Goal: Task Accomplishment & Management: Manage account settings

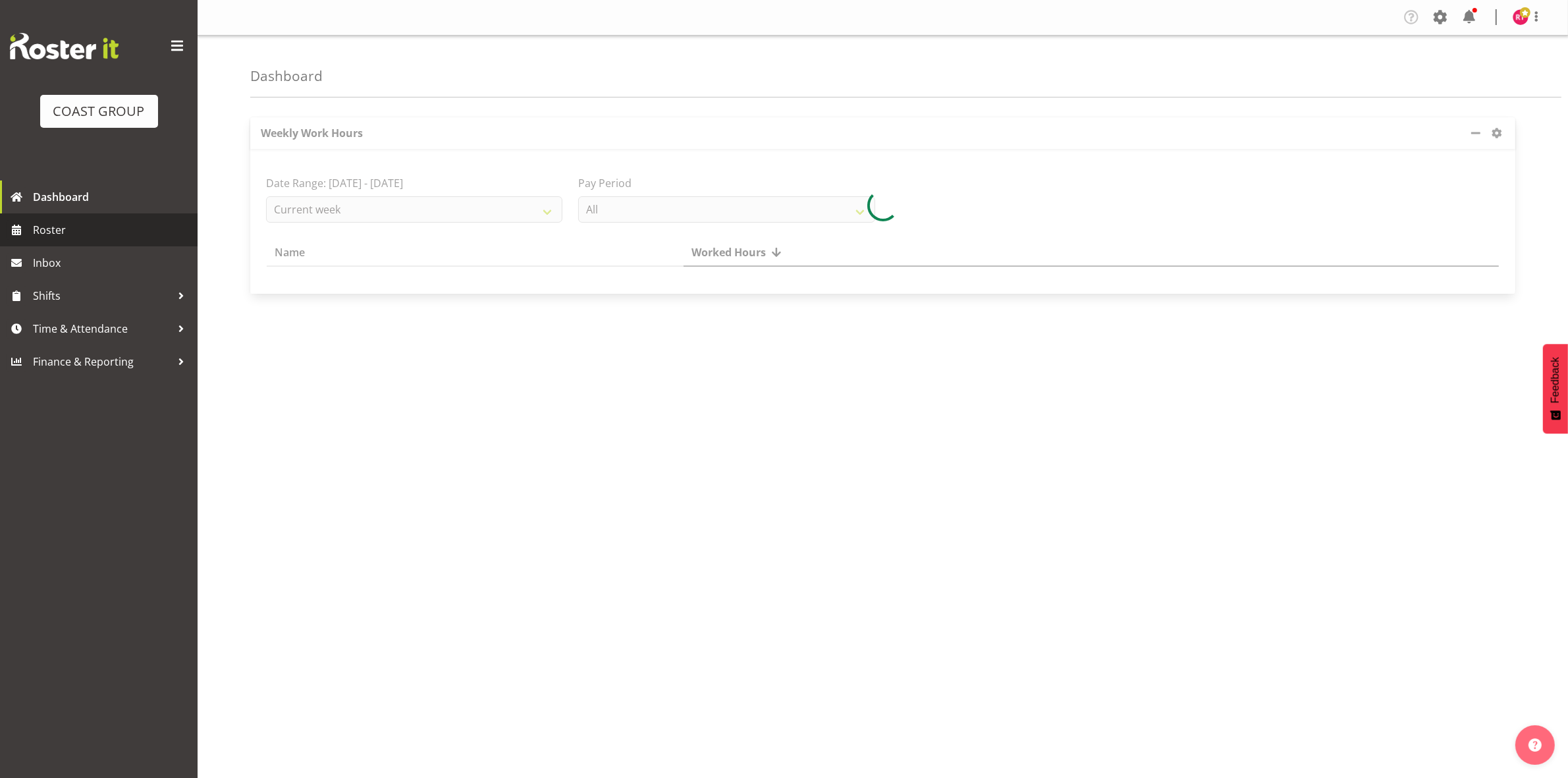
click at [76, 231] on span "Roster" at bounding box center [112, 230] width 158 height 20
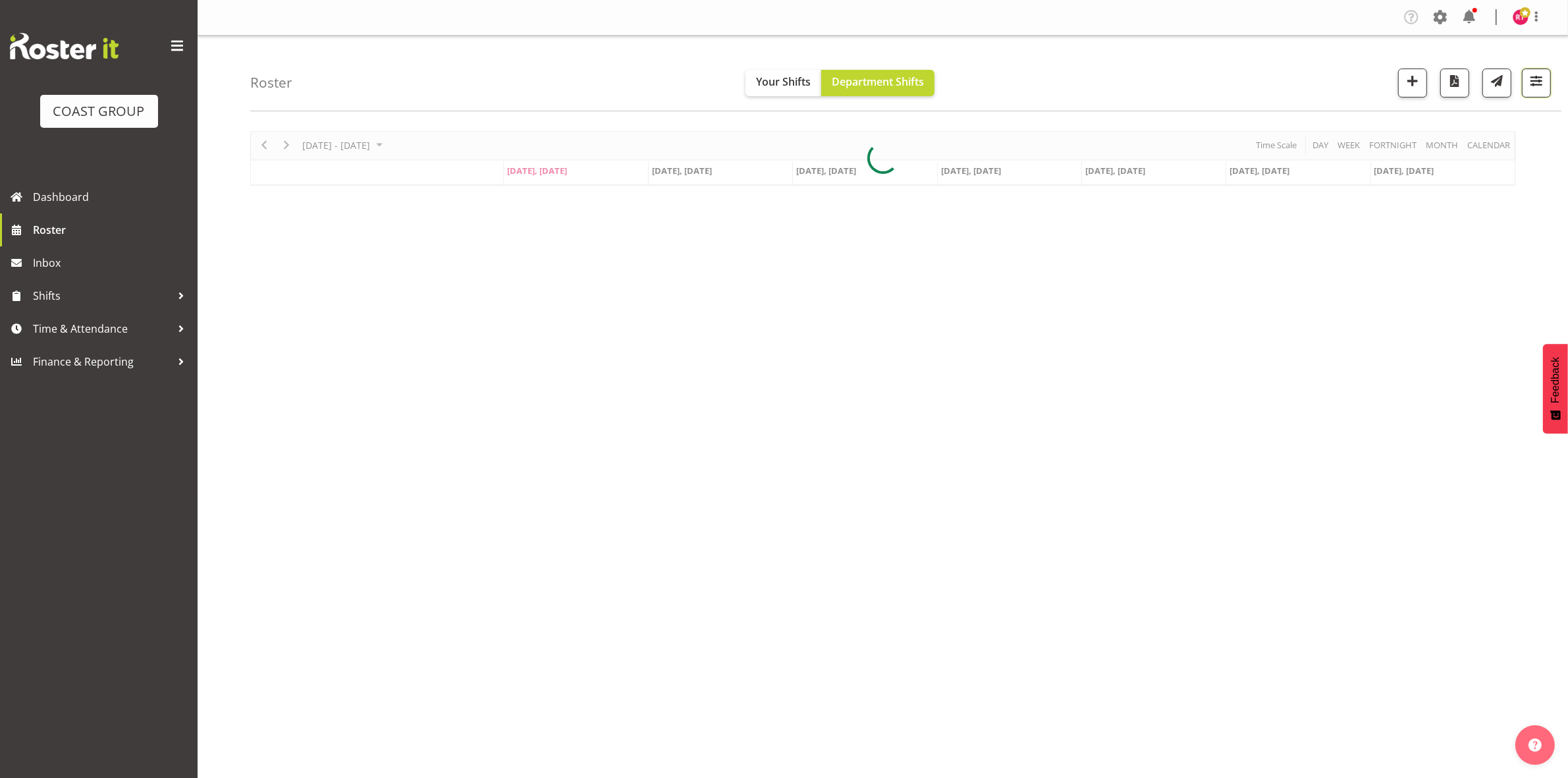
click at [1542, 81] on span "button" at bounding box center [1537, 81] width 17 height 17
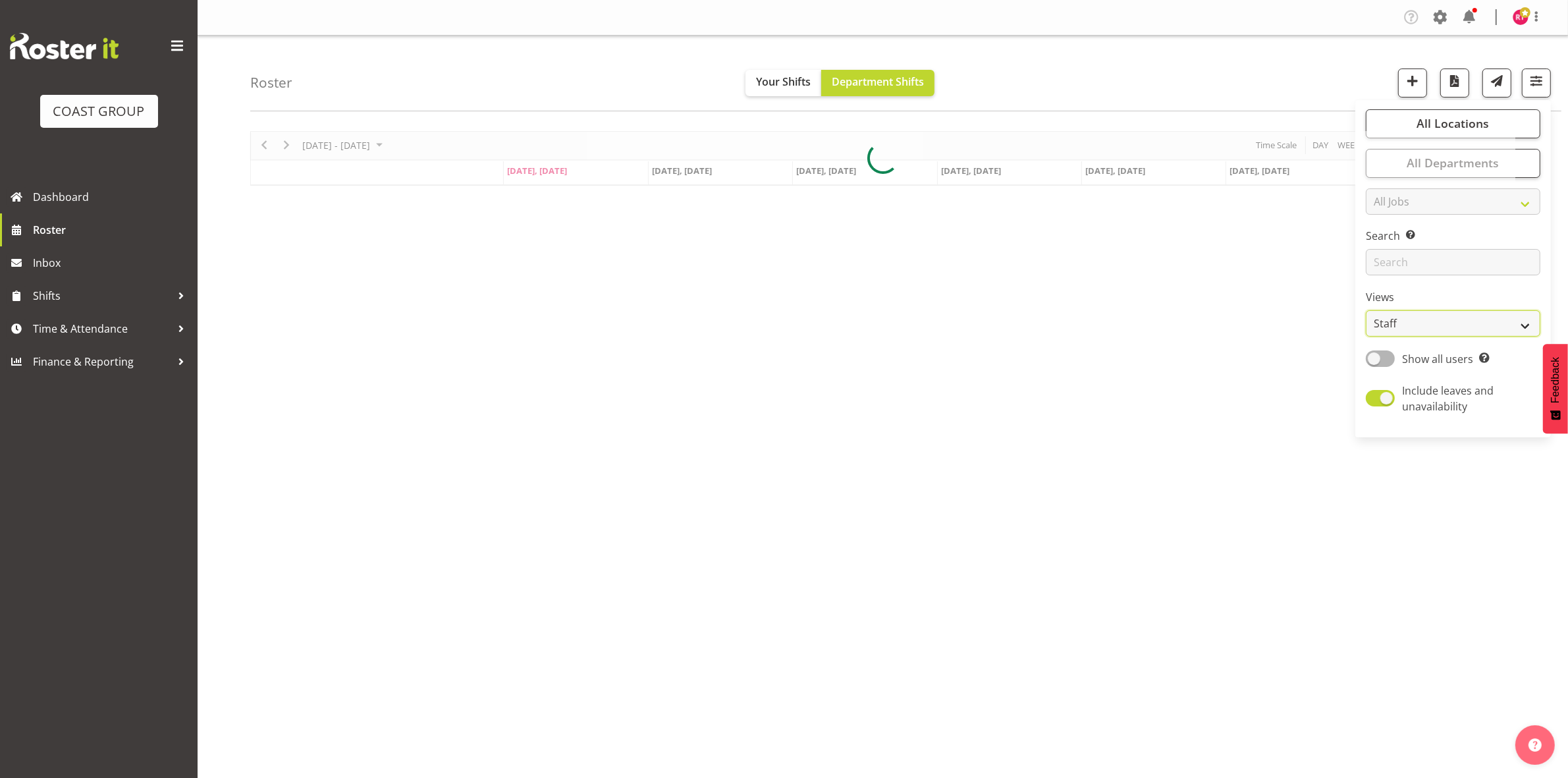
click at [1408, 336] on select "Staff Role Shift - Horizontal Shift - Vertical Staff - Location" at bounding box center [1453, 323] width 174 height 26
select select "shift"
click at [1367, 310] on select "Staff Role Shift - Horizontal Shift - Vertical Staff - Location" at bounding box center [1453, 323] width 174 height 26
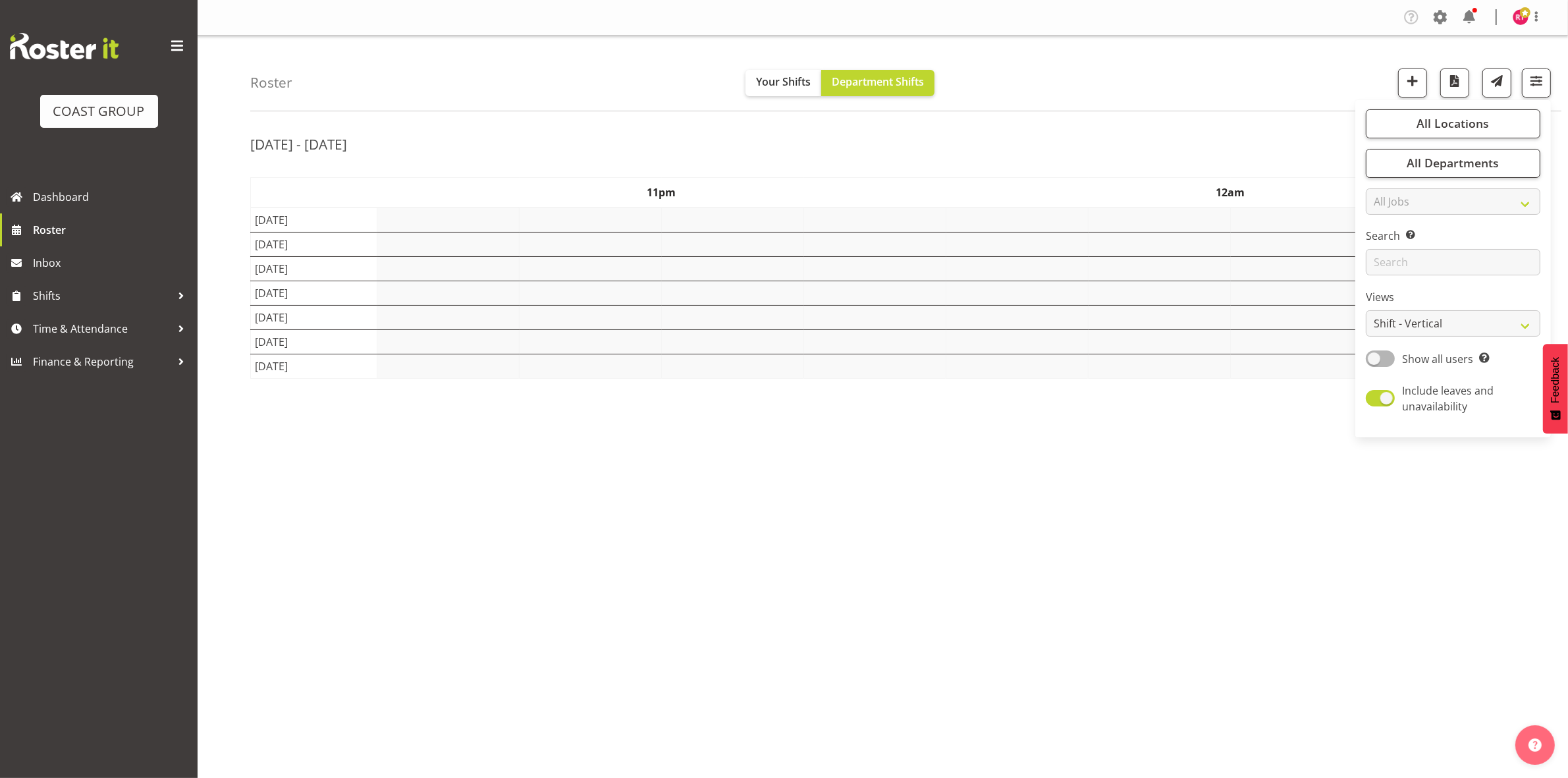
click at [1194, 79] on div "Roster Your Shifts Department Shifts All Locations Clear CARLTON EVENTS Carlton…" at bounding box center [906, 73] width 1311 height 76
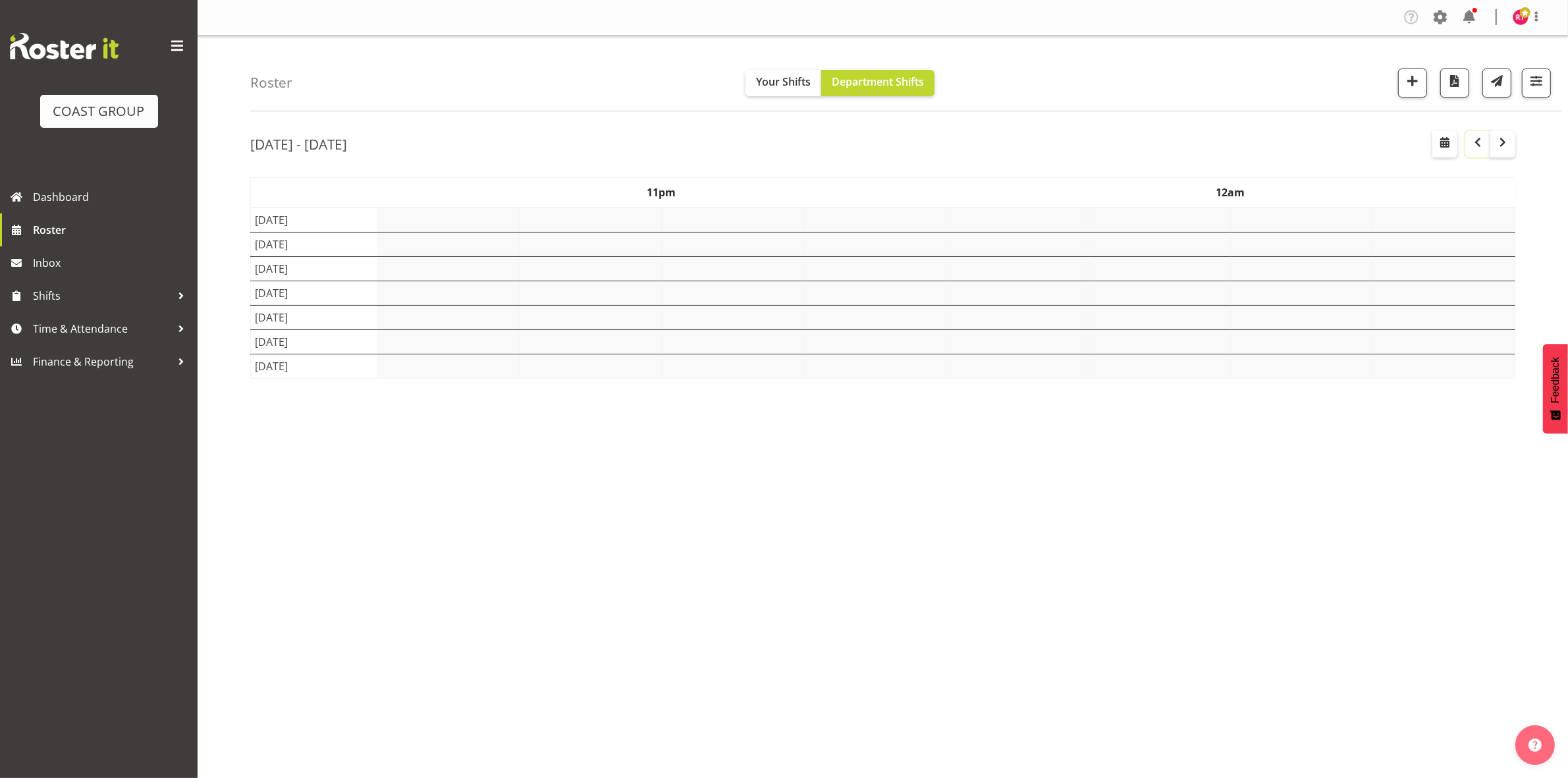
click at [1479, 147] on span "button" at bounding box center [1478, 142] width 16 height 16
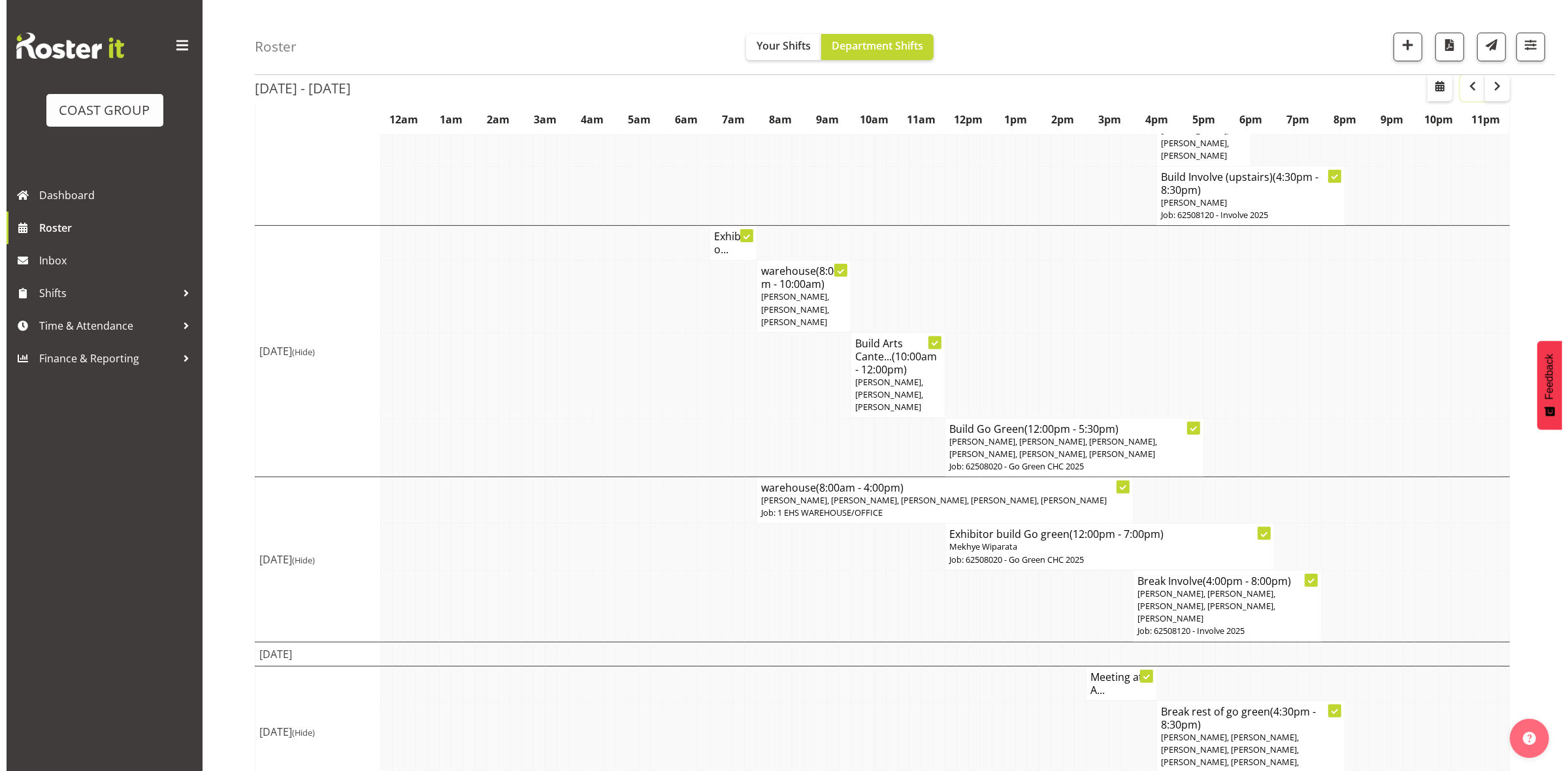
scroll to position [530, 0]
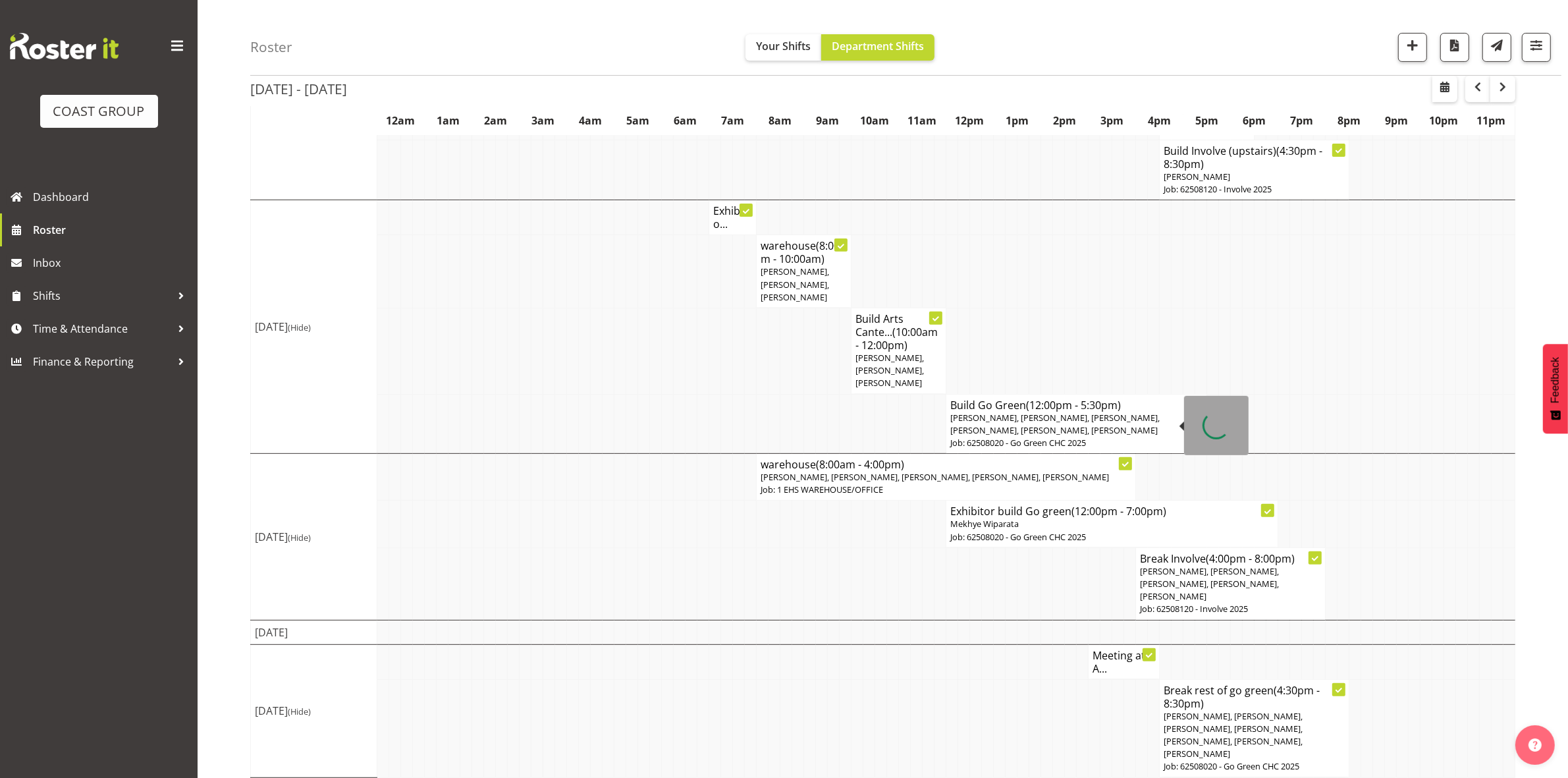
click at [982, 426] on span "Reuben Bowe, Martin Gorzeman, Mekhye Wiparata, David Wiseman, Shatif Ssendi, Ke…" at bounding box center [1055, 424] width 209 height 24
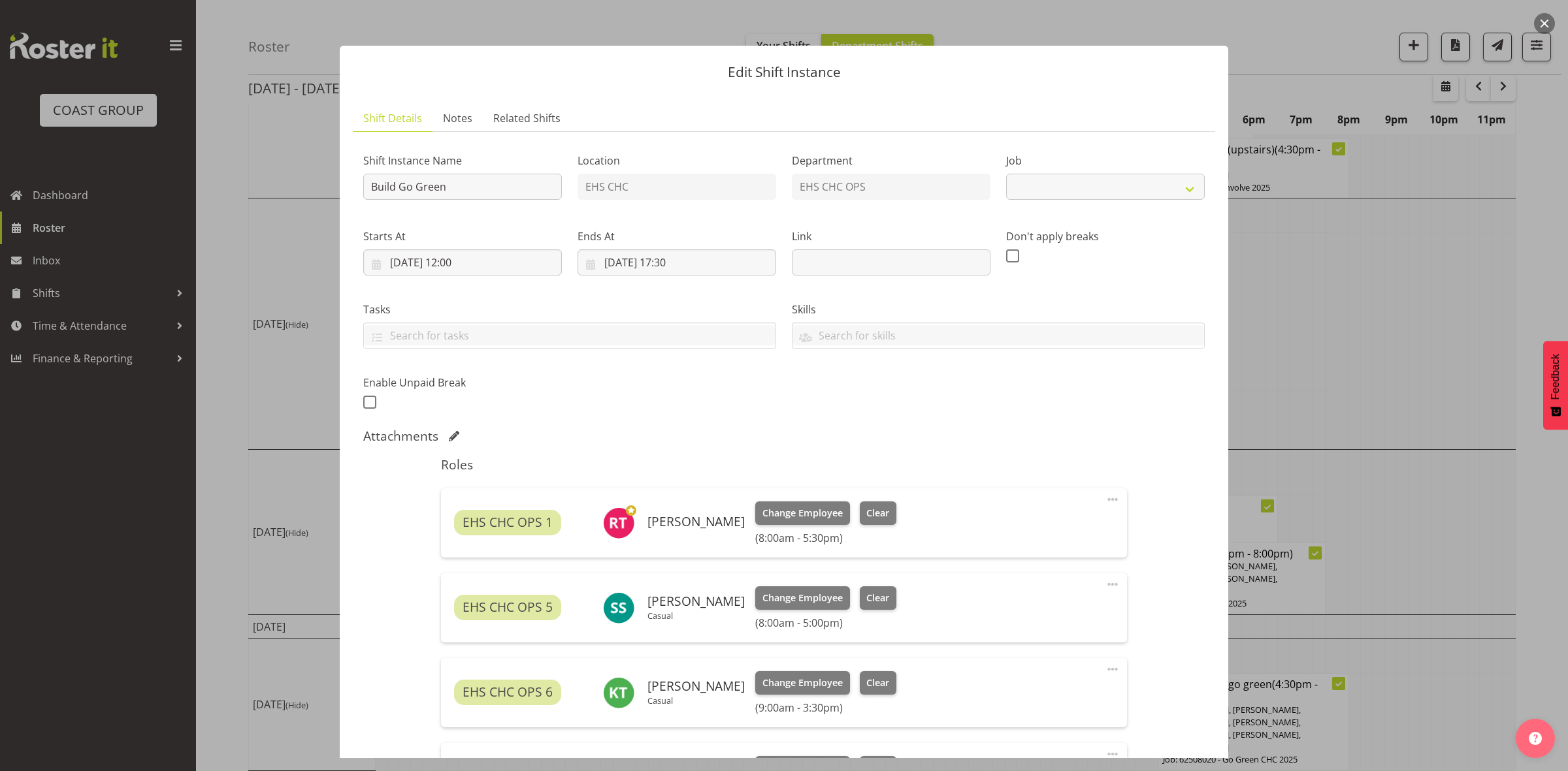
select select "9195"
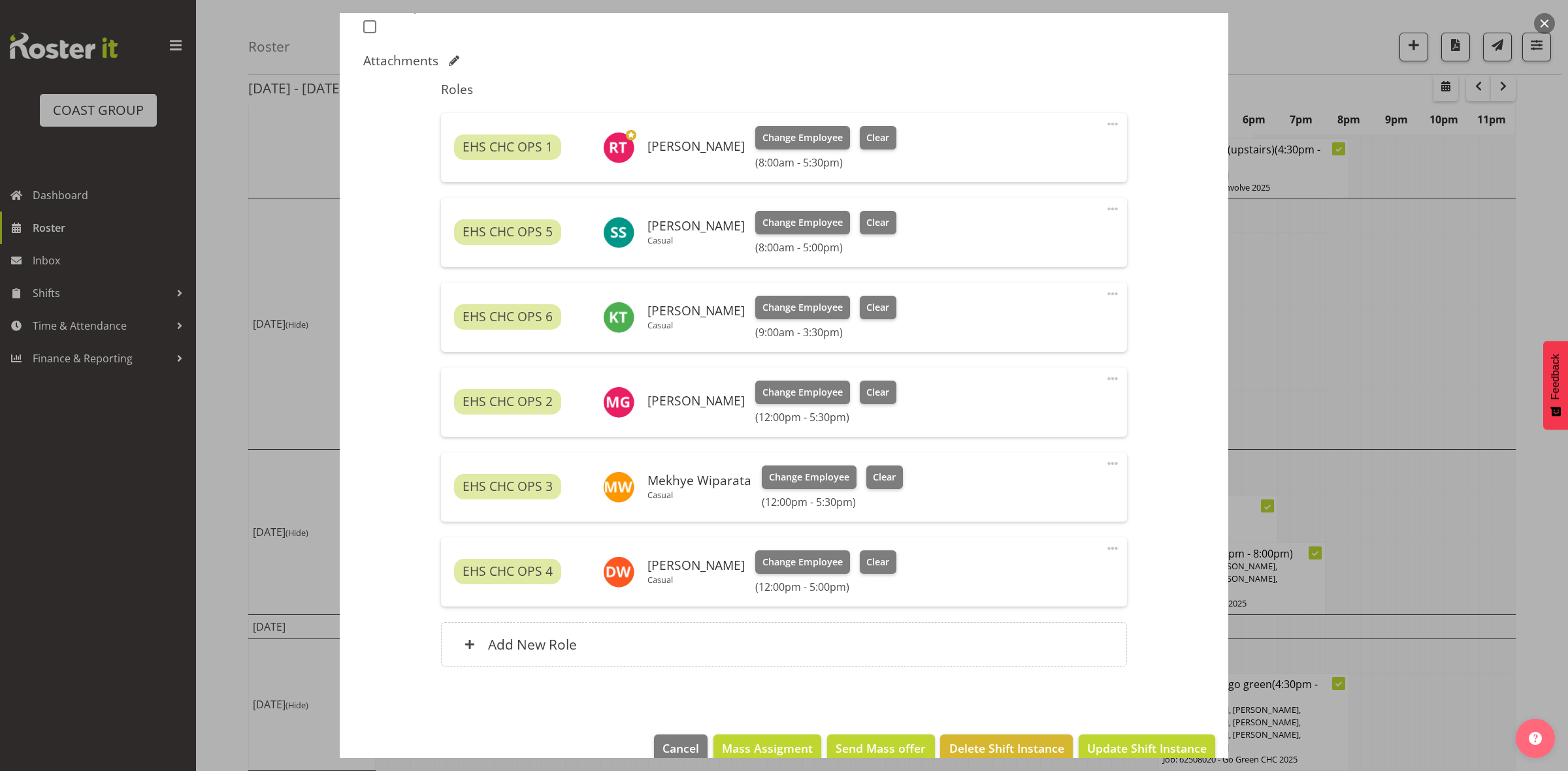
scroll to position [400, 0]
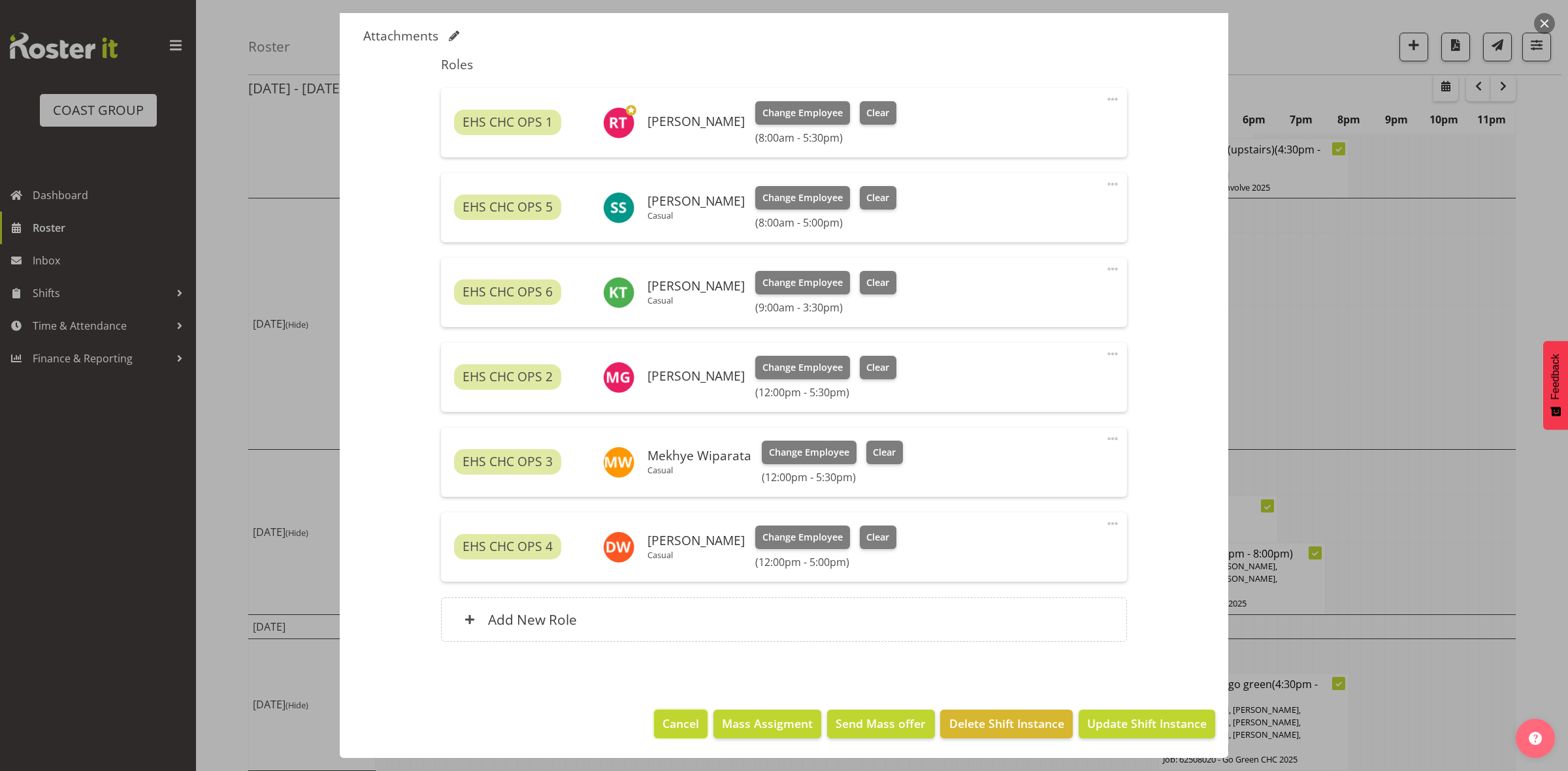
click at [677, 723] on span "Cancel" at bounding box center [681, 723] width 36 height 17
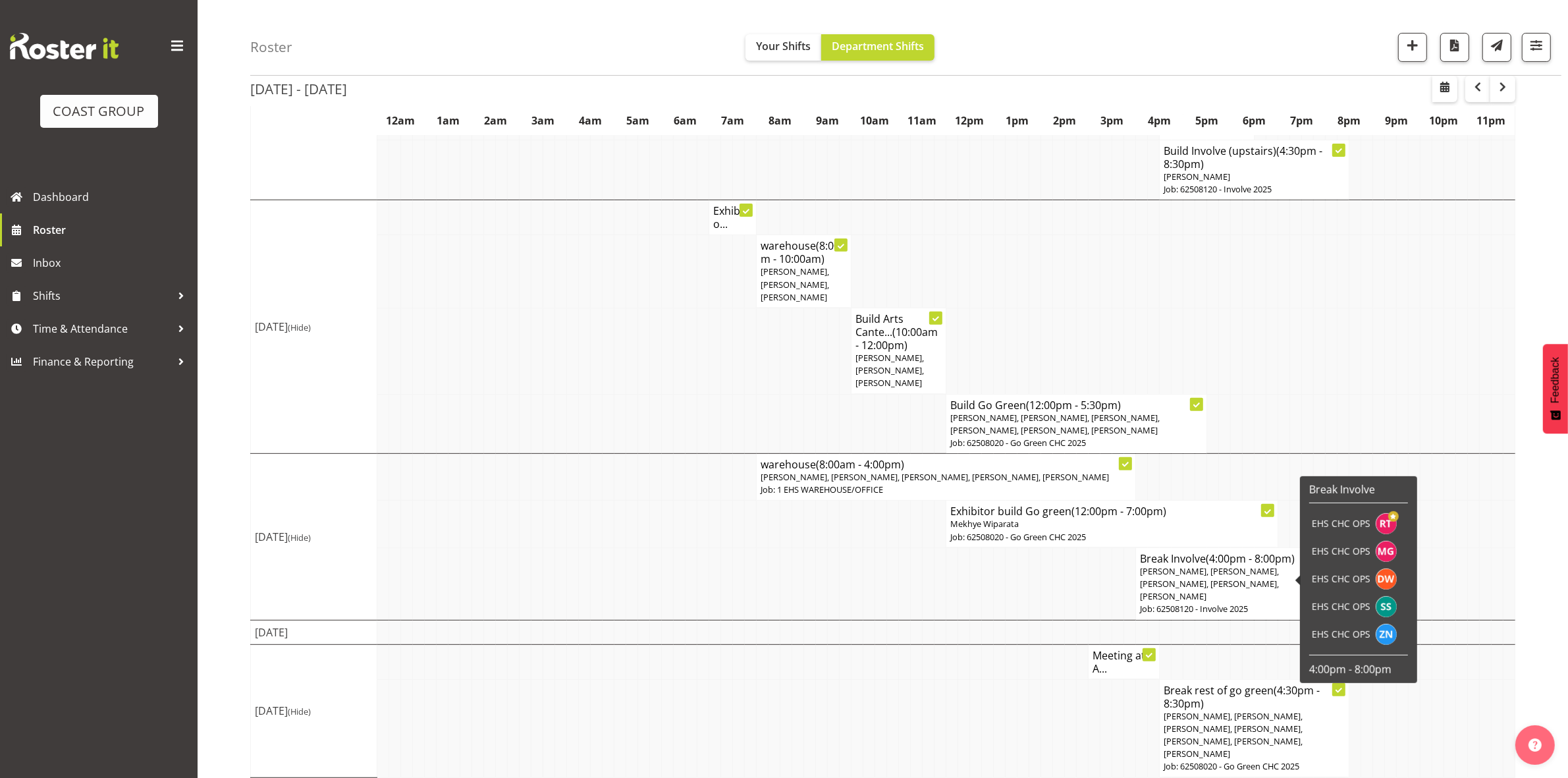
click at [1252, 574] on span "Reuben Bowe, Martin Gorzeman, David Wiseman, Shatif Ssendi, Zac Nimmo" at bounding box center [1210, 584] width 139 height 37
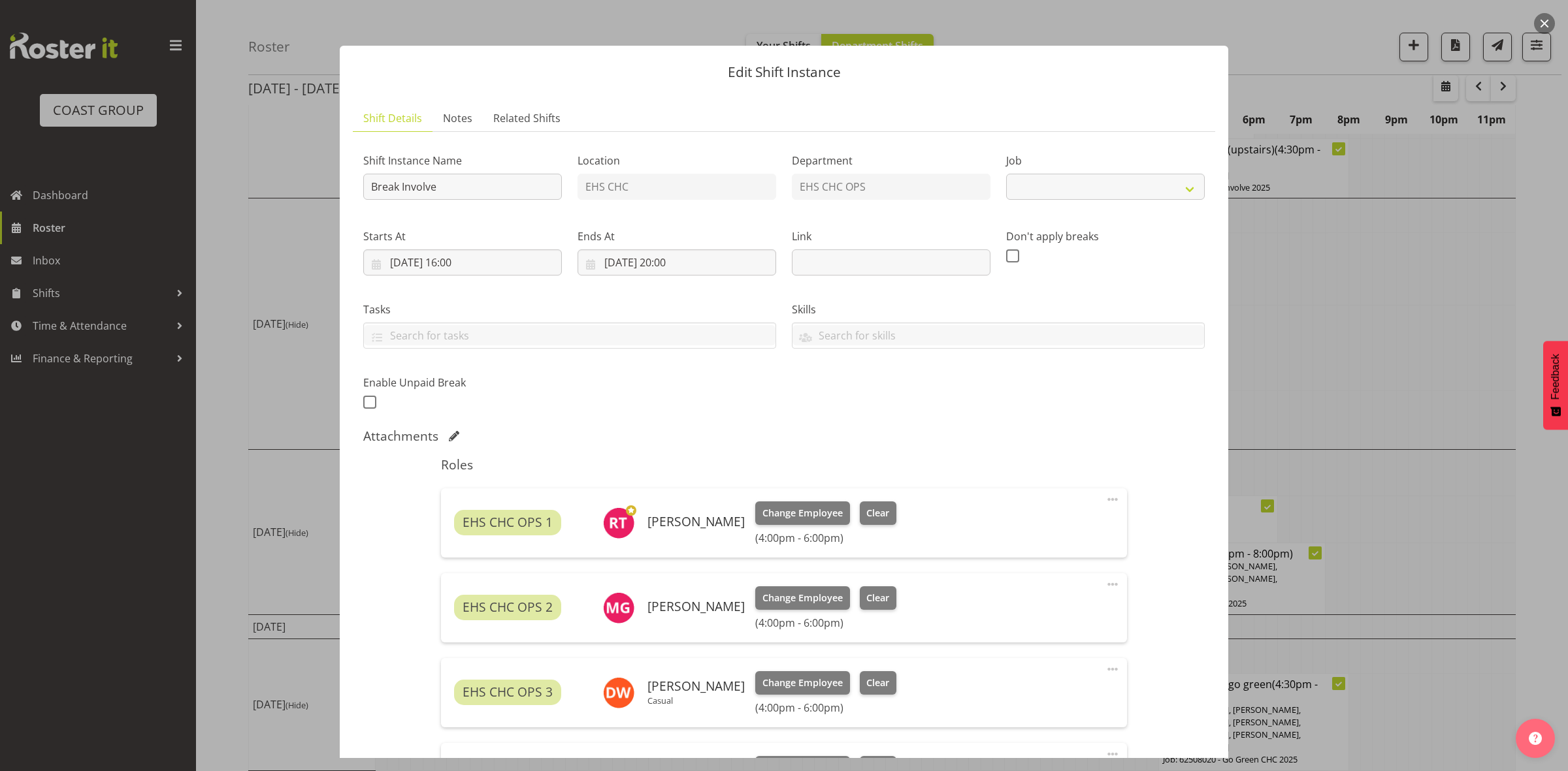
select select "9602"
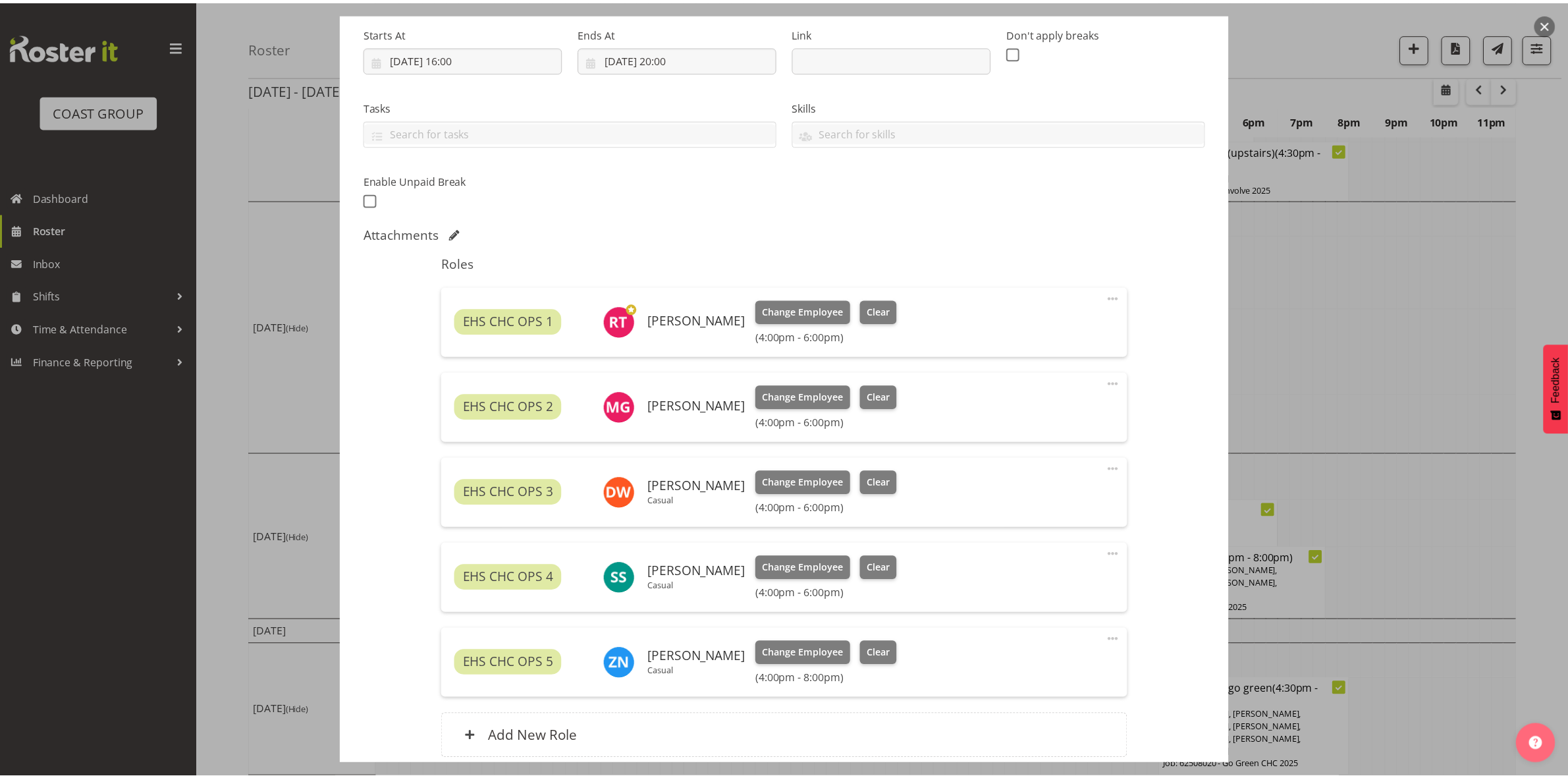
scroll to position [318, 0]
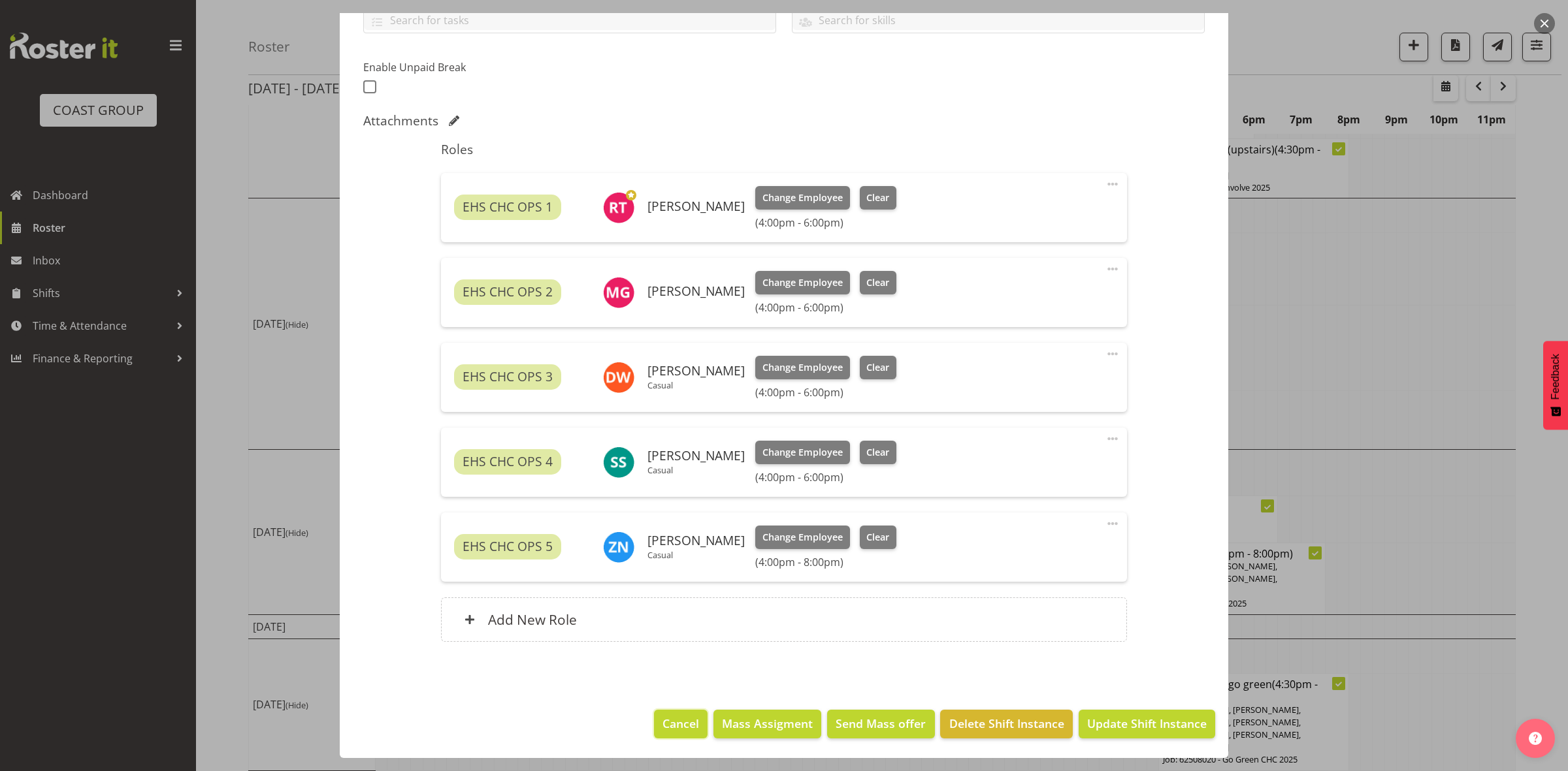
click at [674, 726] on span "Cancel" at bounding box center [681, 723] width 36 height 17
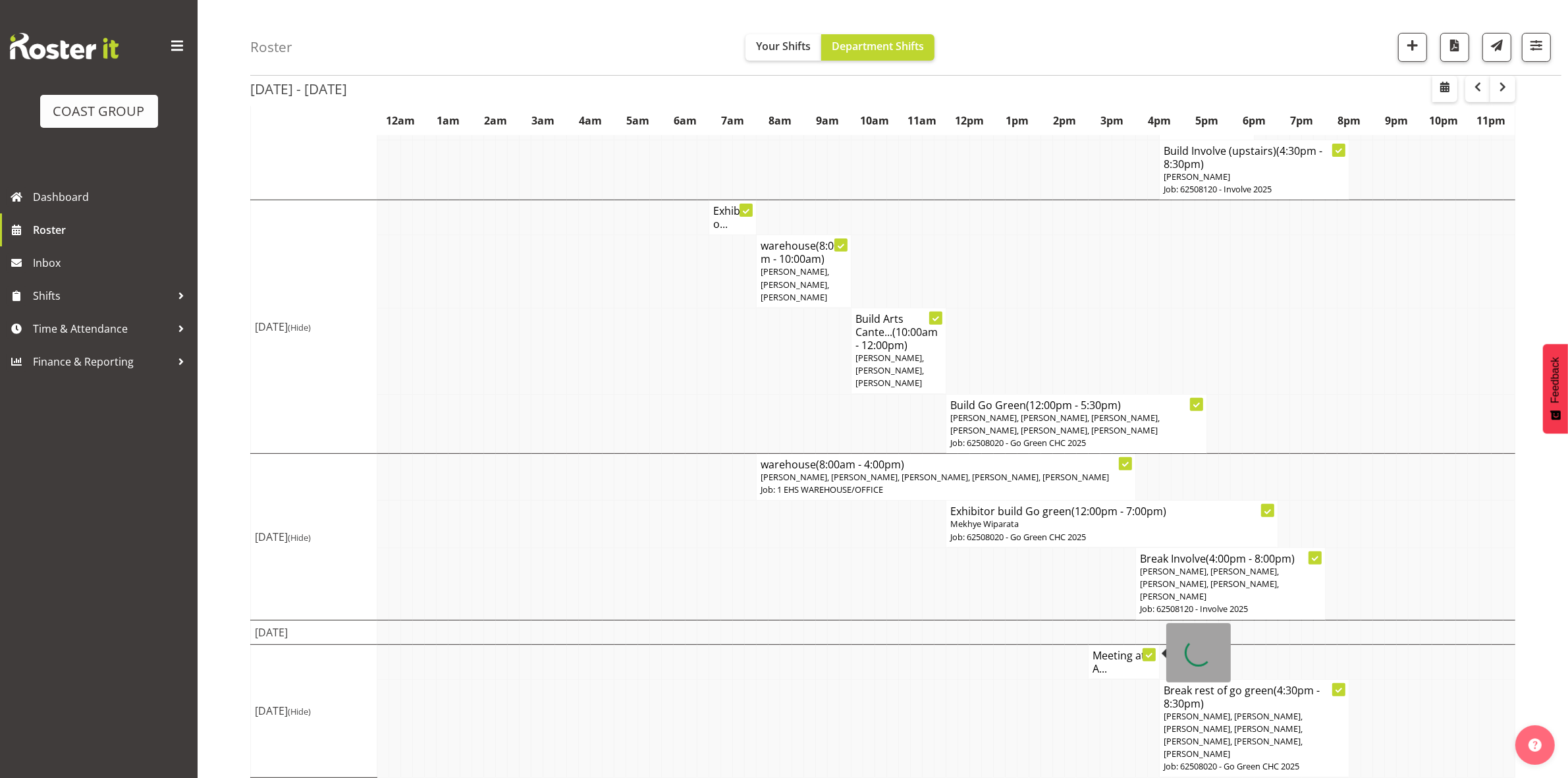
click at [1119, 656] on h4 "Meeting at A..." at bounding box center [1124, 662] width 63 height 26
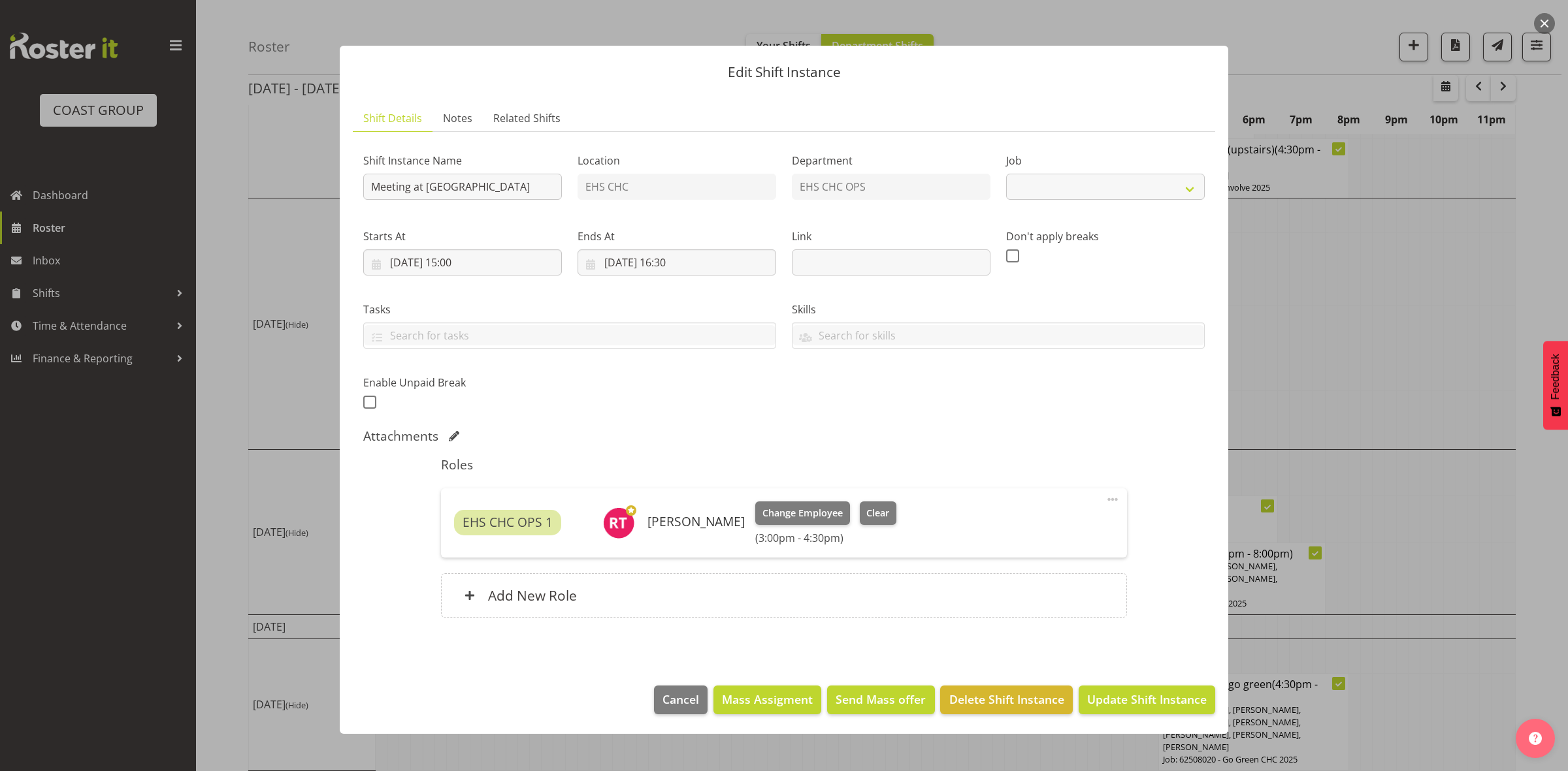
select select "9195"
click at [994, 704] on span "Delete Shift Instance" at bounding box center [1006, 699] width 115 height 17
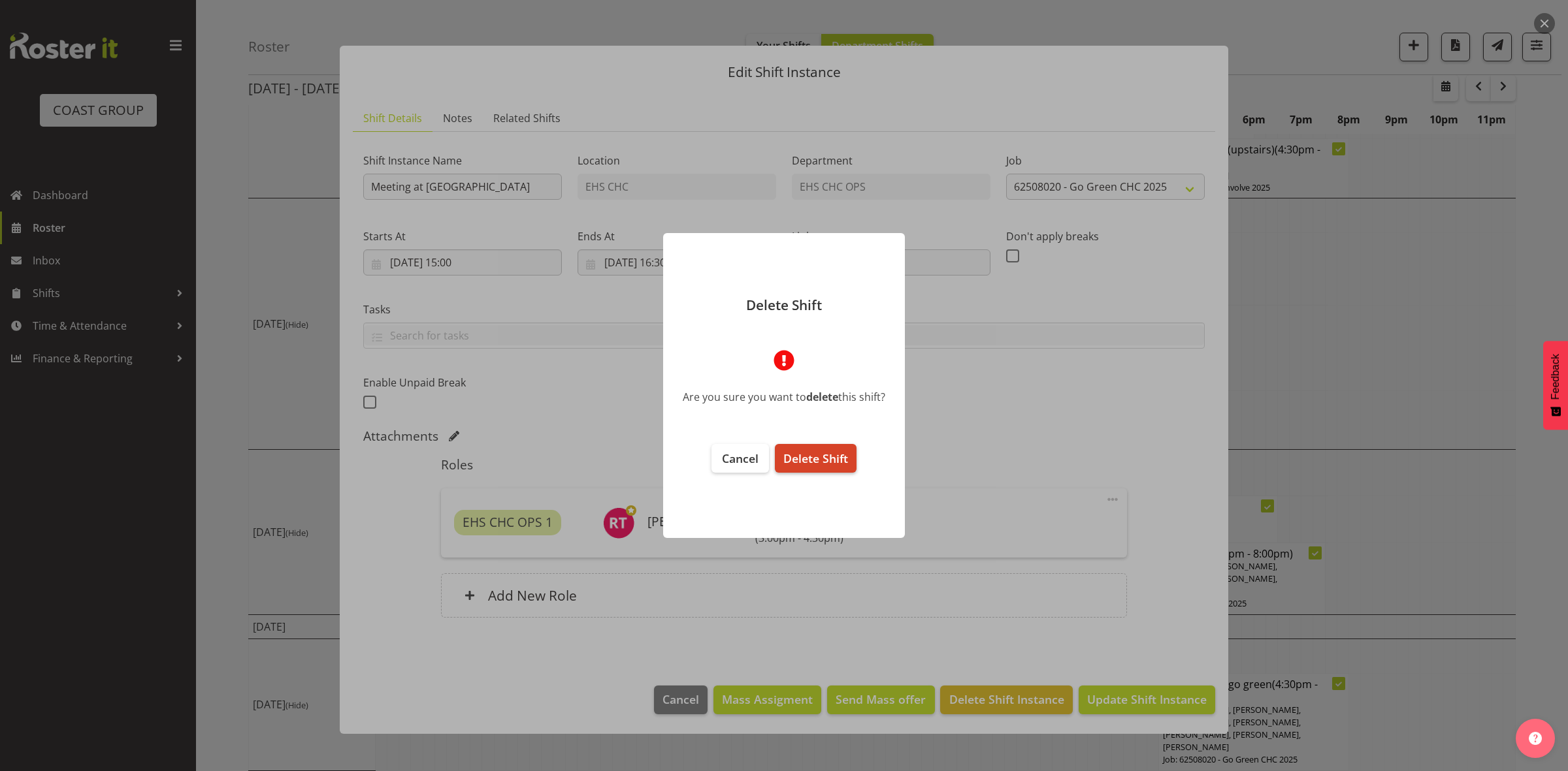
click at [838, 460] on span "Delete Shift" at bounding box center [815, 458] width 64 height 16
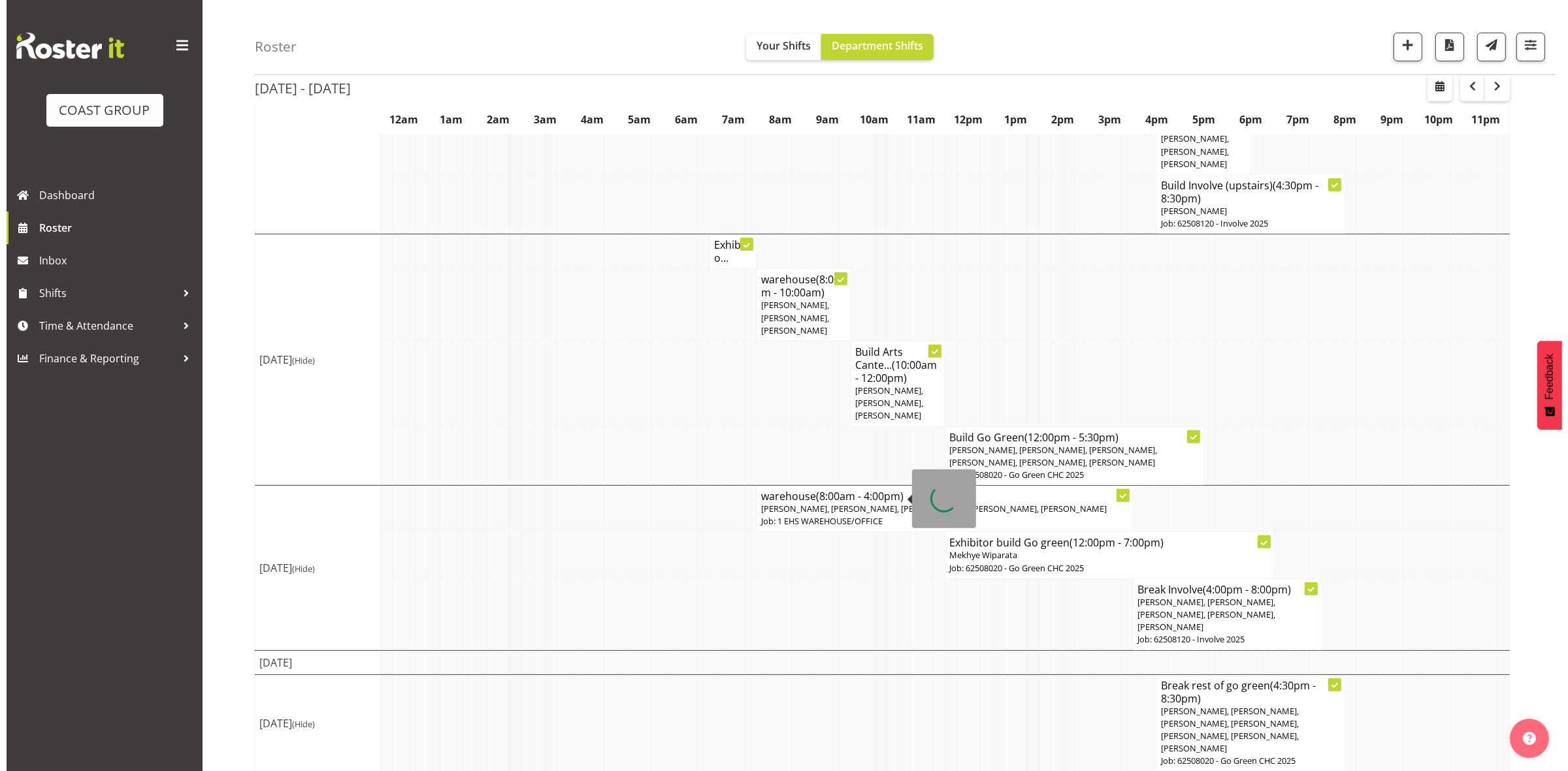
scroll to position [495, 0]
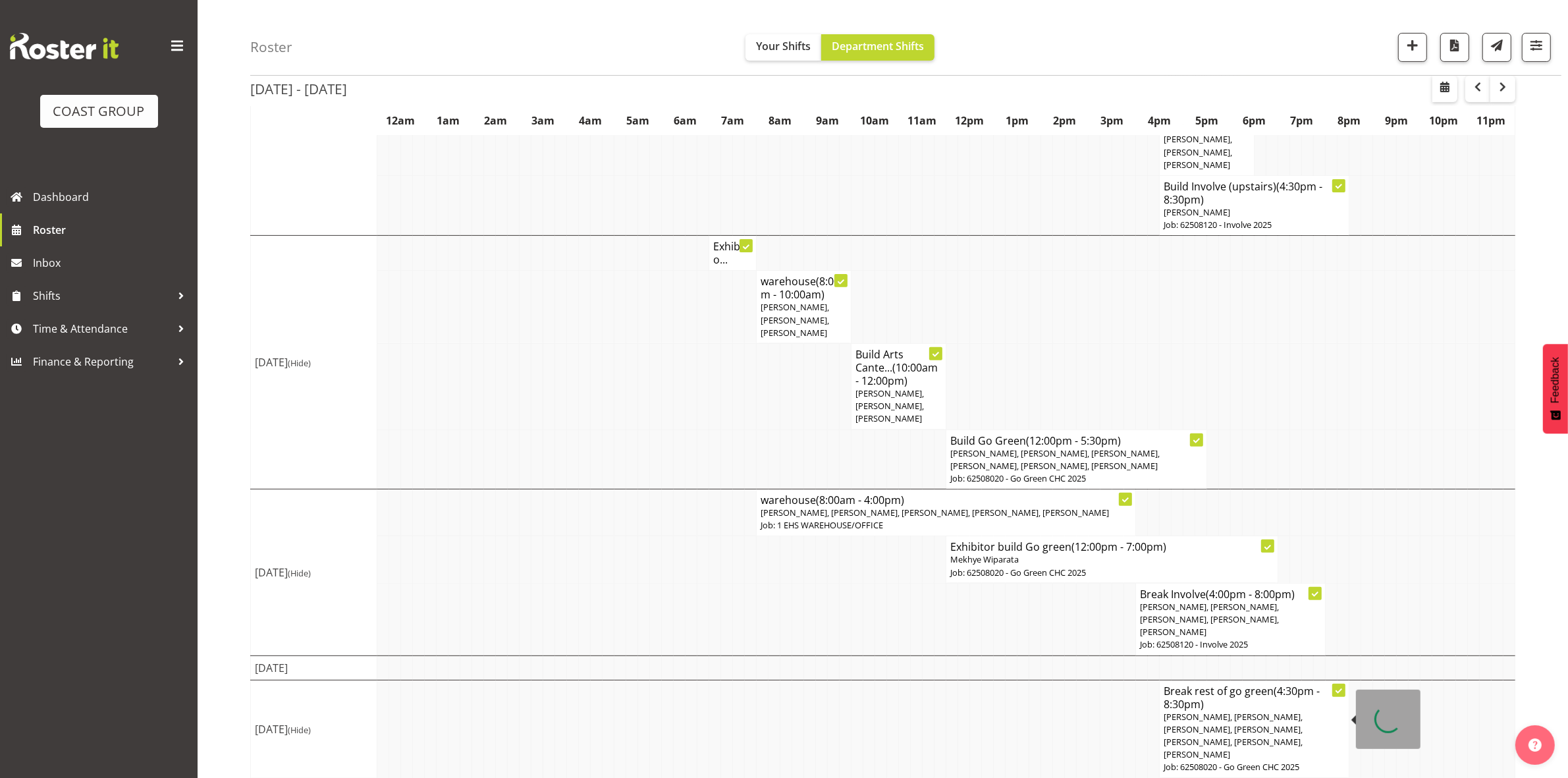
click at [1236, 735] on span "Reuben Bowe, Martin Gorzeman, Mekhye Wiparata, David Wiseman, Shatif Ssendi, Ge…" at bounding box center [1233, 736] width 139 height 50
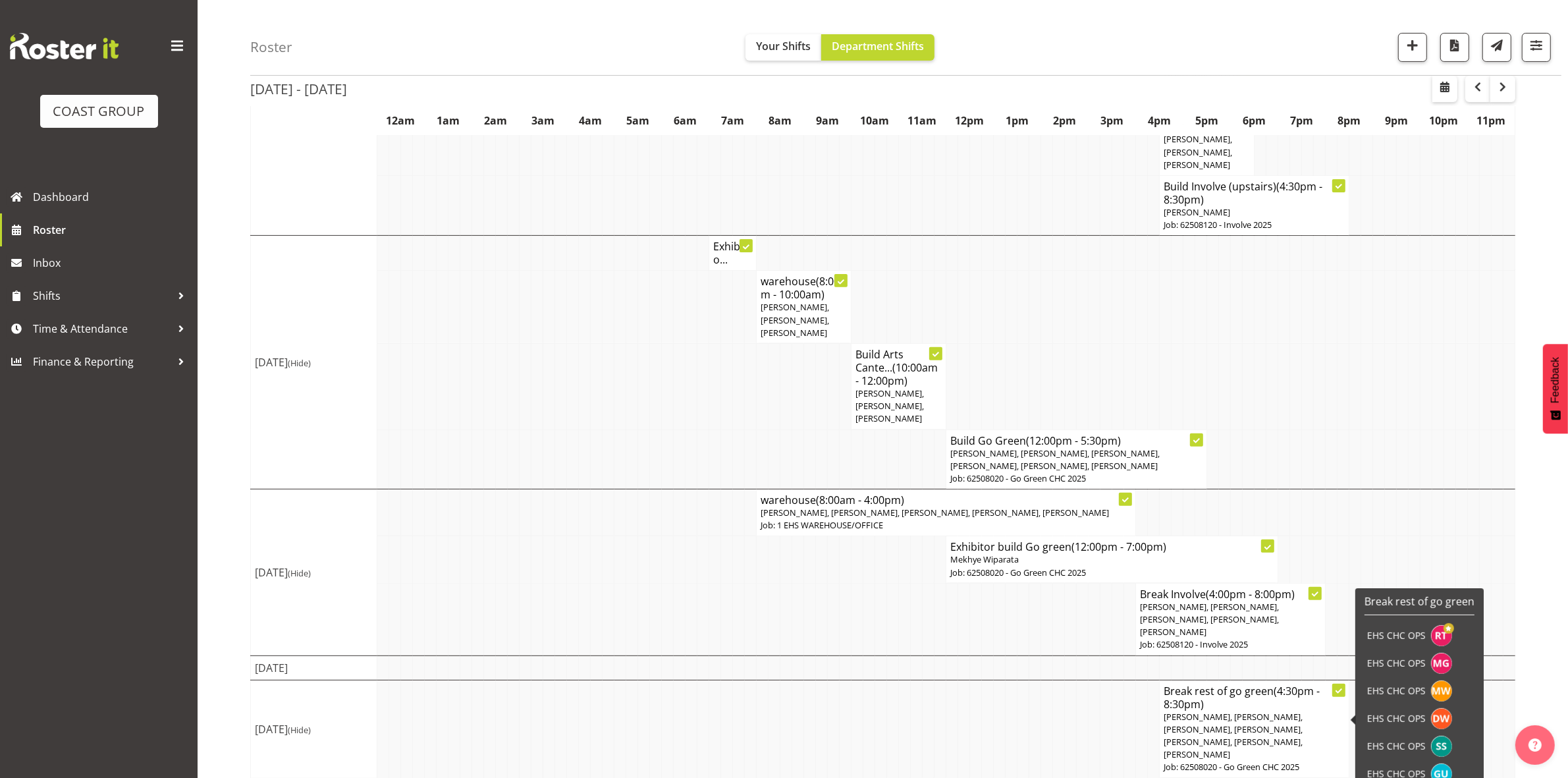
click at [1242, 699] on h4 "Break rest of go green (4:30pm - 8:30pm)" at bounding box center [1254, 698] width 181 height 26
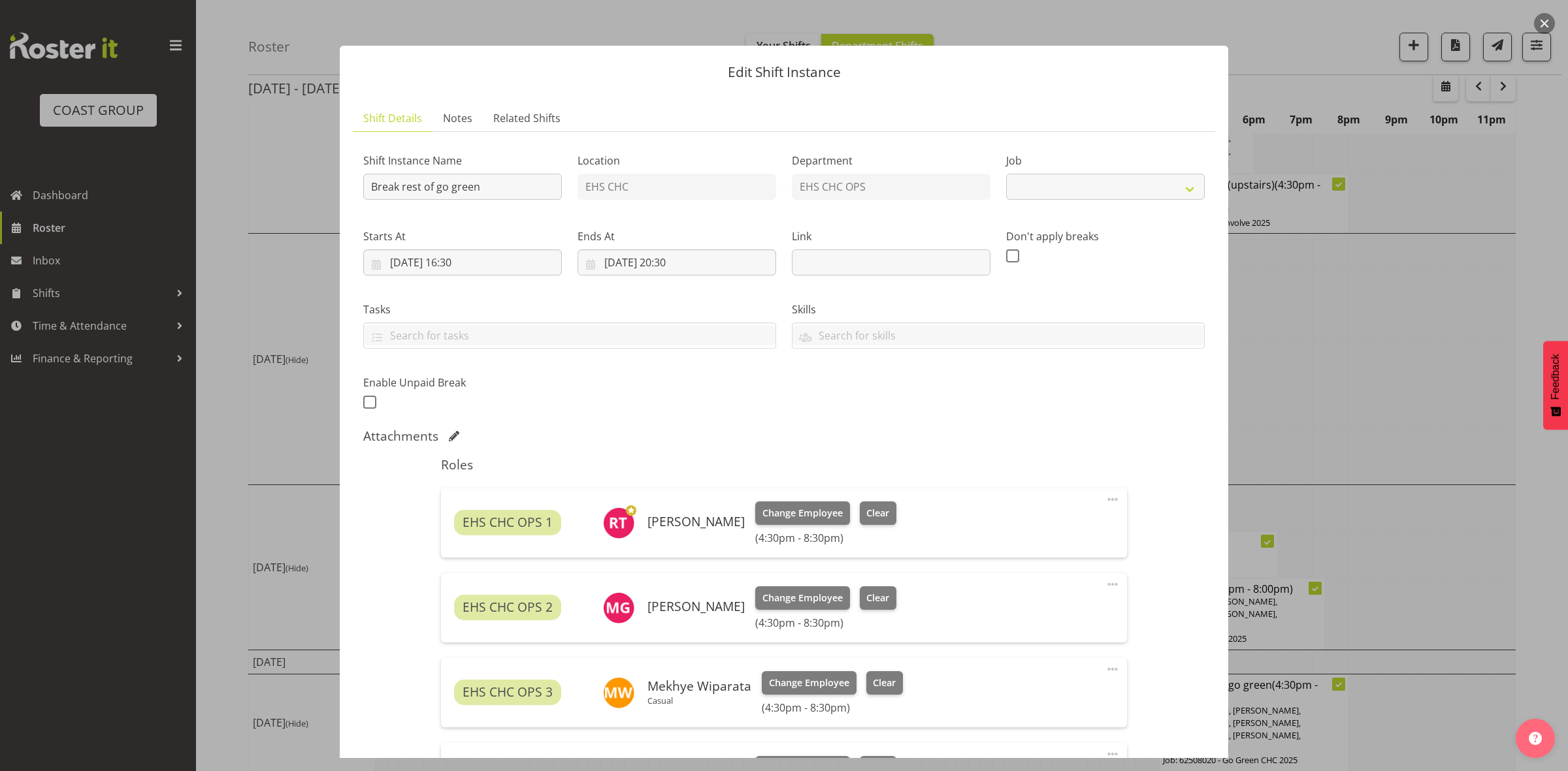
select select "9195"
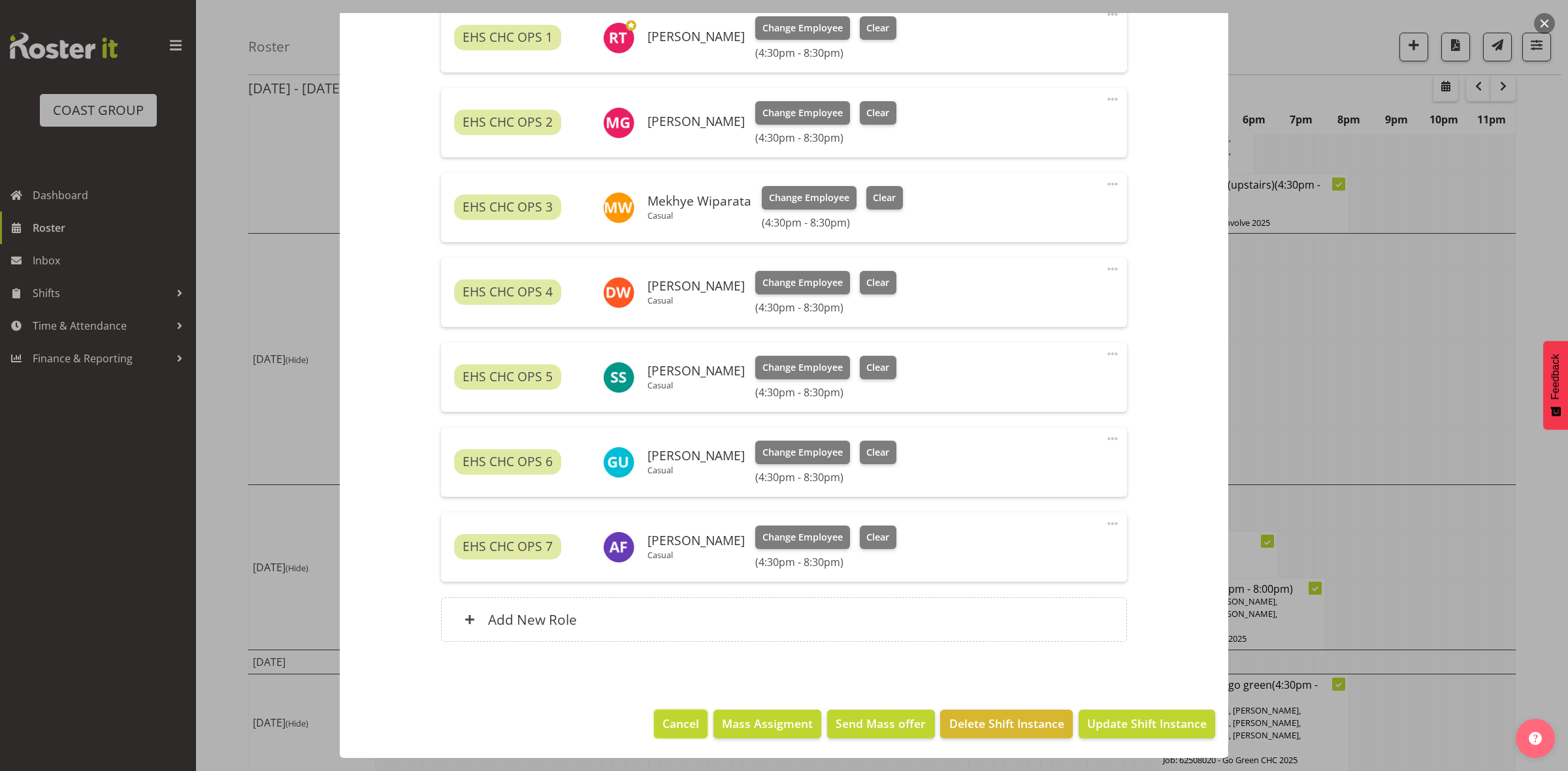
click at [674, 710] on button "Cancel" at bounding box center [681, 724] width 54 height 29
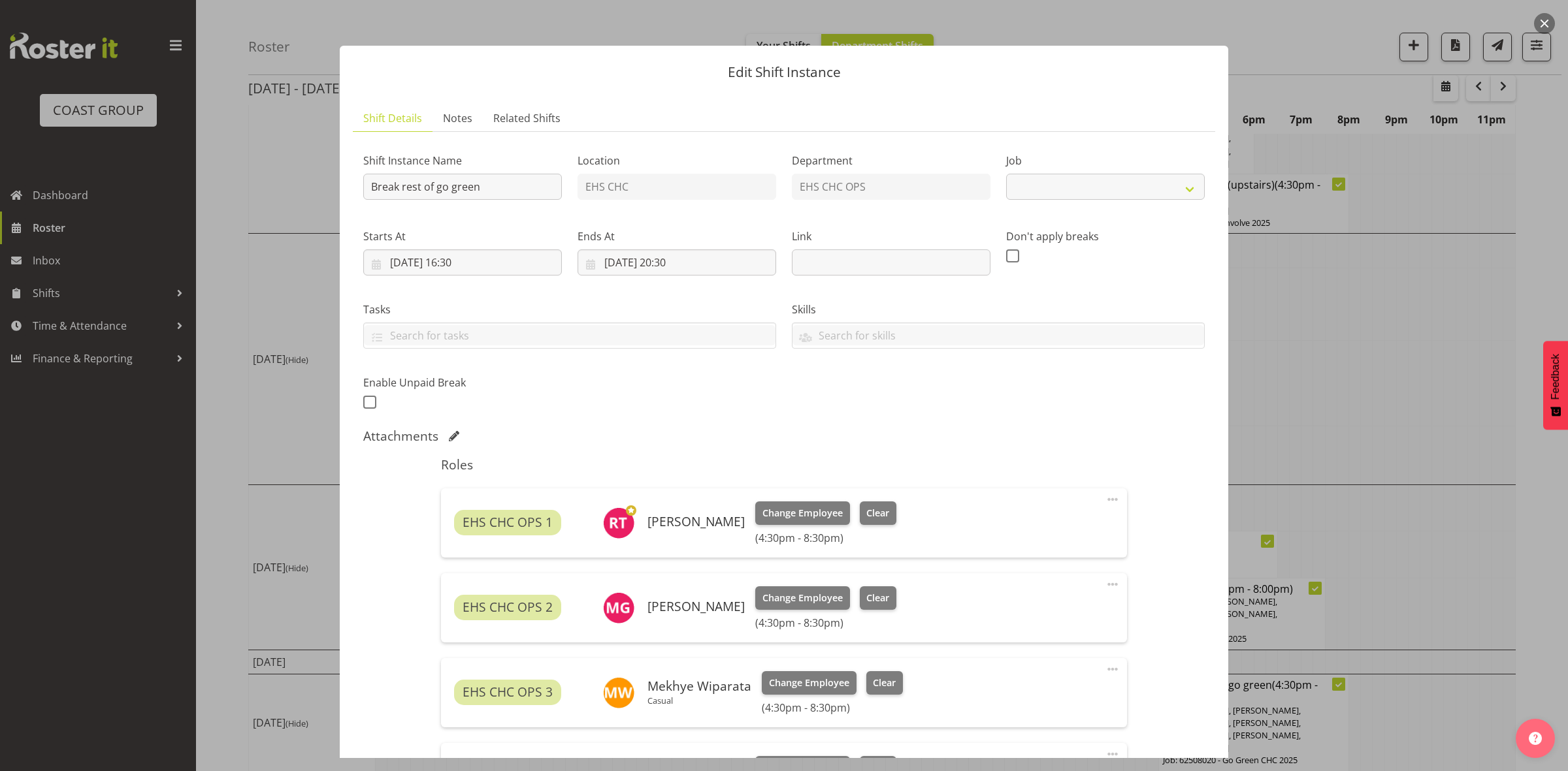
select select "9195"
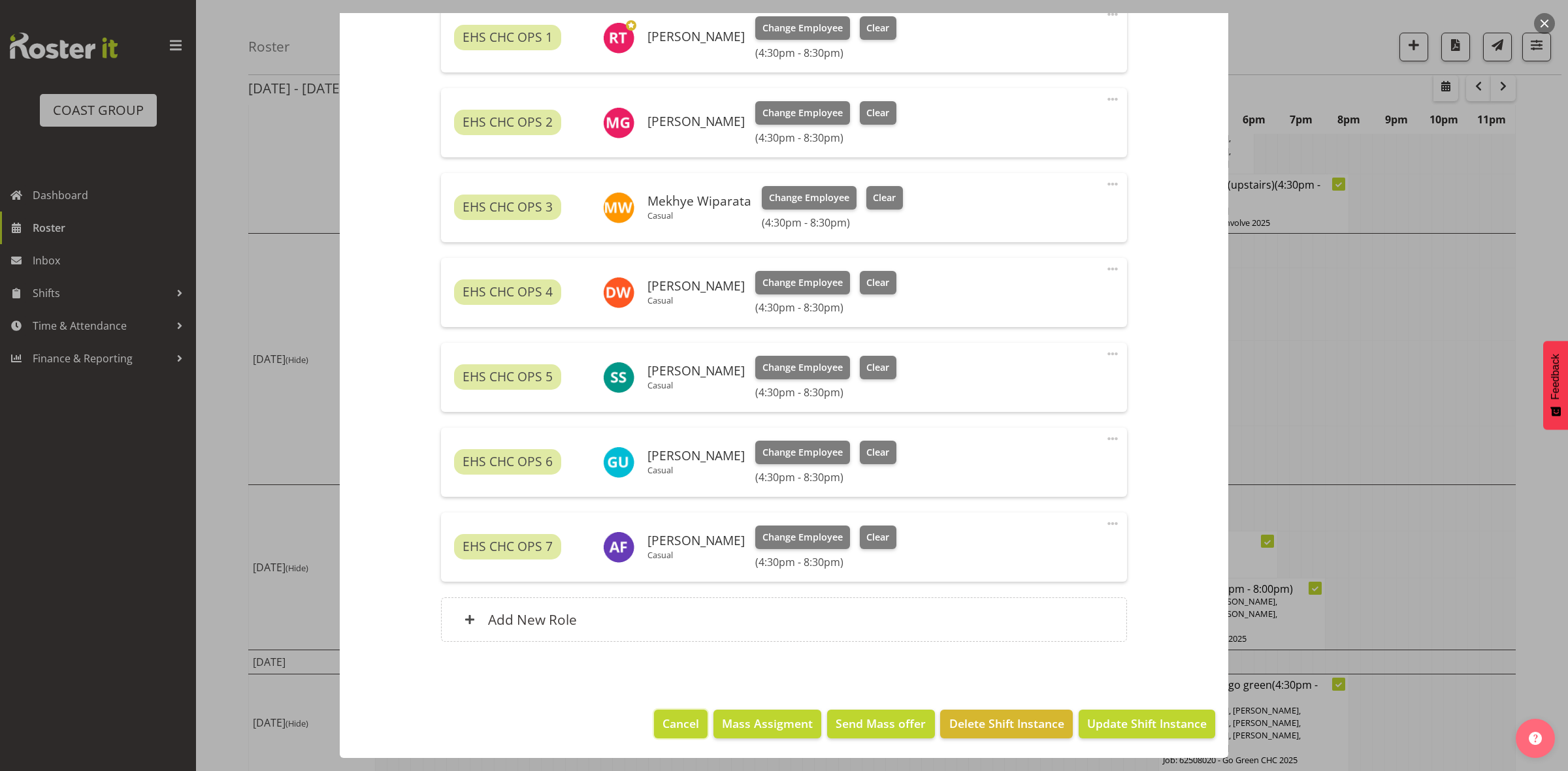
click at [678, 729] on span "Cancel" at bounding box center [681, 723] width 36 height 17
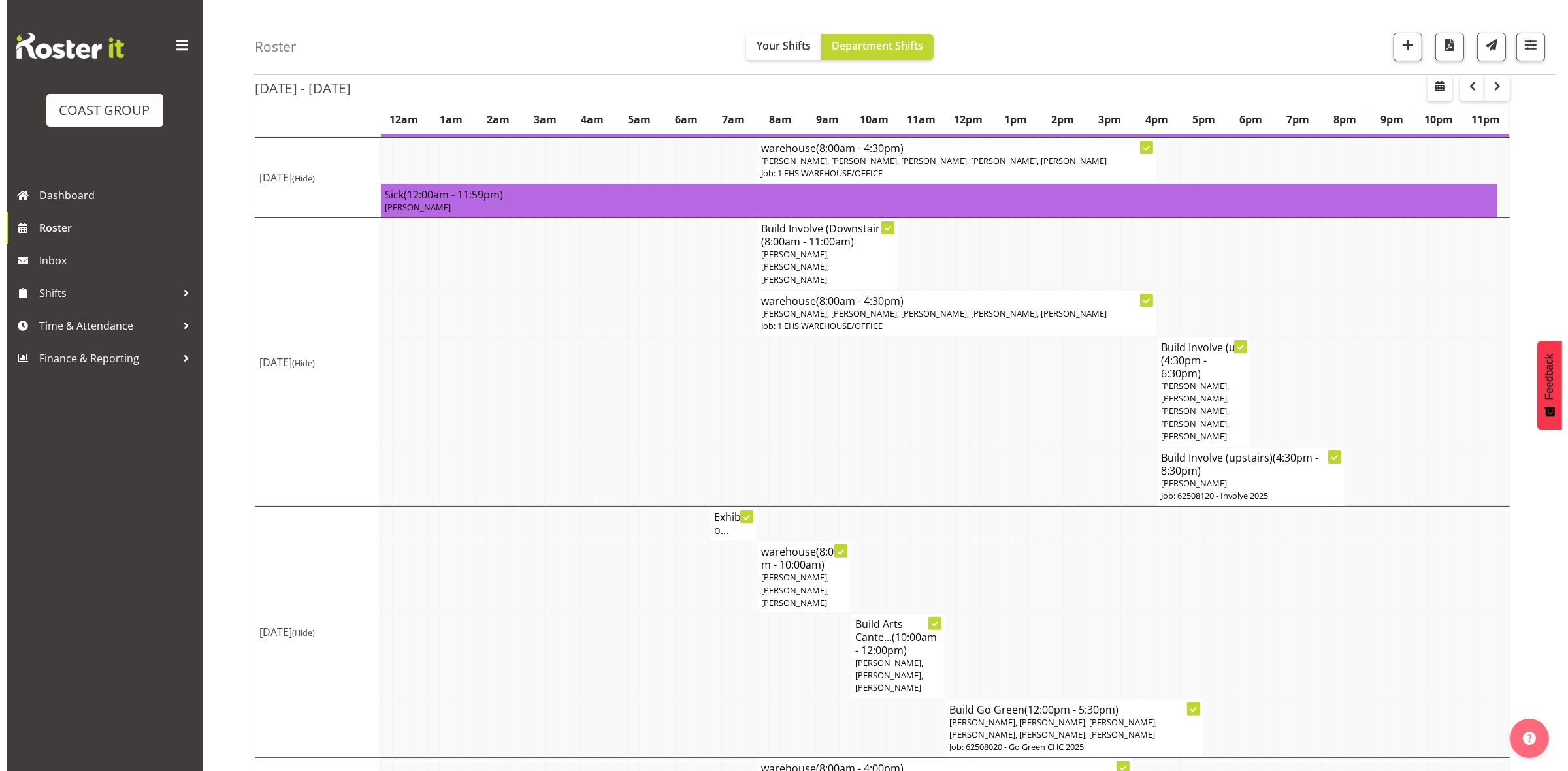
scroll to position [0, 0]
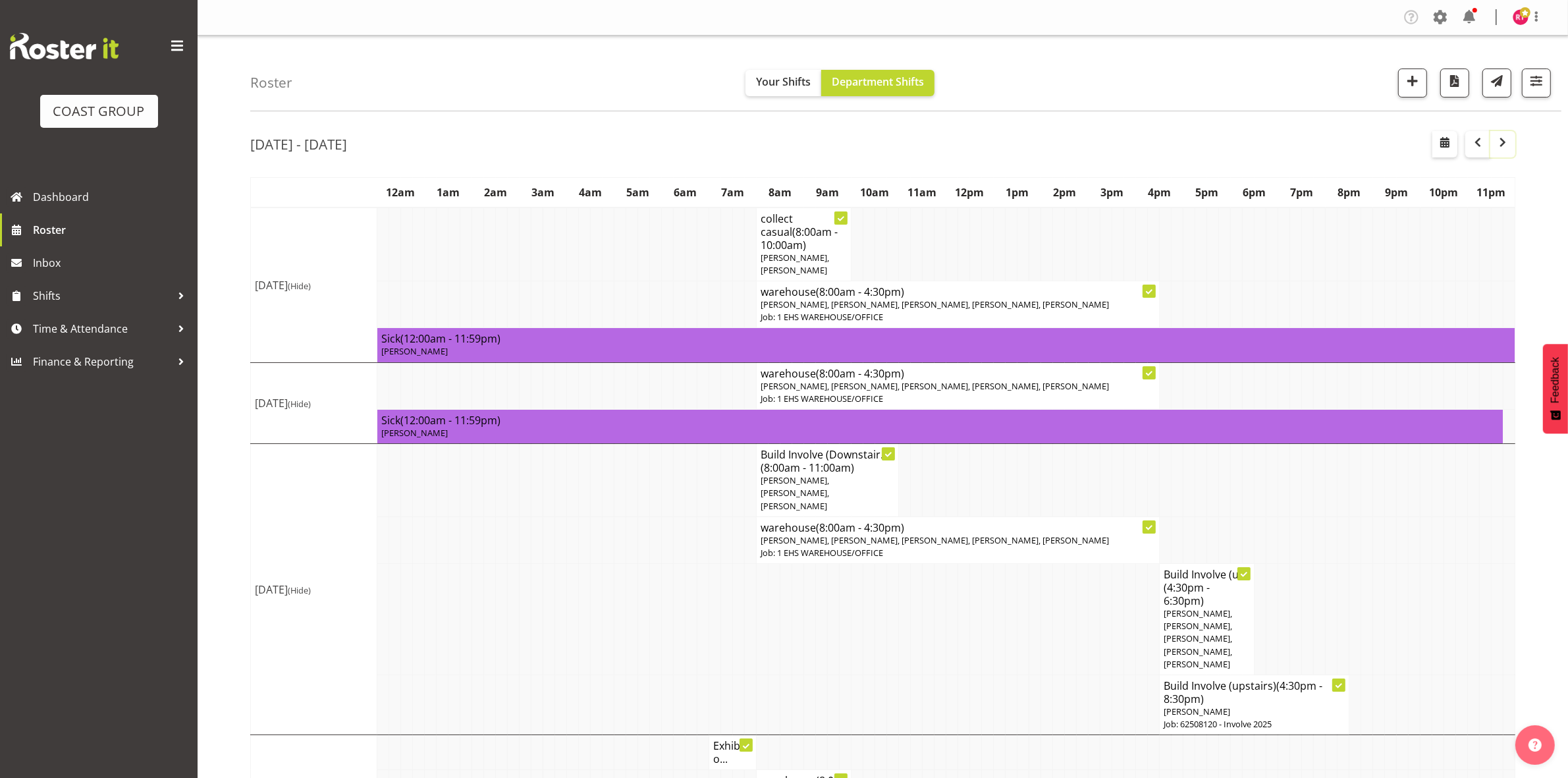
click at [1502, 144] on span "button" at bounding box center [1503, 142] width 16 height 16
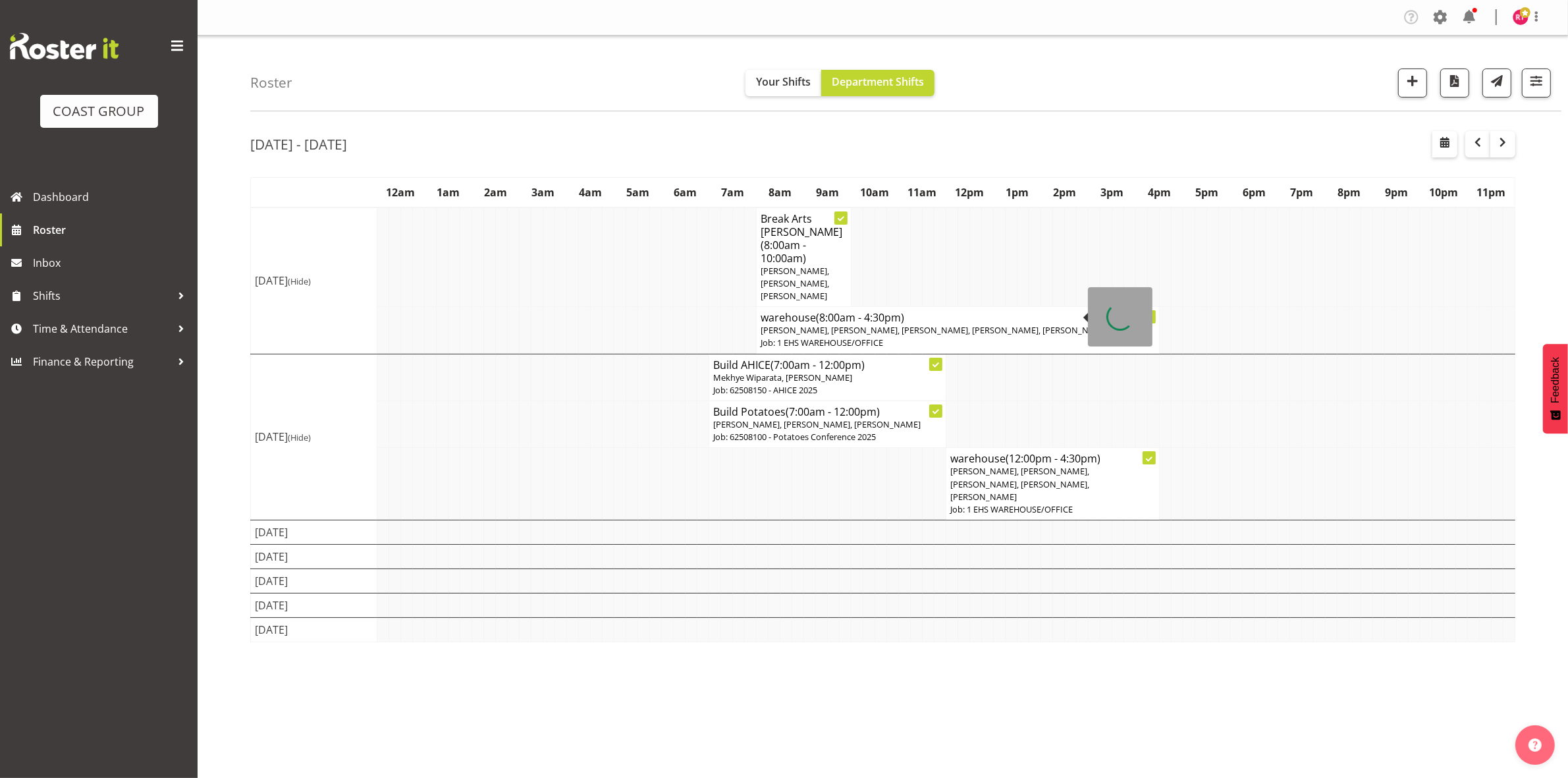
click at [845, 324] on span "Martin Gorzeman, David Wiseman, Shatif Ssendi, Reuben Bowe, Mekhye Wiparata" at bounding box center [935, 330] width 348 height 12
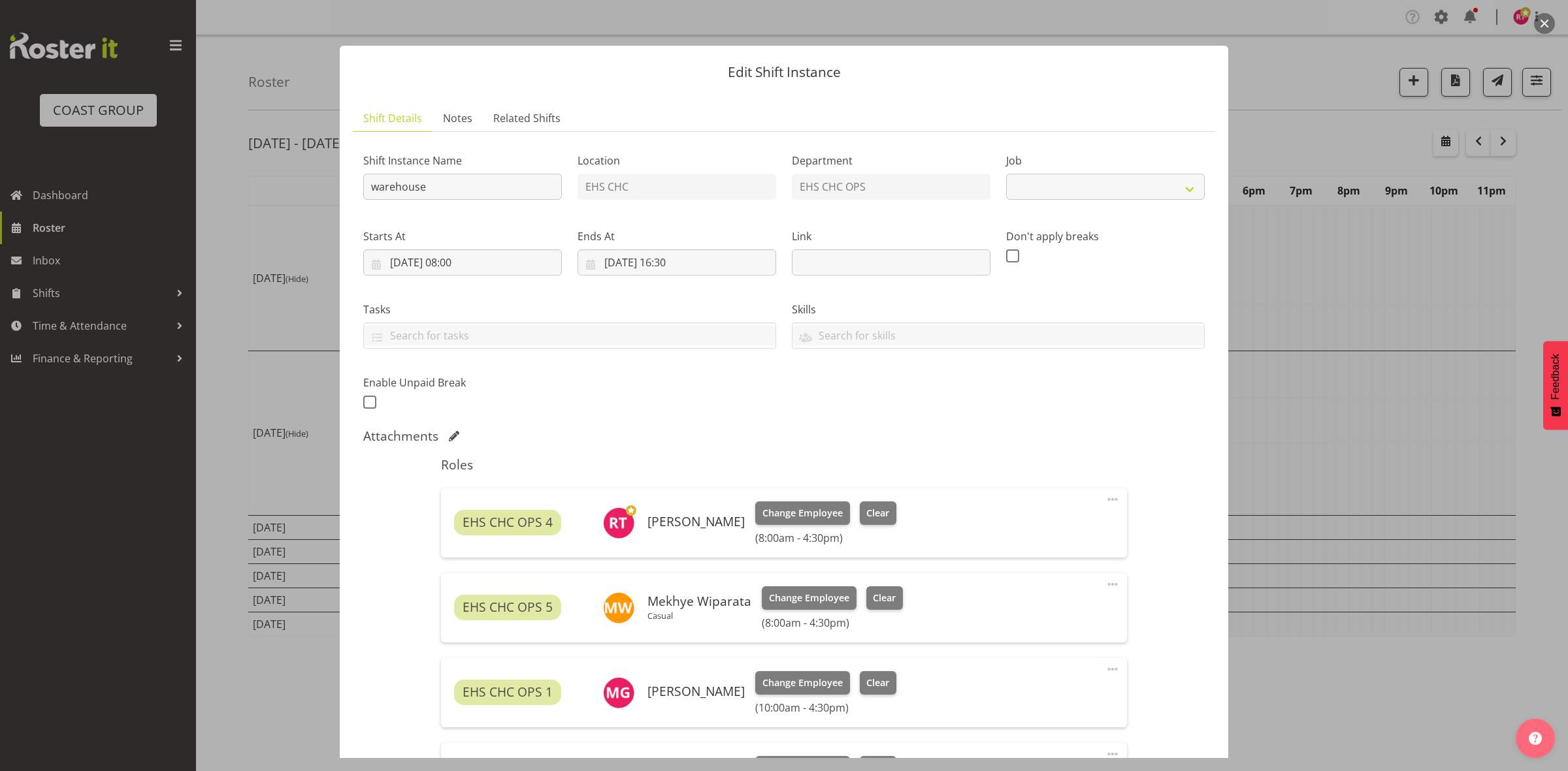
select select "69"
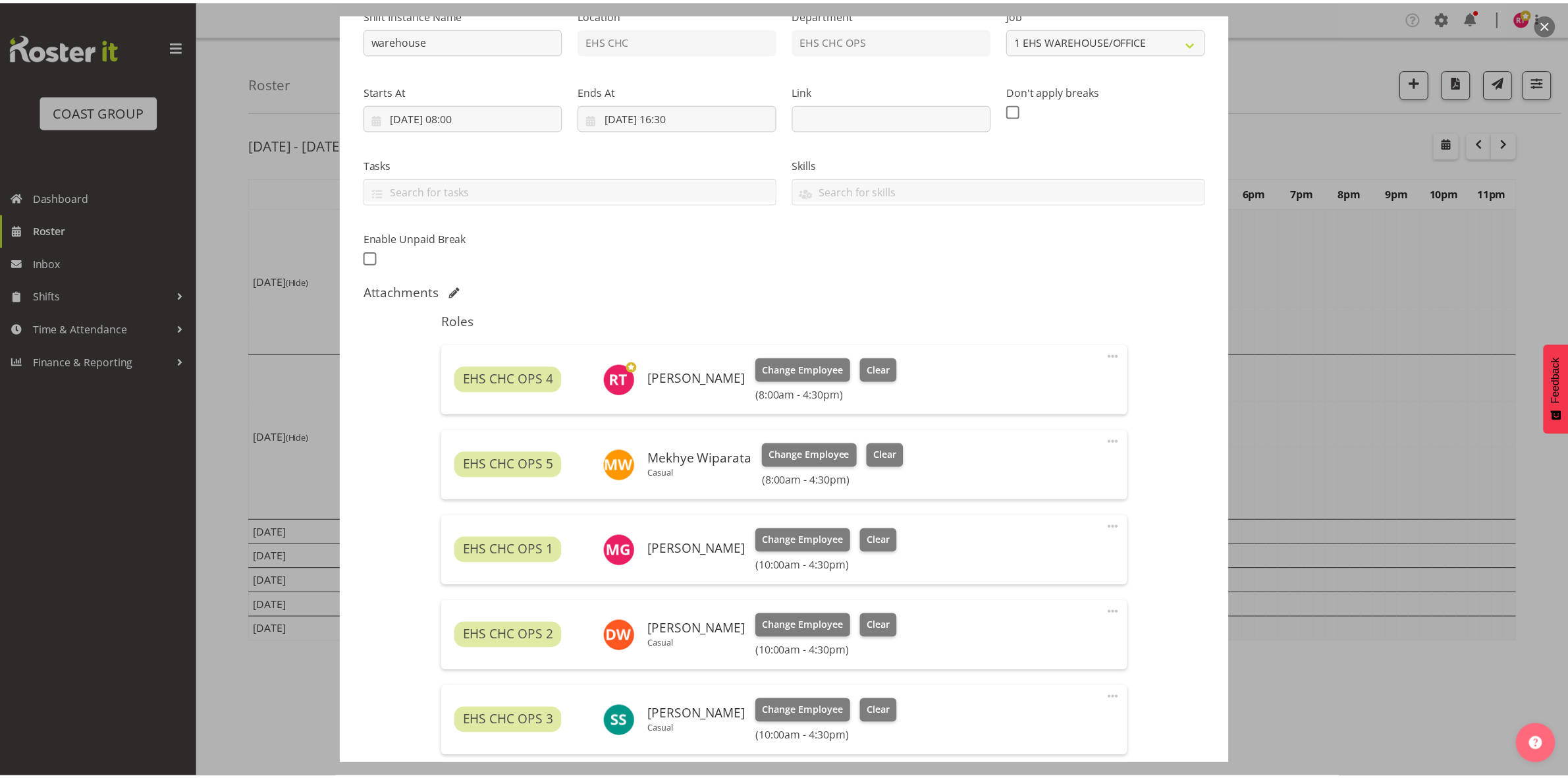
scroll to position [318, 0]
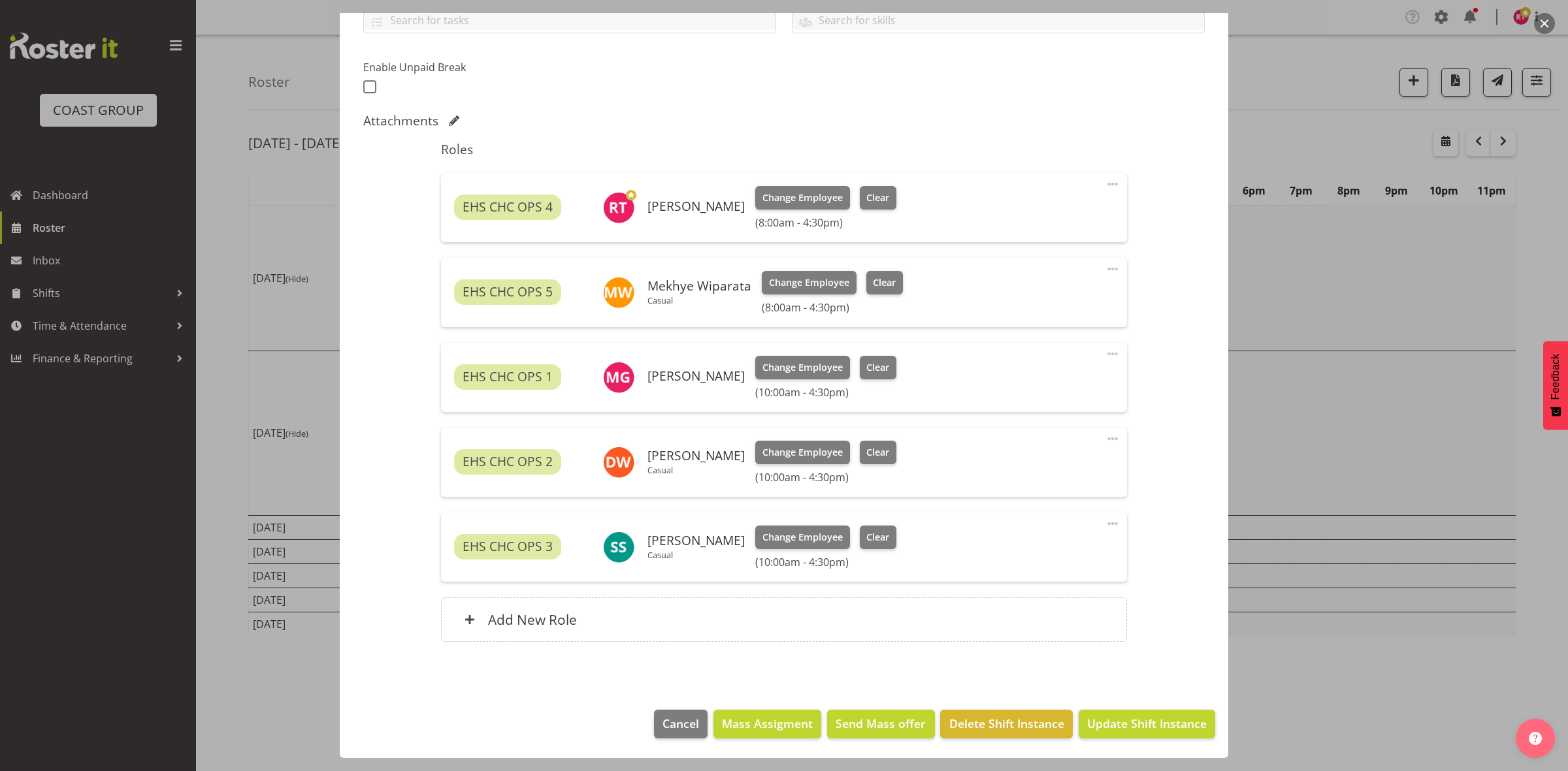
click at [1105, 186] on span at bounding box center [1113, 184] width 16 height 16
click at [1003, 219] on link "Edit" at bounding box center [1058, 212] width 126 height 23
select select "7"
select select "2025"
select select "8"
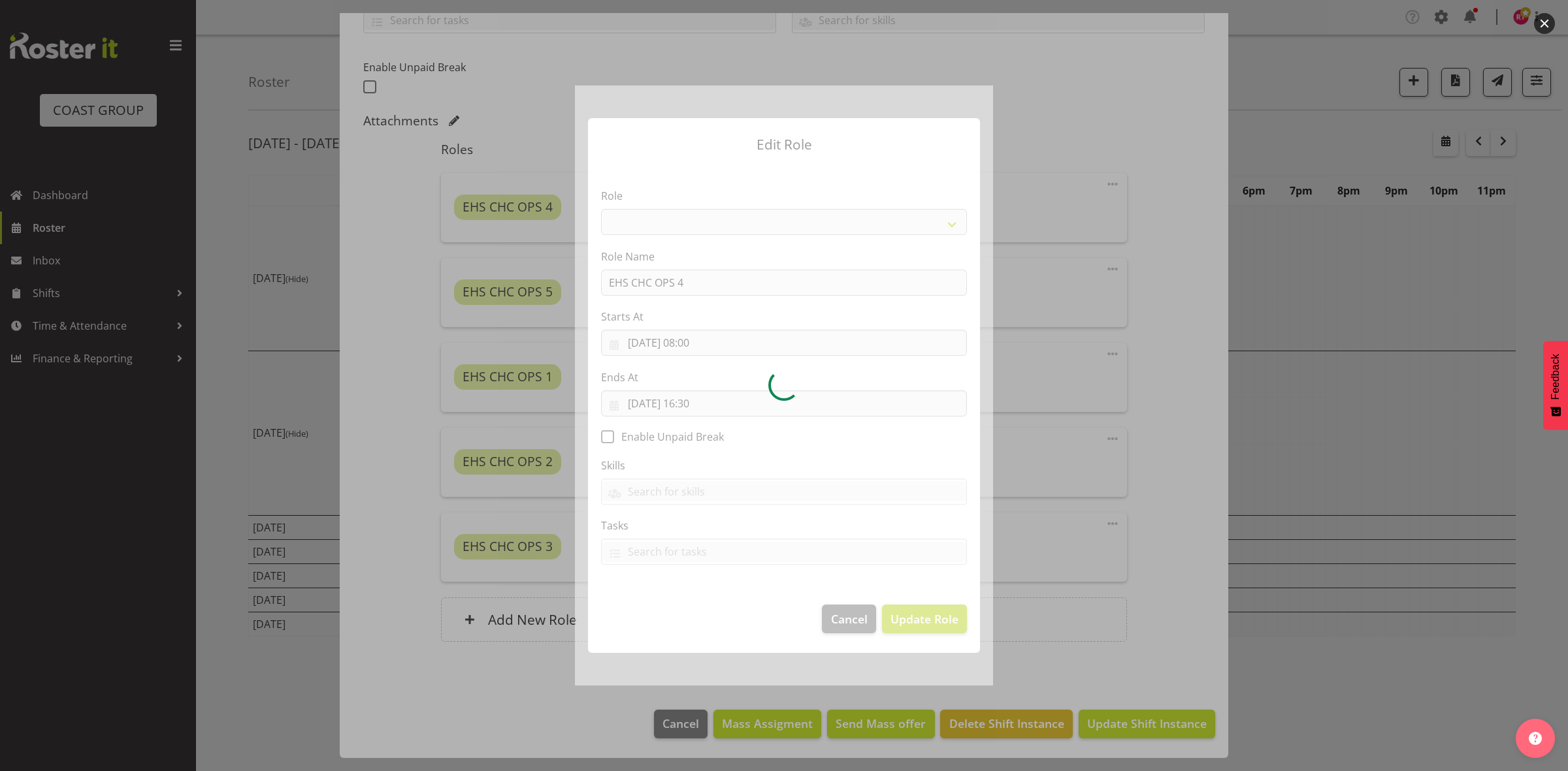
click at [696, 344] on div at bounding box center [784, 386] width 418 height 600
select select "192"
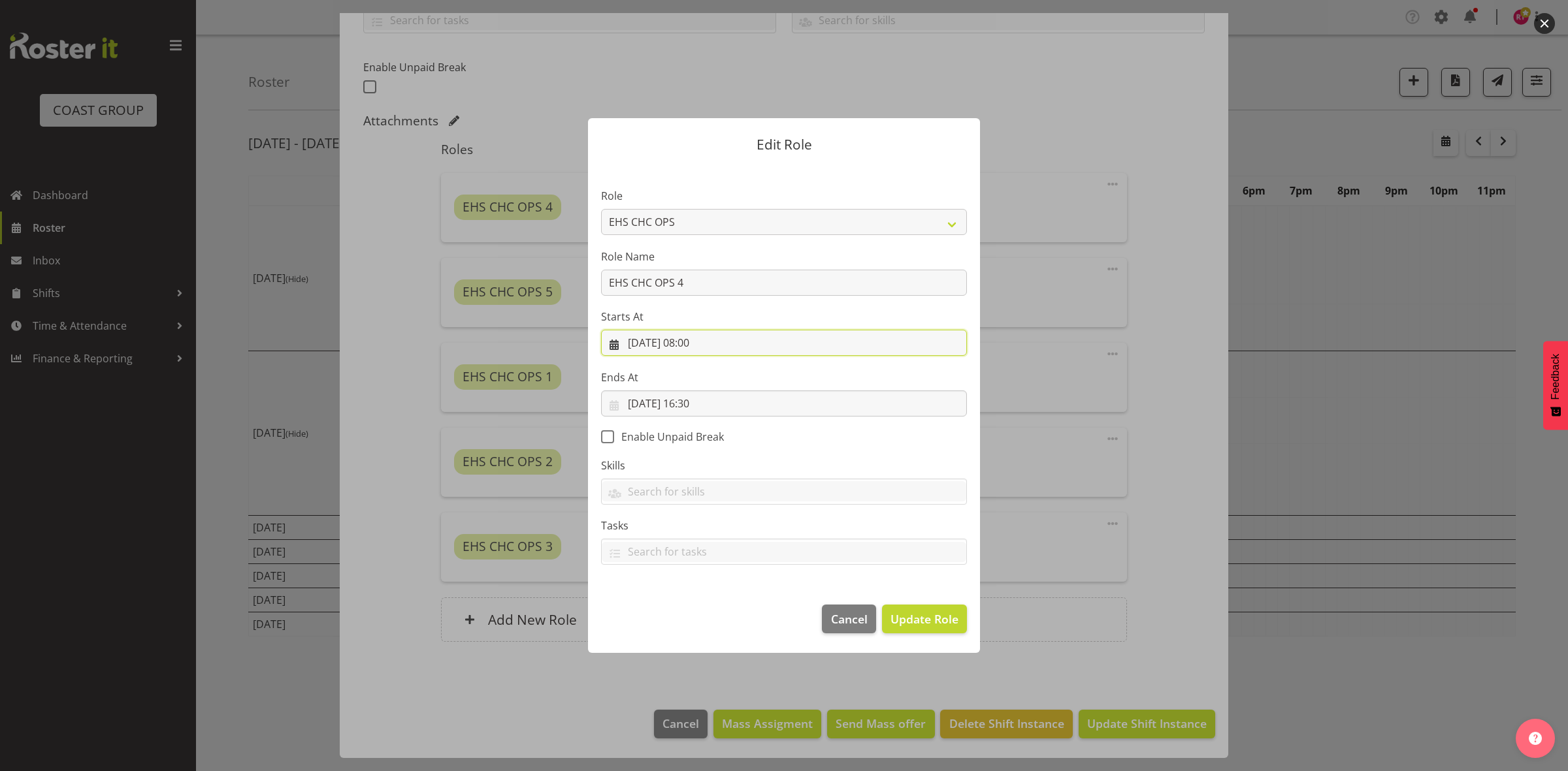
click at [696, 344] on input "11/08/2025, 08:00" at bounding box center [784, 342] width 366 height 26
click at [709, 618] on select "00 01 02 03 04 05 06 07 08 09 10 11 12 13 14 15 16 17 18 19 20 21 22 23" at bounding box center [705, 620] width 30 height 26
select select "10"
click at [690, 607] on select "00 01 02 03 04 05 06 07 08 09 10 11 12 13 14 15 16 17 18 19 20 21 22 23" at bounding box center [705, 620] width 30 height 26
type input "11/08/2025, 10:00"
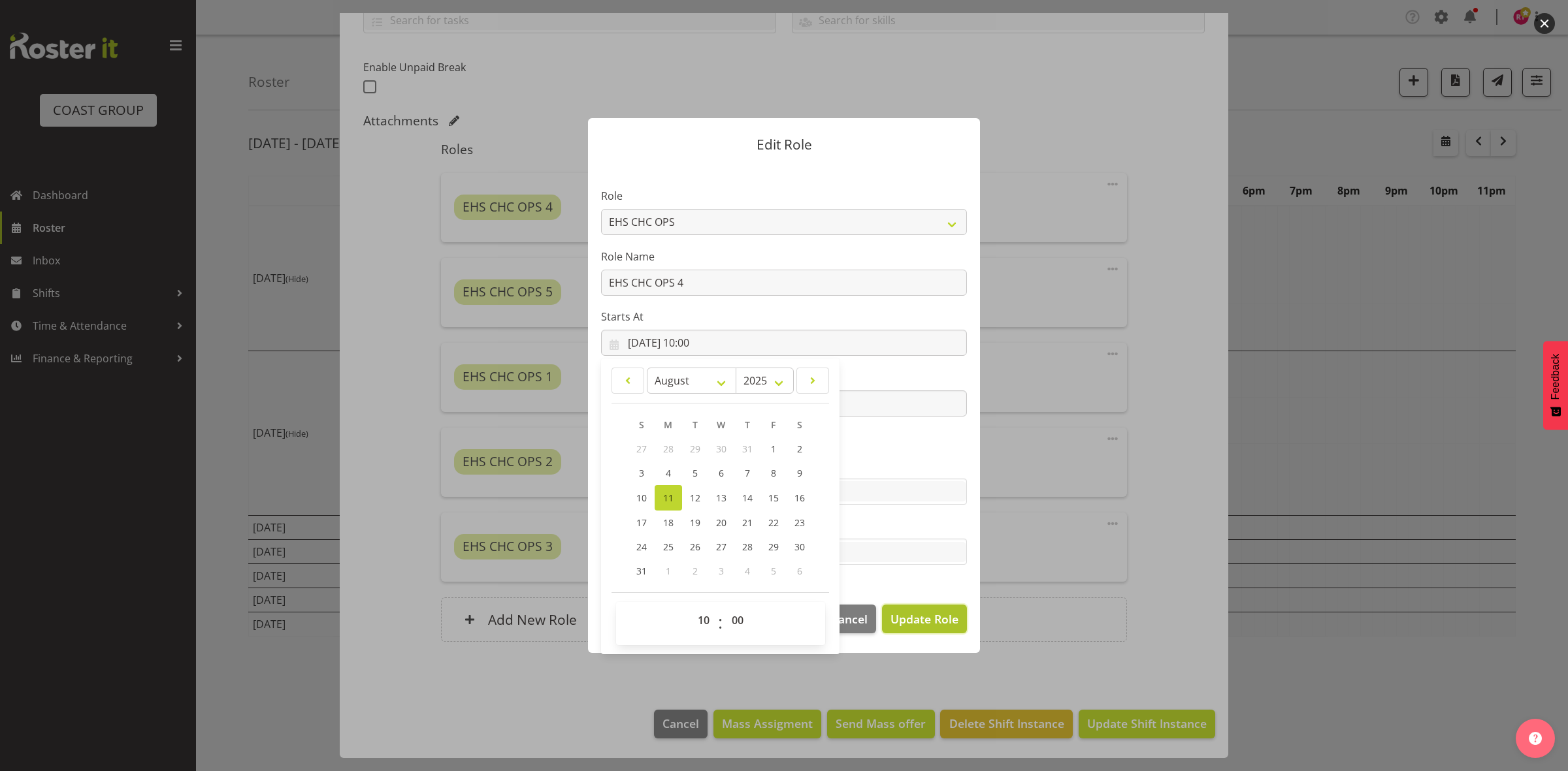
click at [934, 620] on span "Update Role" at bounding box center [925, 619] width 68 height 17
select select
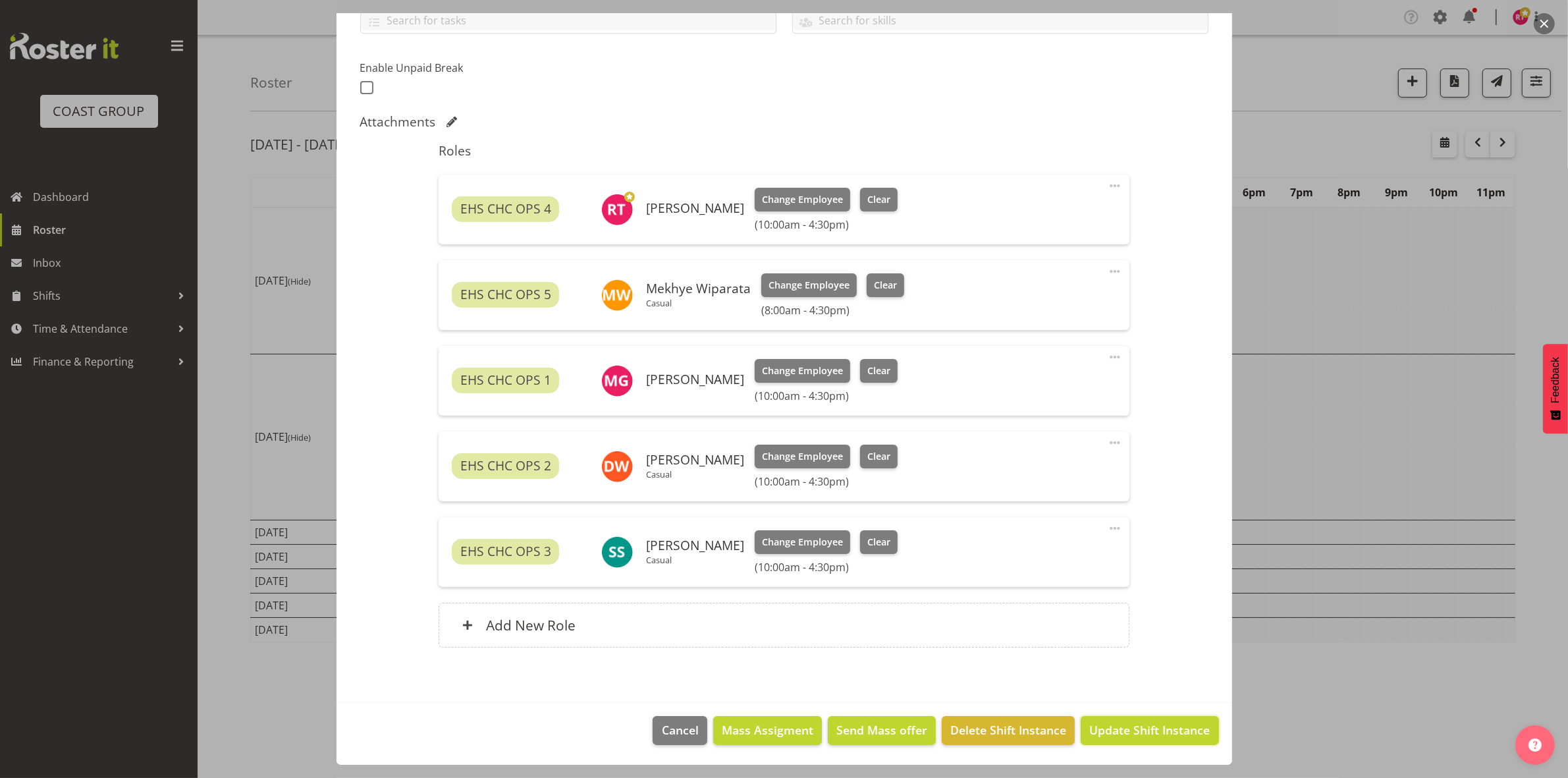
click at [1128, 727] on span "Update Shift Instance" at bounding box center [1150, 730] width 121 height 17
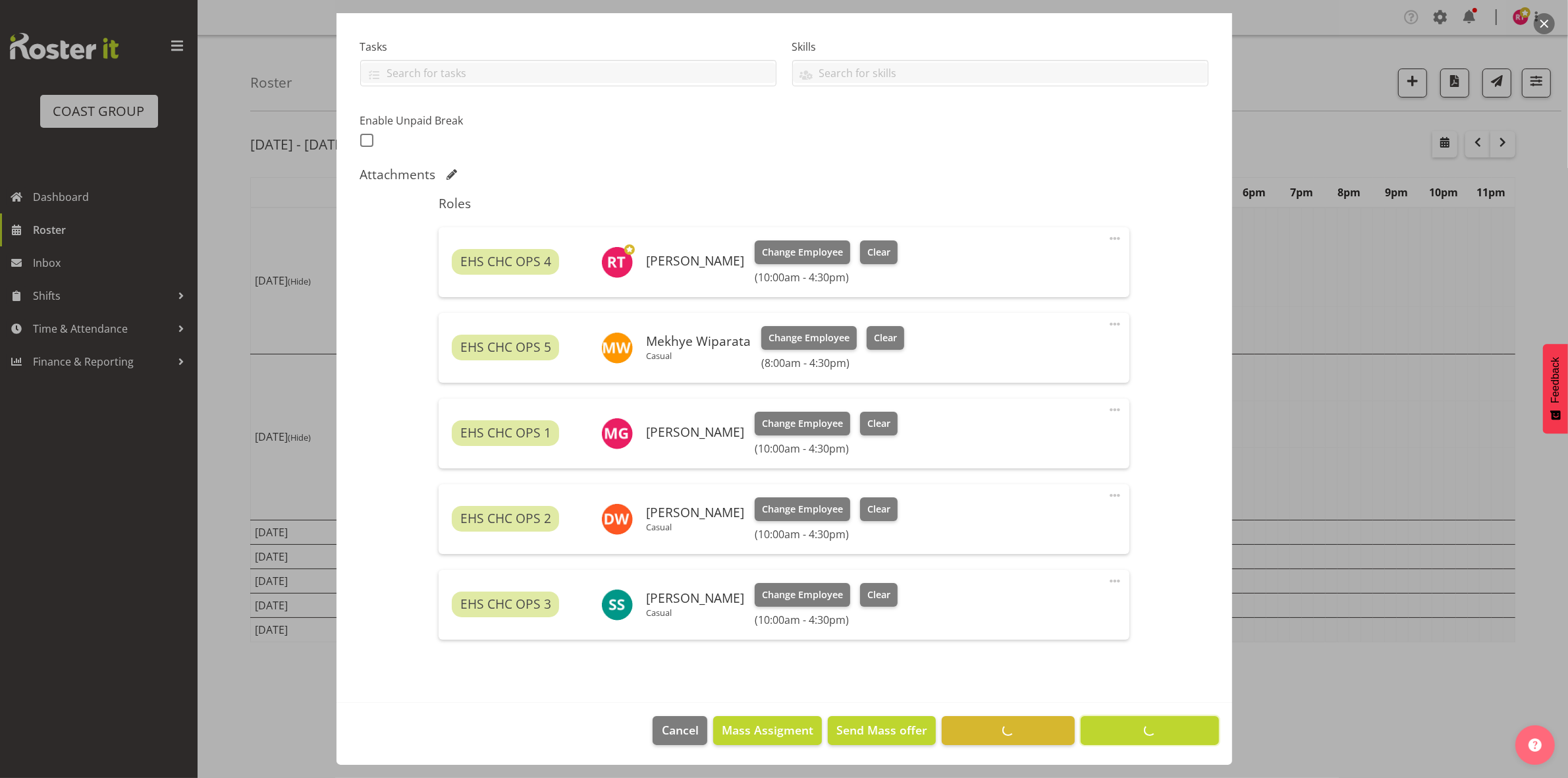
scroll to position [265, 0]
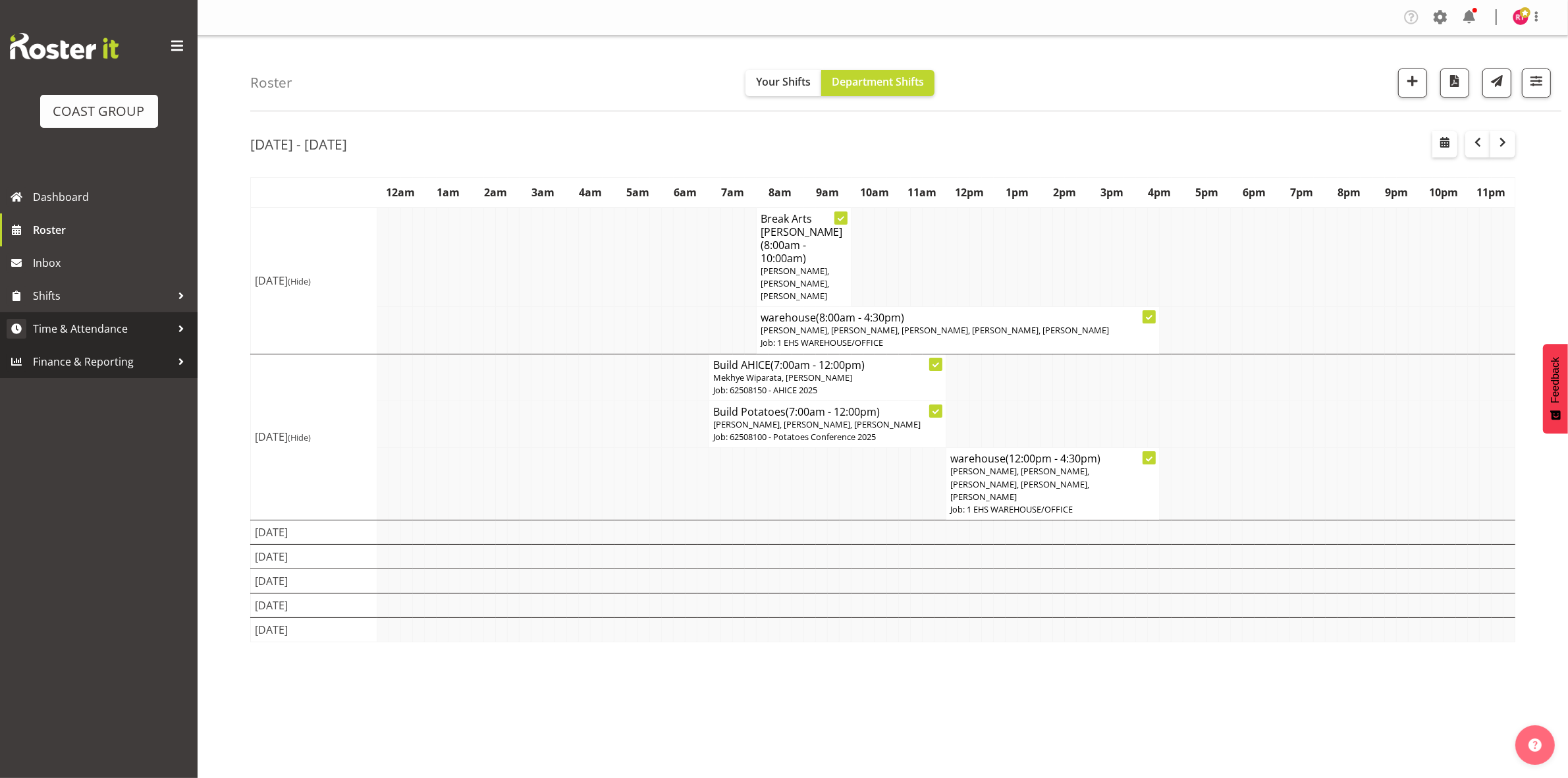
click at [68, 327] on span "Time & Attendance" at bounding box center [102, 329] width 138 height 20
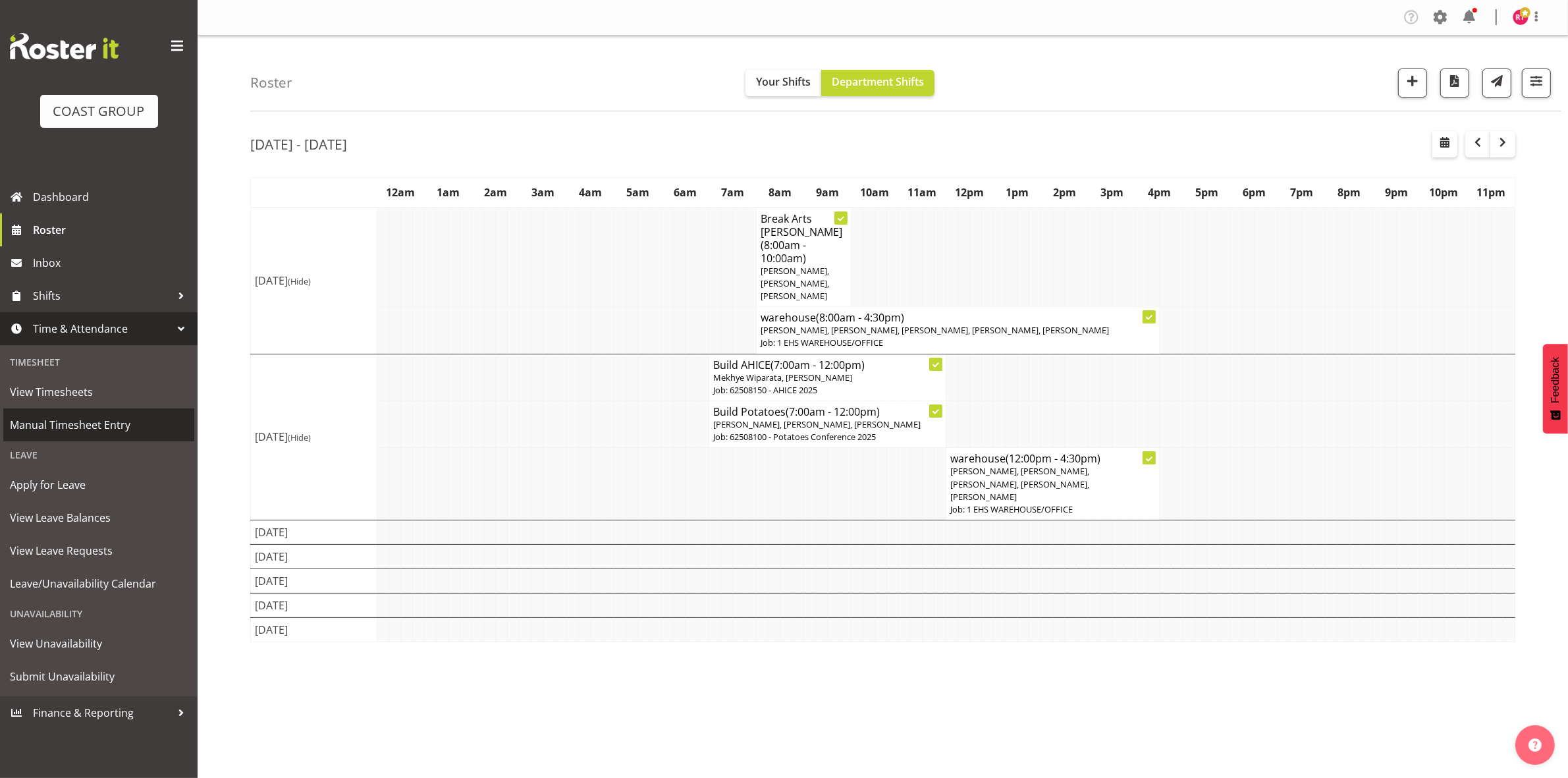
click at [96, 420] on span "Manual Timesheet Entry" at bounding box center [99, 425] width 178 height 20
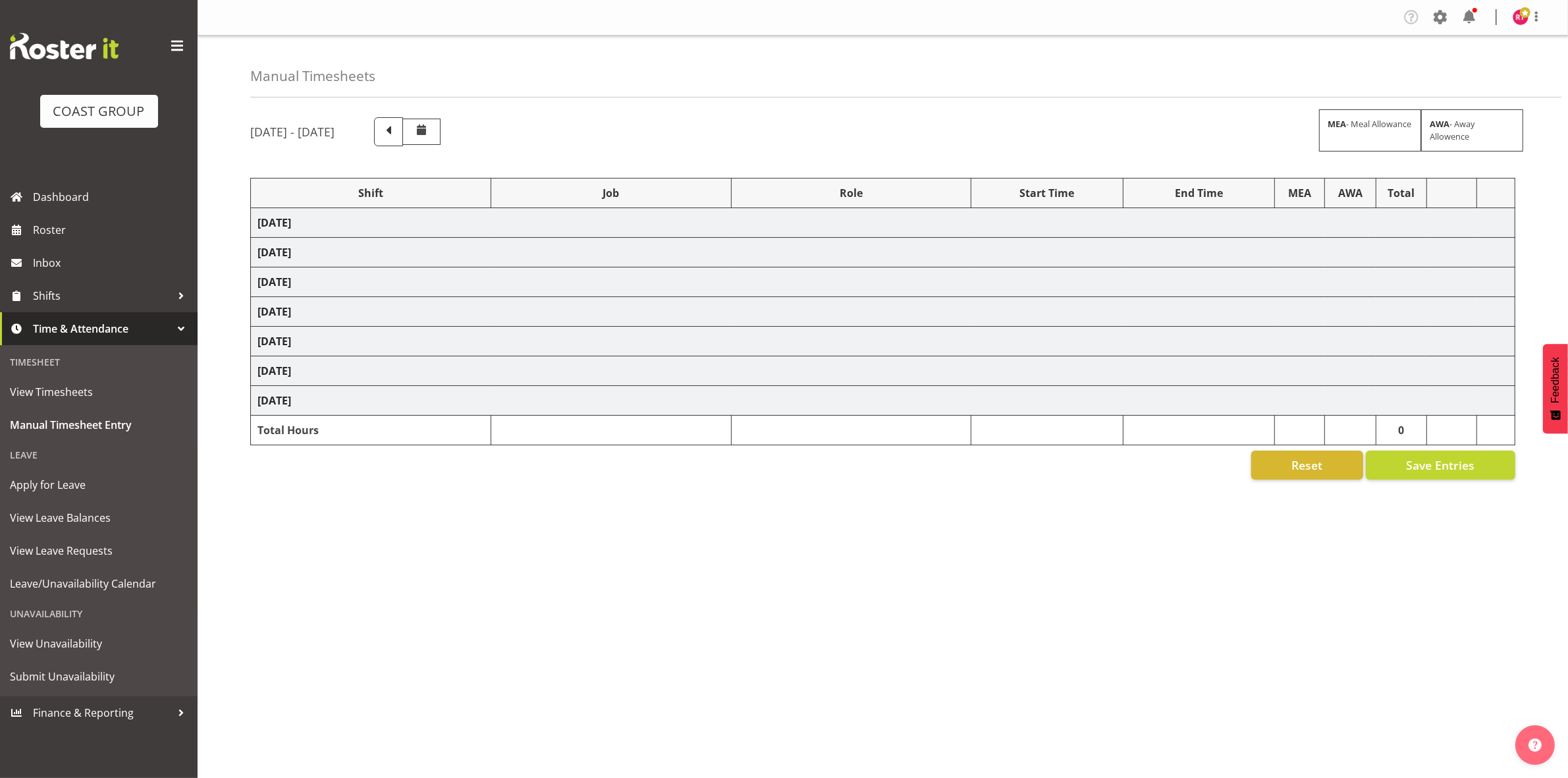
select select "80010"
select select "9602"
select select "80011"
select select "69"
select select "80012"
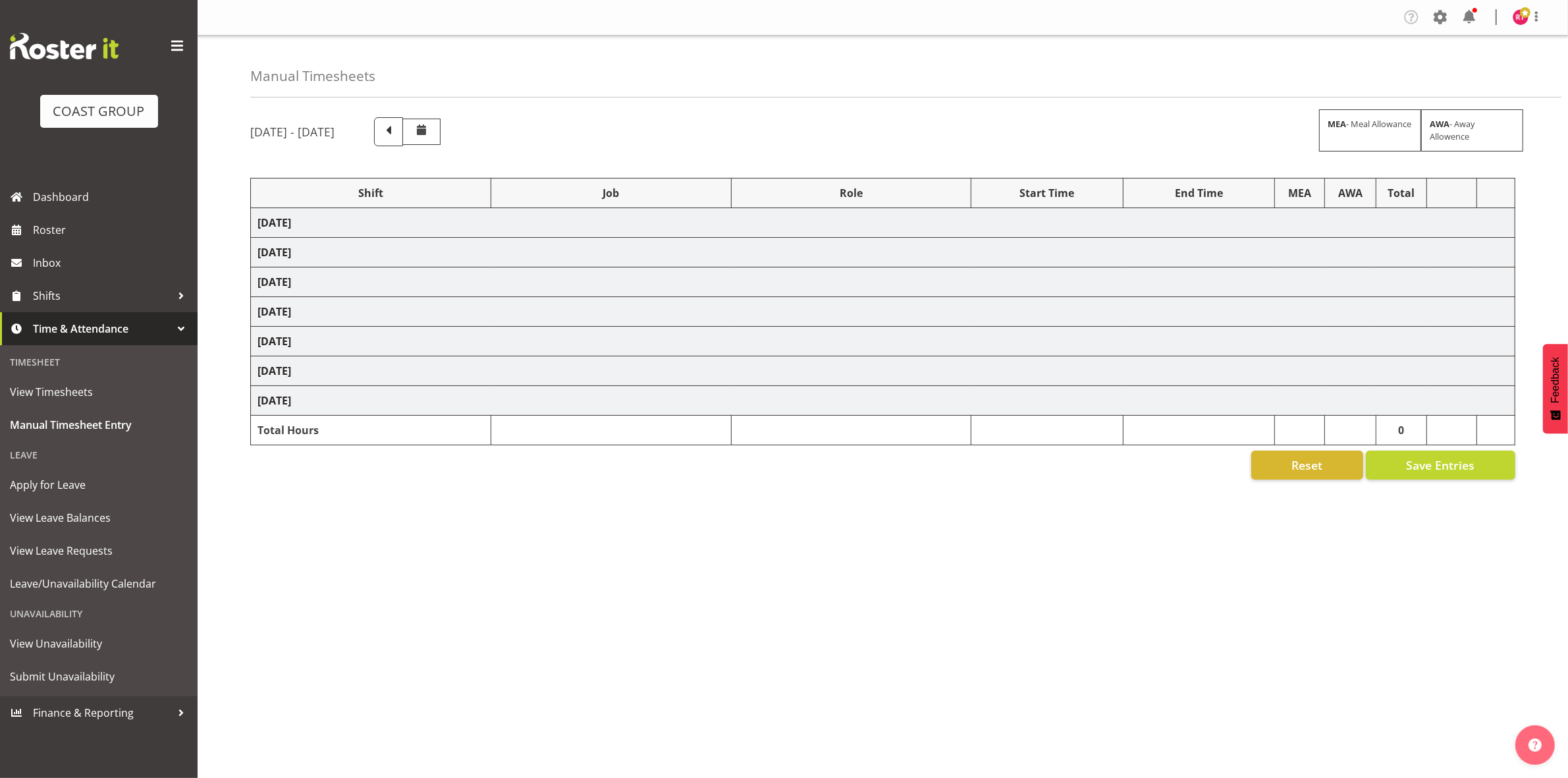
select select "9602"
select select "80017"
select select "9195"
select select "80018"
select select "69"
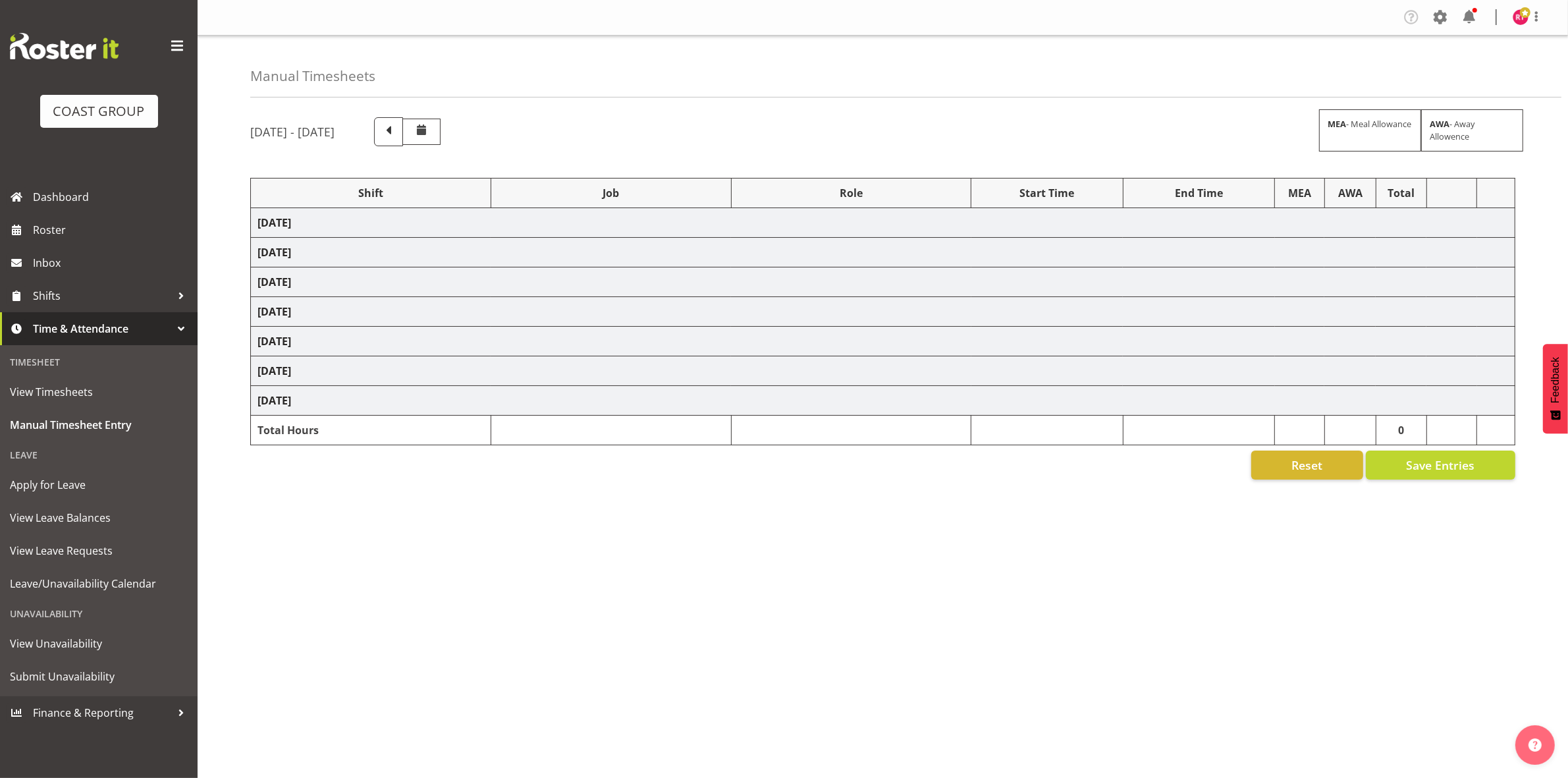
select select "80021"
select select "9602"
select select "80025"
select select "9195"
select select "80027"
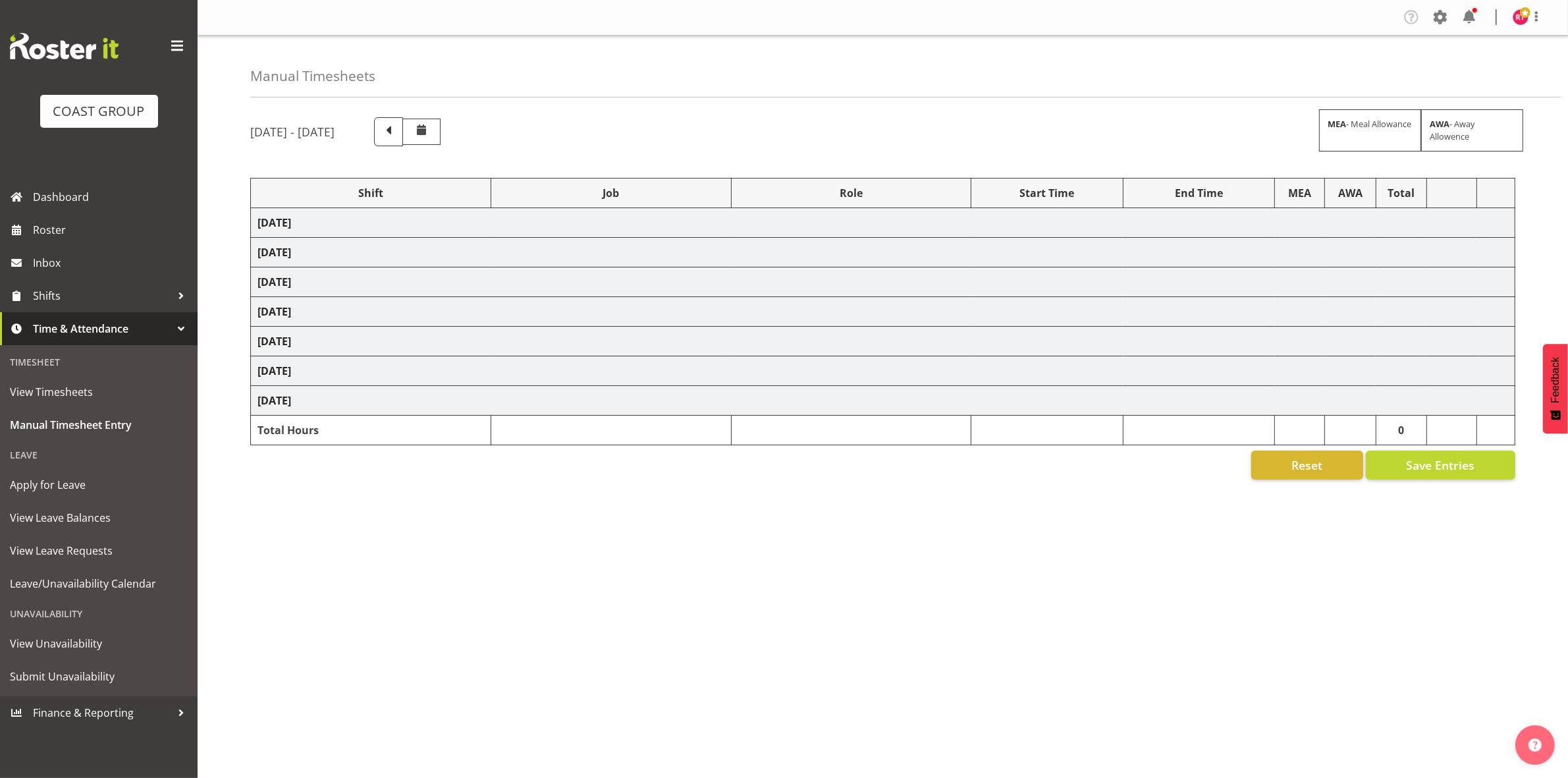
select select "69"
select select "80028"
select select "10470"
select select "80030"
select select "69"
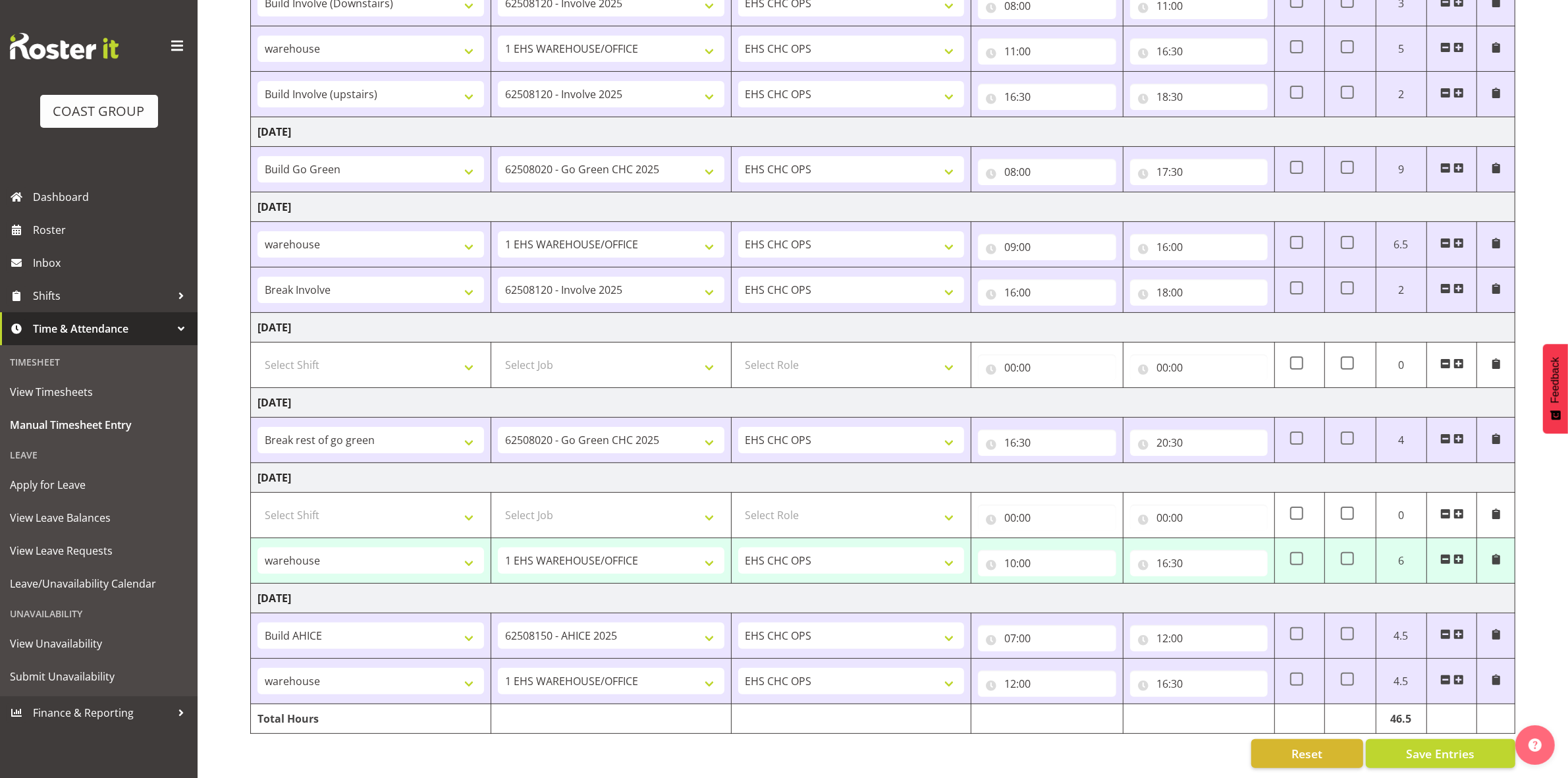
scroll to position [274, 0]
click at [1407, 745] on span "Save Entries" at bounding box center [1440, 754] width 69 height 17
select select "80027"
select select "69"
type input "10:00"
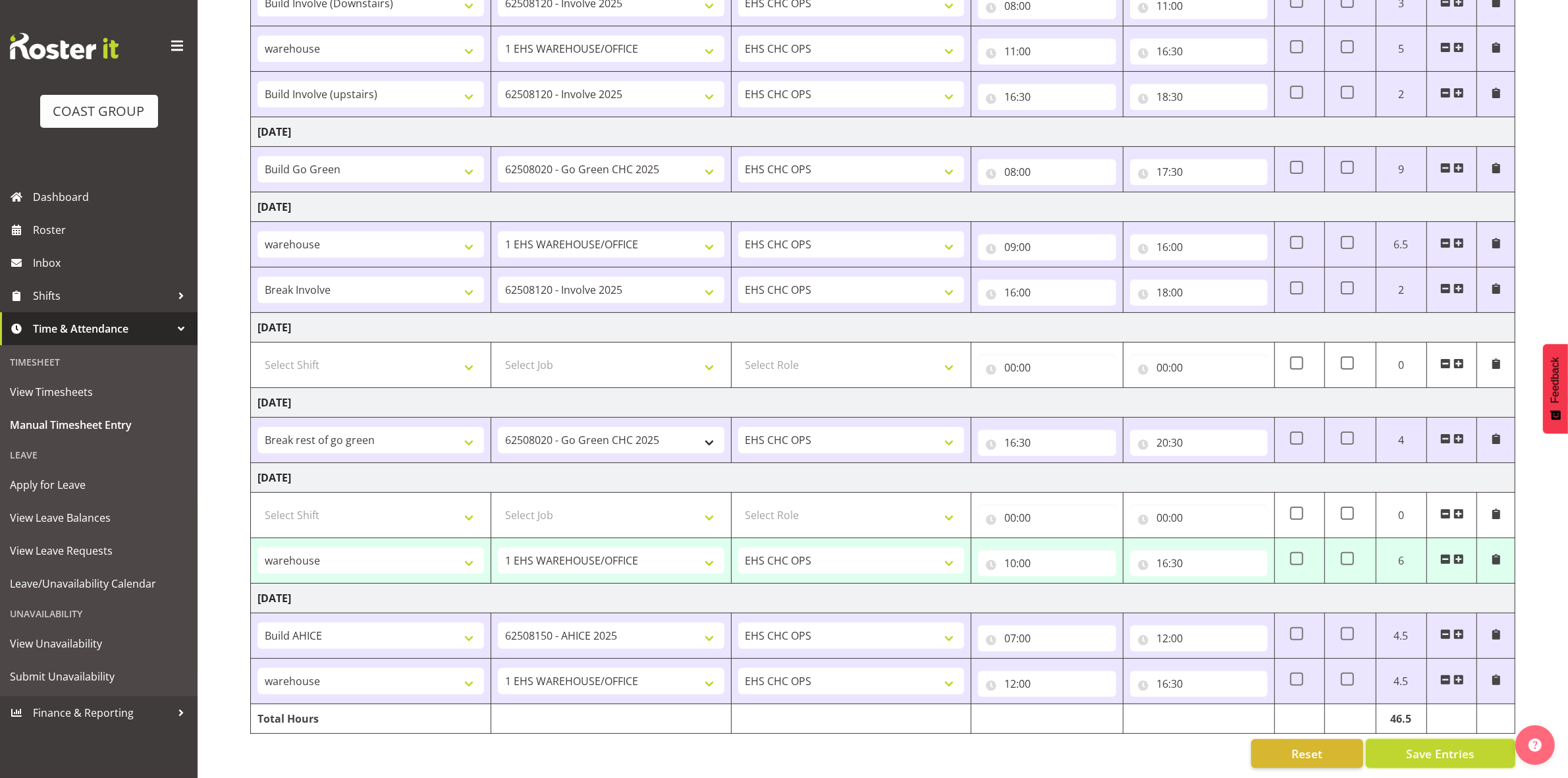
type input "16:30"
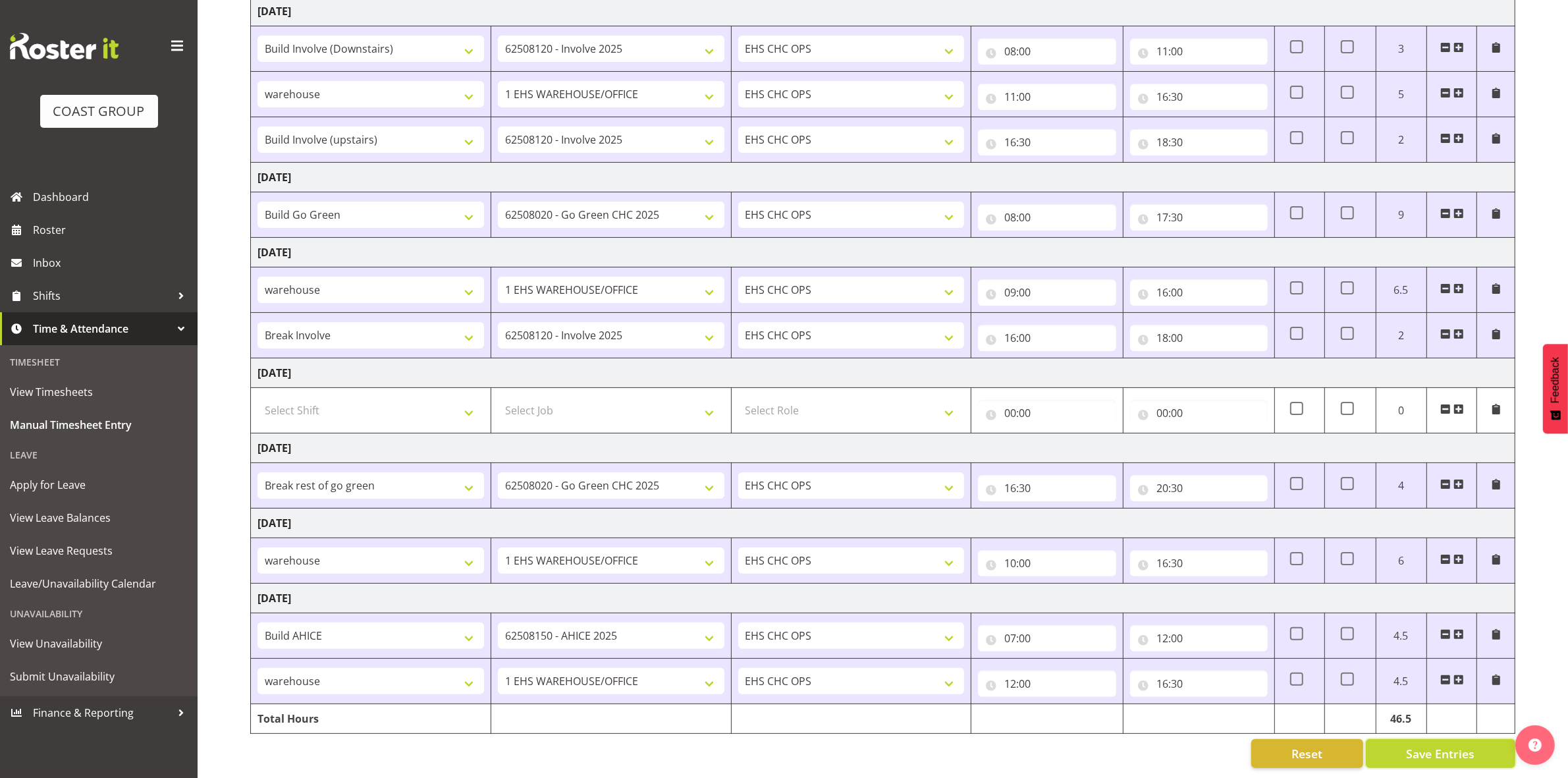
scroll to position [0, 0]
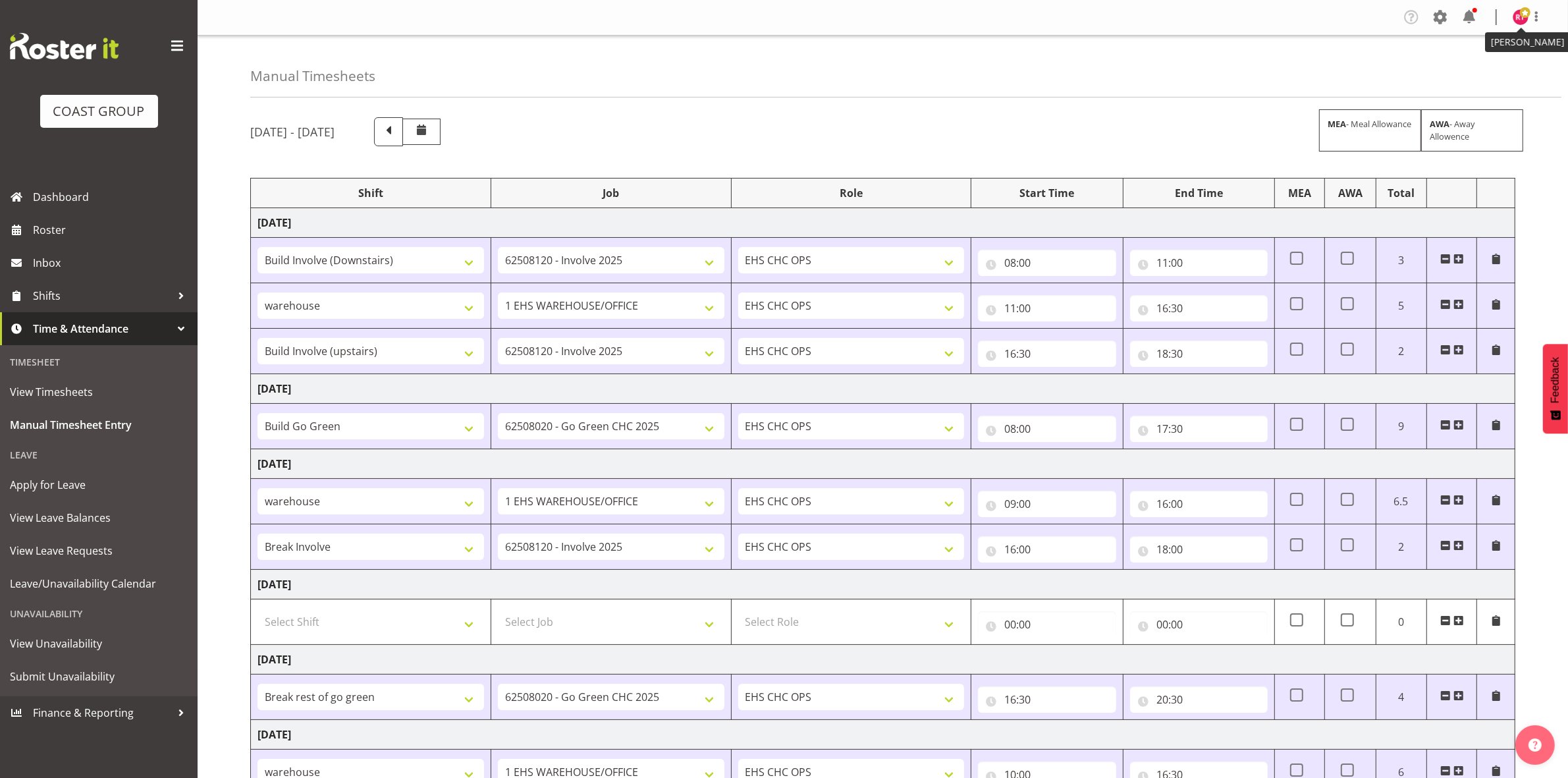
click at [1521, 21] on img at bounding box center [1521, 17] width 16 height 16
click at [1456, 68] on link "Log Out" at bounding box center [1482, 69] width 127 height 24
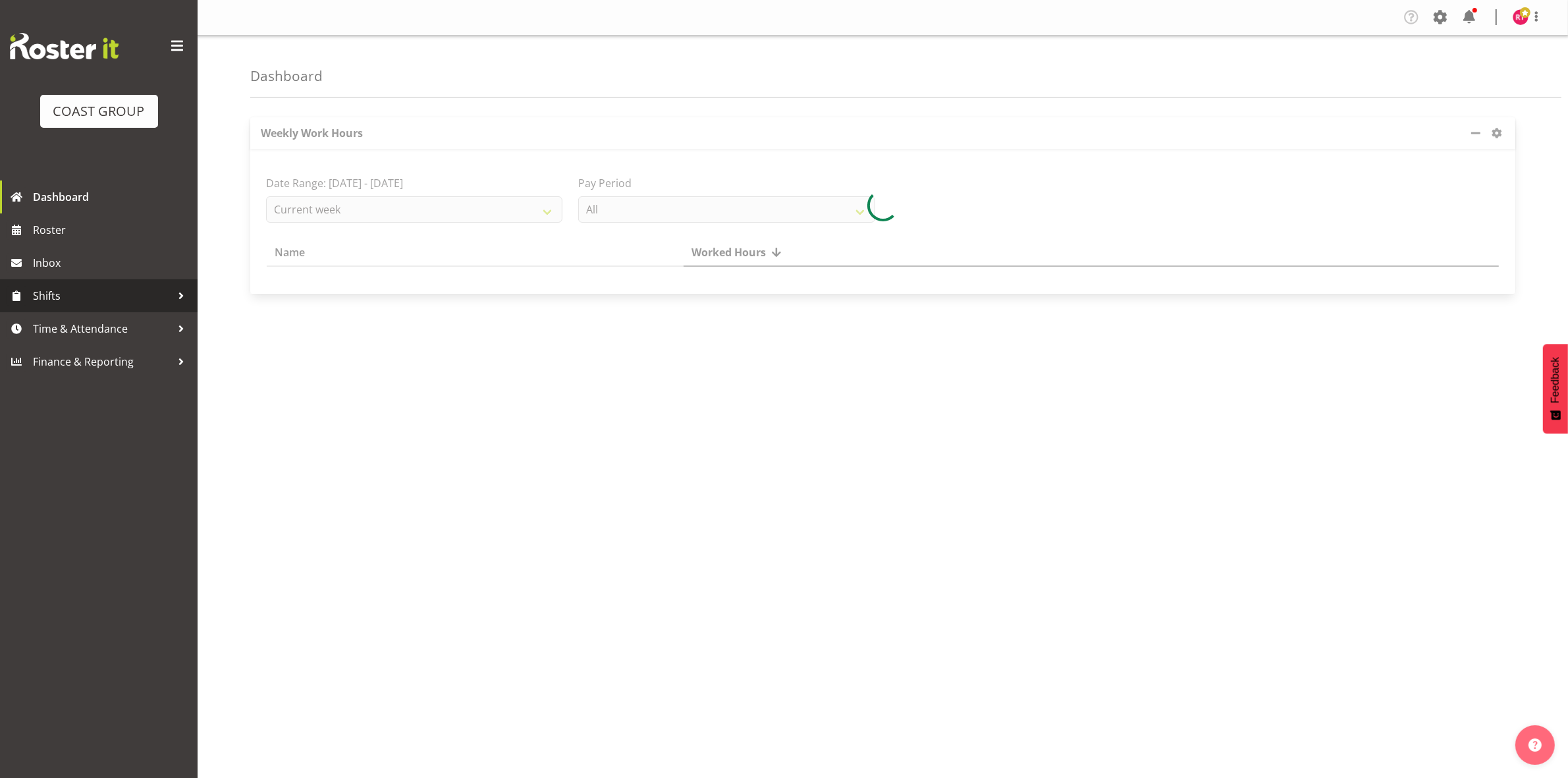
click at [74, 294] on span "Shifts" at bounding box center [102, 296] width 138 height 20
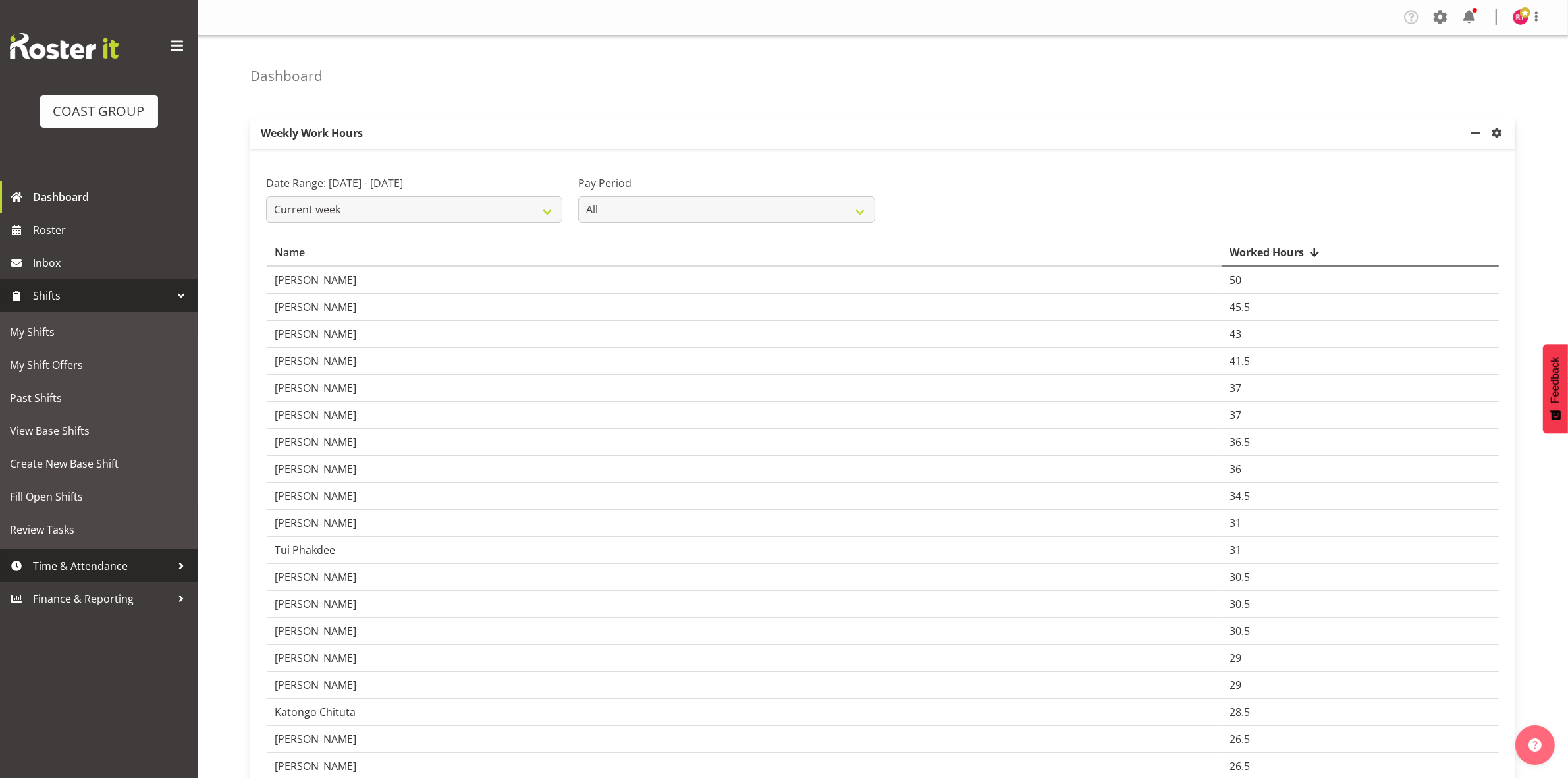
click at [89, 559] on span "Time & Attendance" at bounding box center [102, 566] width 138 height 20
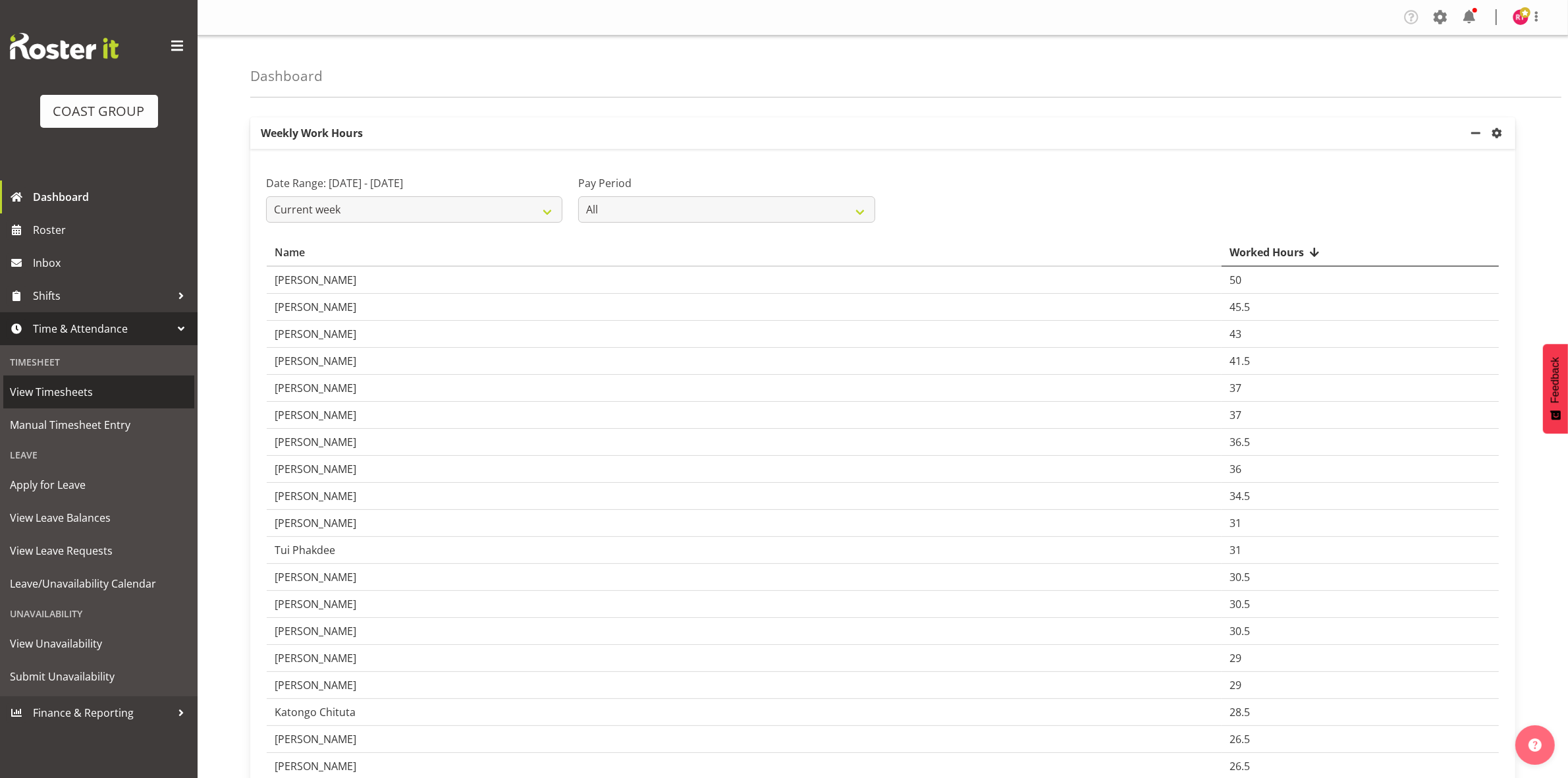
click at [63, 389] on span "View Timesheets" at bounding box center [99, 392] width 178 height 20
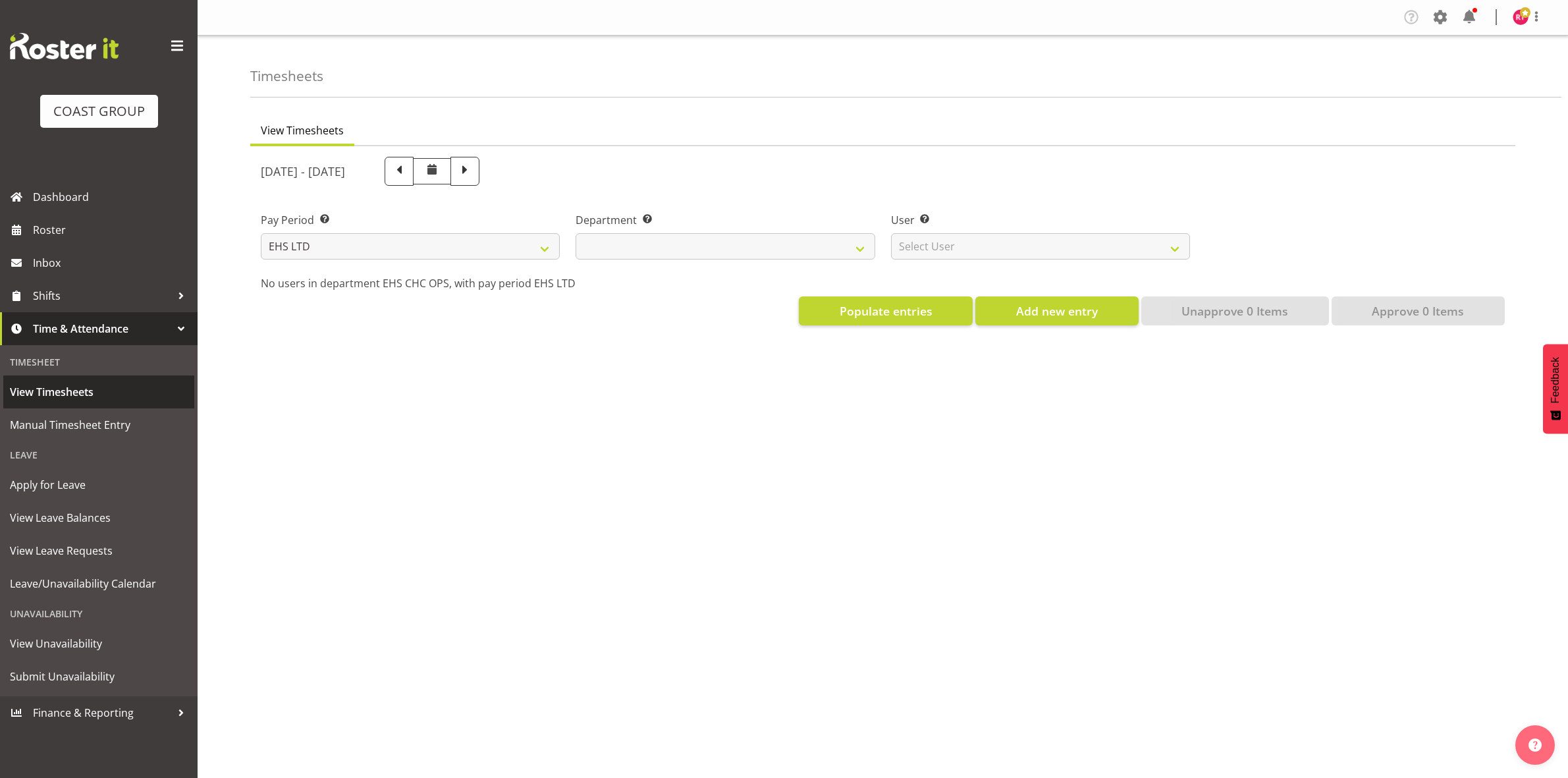
select select "7"
select select
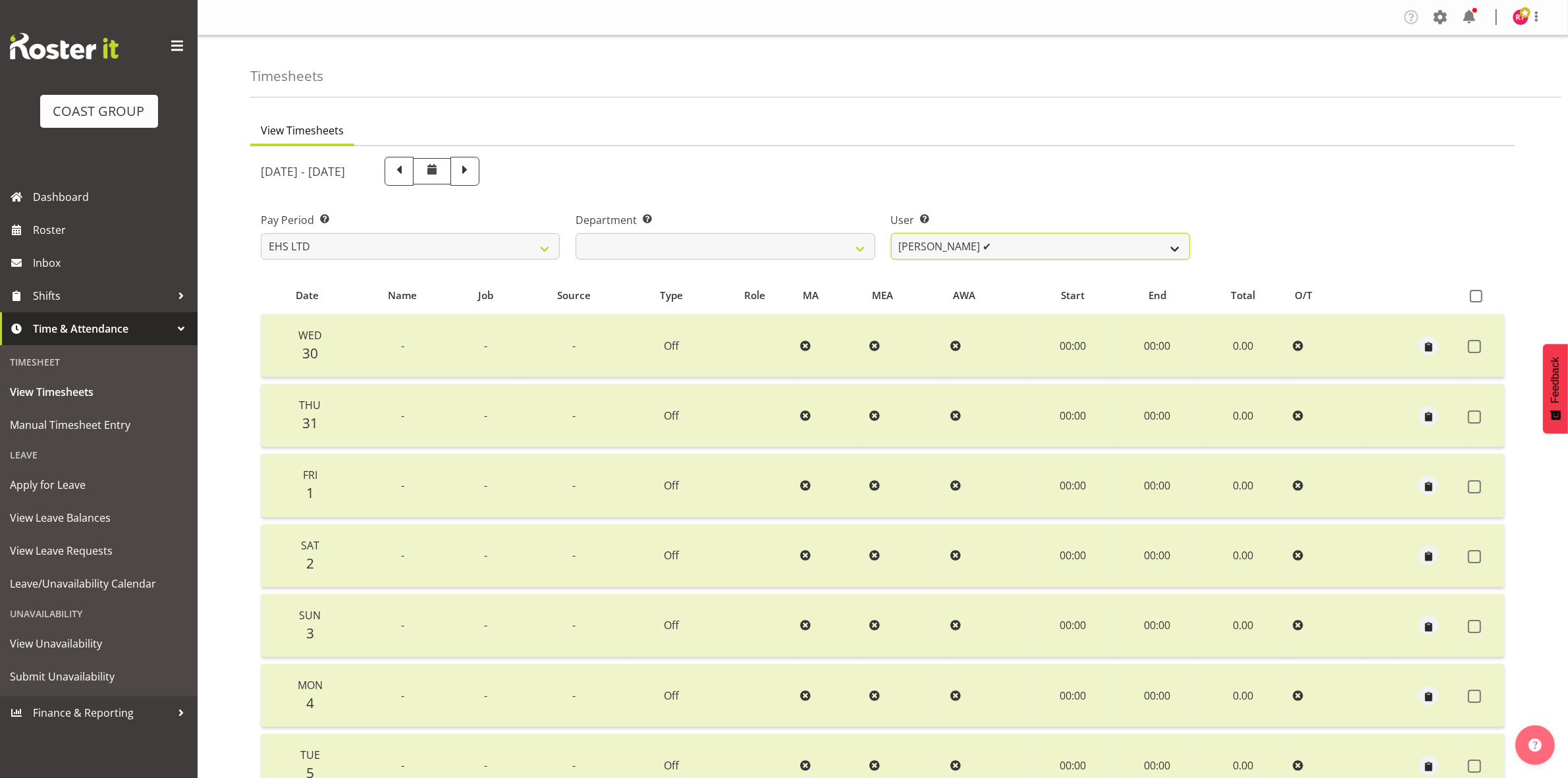
click at [991, 241] on select "[PERSON_NAME] ✔ [PERSON_NAME] ✔ [PERSON_NAME] ✔ [PERSON_NAME] ✔ [PERSON_NAME] ✔…" at bounding box center [1040, 246] width 299 height 26
click at [891, 233] on select "[PERSON_NAME] ✔ [PERSON_NAME] ✔ [PERSON_NAME] ✔ [PERSON_NAME] ✔ [PERSON_NAME] ✔…" at bounding box center [1040, 246] width 299 height 26
click at [1048, 235] on select "[PERSON_NAME] ✔ [PERSON_NAME] ✔ [PERSON_NAME] ✔ [PERSON_NAME] ✔ [PERSON_NAME] ✔…" at bounding box center [1040, 246] width 299 height 26
click at [1031, 251] on select "[PERSON_NAME] ✔ [PERSON_NAME] ✔ [PERSON_NAME] ✔ [PERSON_NAME] ✔ [PERSON_NAME] ✔…" at bounding box center [1040, 246] width 299 height 26
click at [891, 233] on select "[PERSON_NAME] ✔ [PERSON_NAME] ✔ [PERSON_NAME] ✔ [PERSON_NAME] ✔ [PERSON_NAME] ✔…" at bounding box center [1040, 246] width 299 height 26
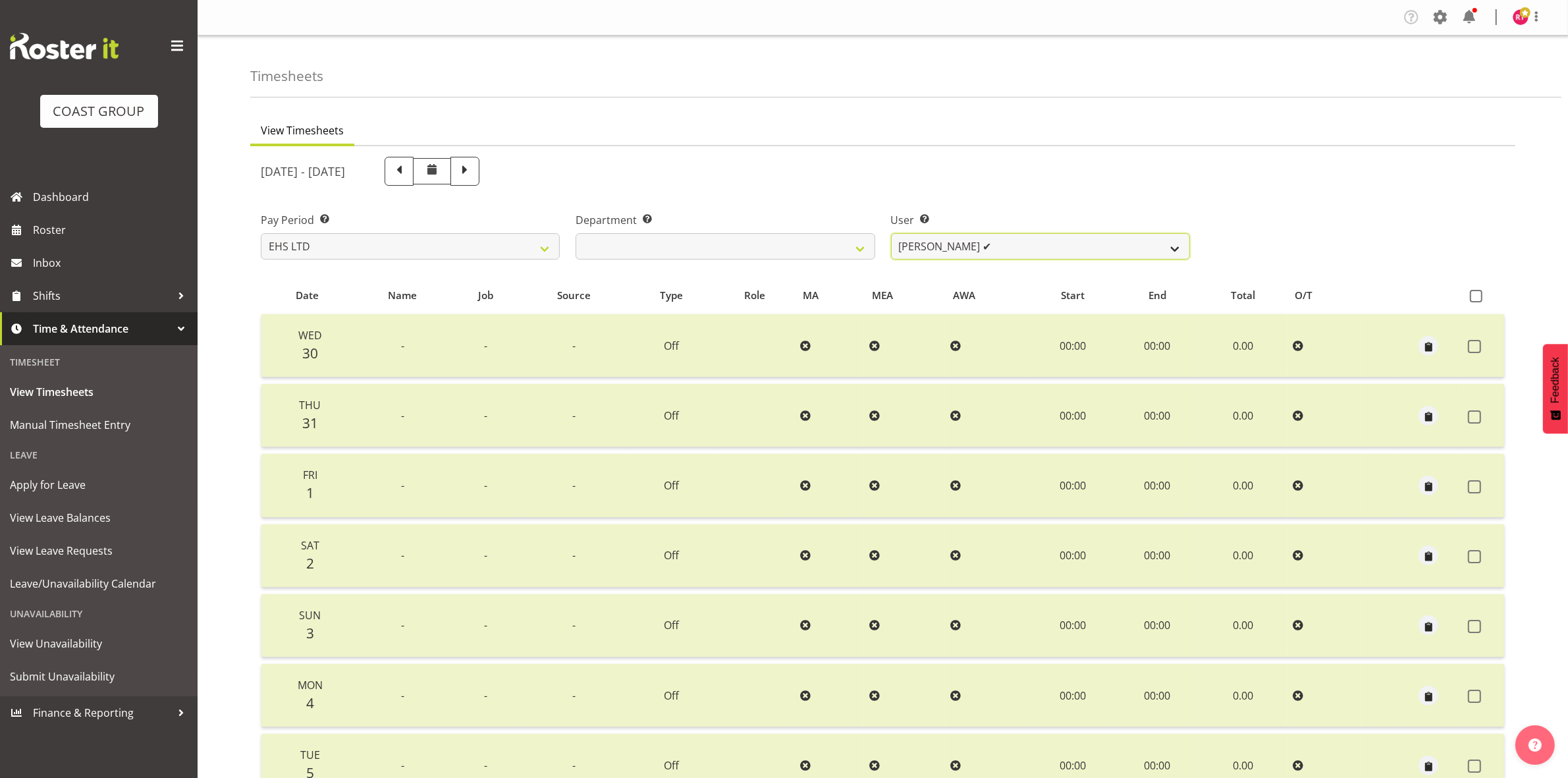
click at [1049, 244] on select "[PERSON_NAME] ✔ [PERSON_NAME] ✔ [PERSON_NAME] ✔ [PERSON_NAME] ✔ [PERSON_NAME] ✔…" at bounding box center [1040, 246] width 299 height 26
click at [1015, 186] on div "[DATE] - [DATE]" at bounding box center [725, 171] width 945 height 45
click at [1022, 238] on select "[PERSON_NAME] ✔ [PERSON_NAME] ✔ [PERSON_NAME] ✔ [PERSON_NAME] ✔ [PERSON_NAME] ✔…" at bounding box center [1040, 246] width 299 height 26
click at [891, 233] on select "[PERSON_NAME] ✔ [PERSON_NAME] ✔ [PERSON_NAME] ✔ [PERSON_NAME] ✔ [PERSON_NAME] ✔…" at bounding box center [1040, 246] width 299 height 26
click at [1038, 244] on select "[PERSON_NAME] ✔ [PERSON_NAME] ✔ [PERSON_NAME] ✔ [PERSON_NAME] ✔ [PERSON_NAME] ✔…" at bounding box center [1040, 246] width 299 height 26
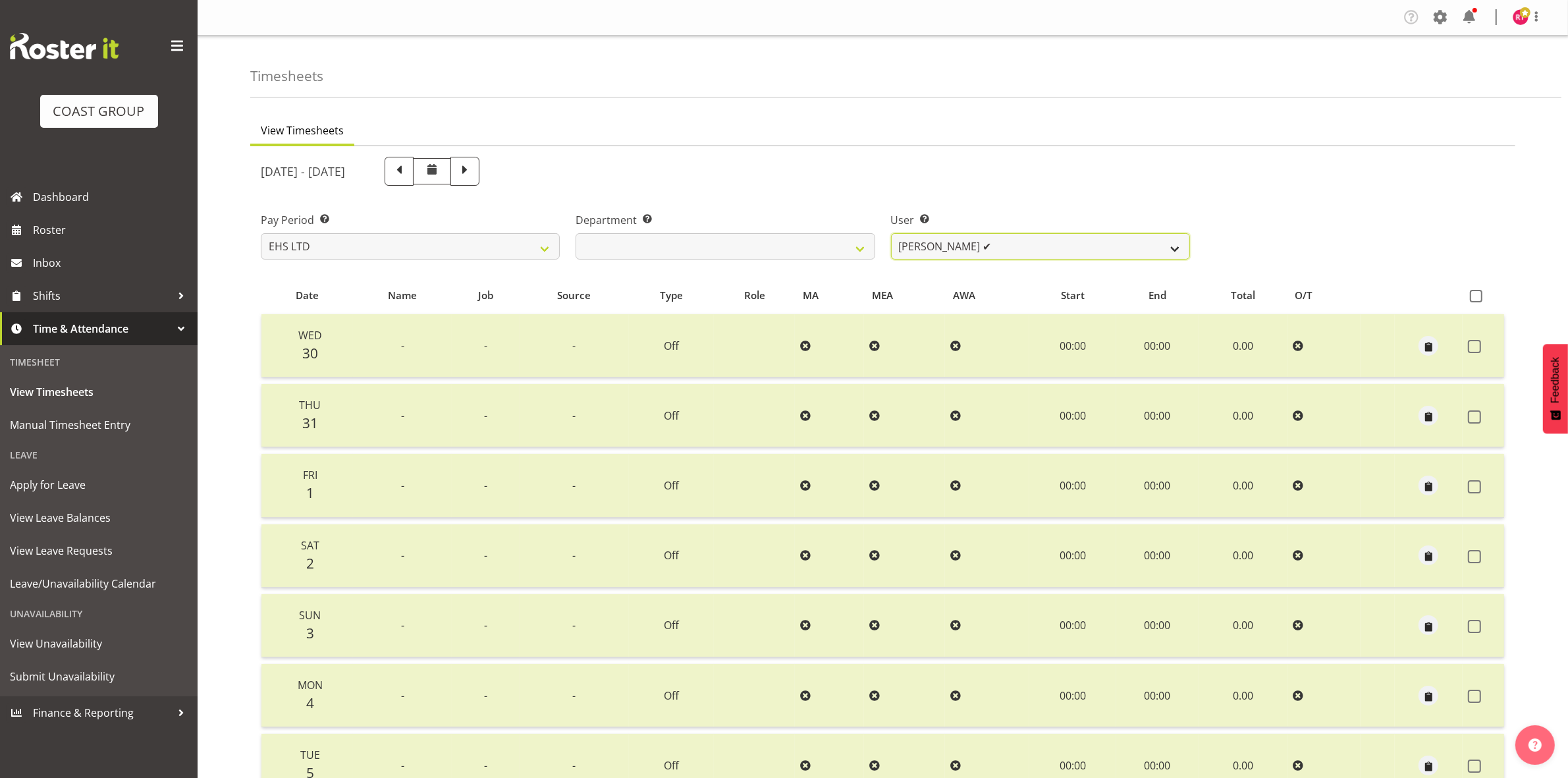
click at [1033, 251] on select "[PERSON_NAME] ✔ [PERSON_NAME] ✔ [PERSON_NAME] ✔ [PERSON_NAME] ✔ [PERSON_NAME] ✔…" at bounding box center [1040, 246] width 299 height 26
click at [891, 233] on select "[PERSON_NAME] ✔ [PERSON_NAME] ✔ [PERSON_NAME] ✔ [PERSON_NAME] ✔ [PERSON_NAME] ✔…" at bounding box center [1040, 246] width 299 height 26
click at [1005, 248] on select "[PERSON_NAME] ✔ [PERSON_NAME] ✔ [PERSON_NAME] ✔ [PERSON_NAME] ✔ [PERSON_NAME] ✔…" at bounding box center [1040, 246] width 299 height 26
click at [891, 233] on select "[PERSON_NAME] ✔ [PERSON_NAME] ✔ [PERSON_NAME] ✔ [PERSON_NAME] ✔ [PERSON_NAME] ✔…" at bounding box center [1040, 246] width 299 height 26
click at [1013, 242] on select "[PERSON_NAME] ✔ [PERSON_NAME] ✔ [PERSON_NAME] ✔ [PERSON_NAME] ✔ [PERSON_NAME] ✔…" at bounding box center [1040, 246] width 299 height 26
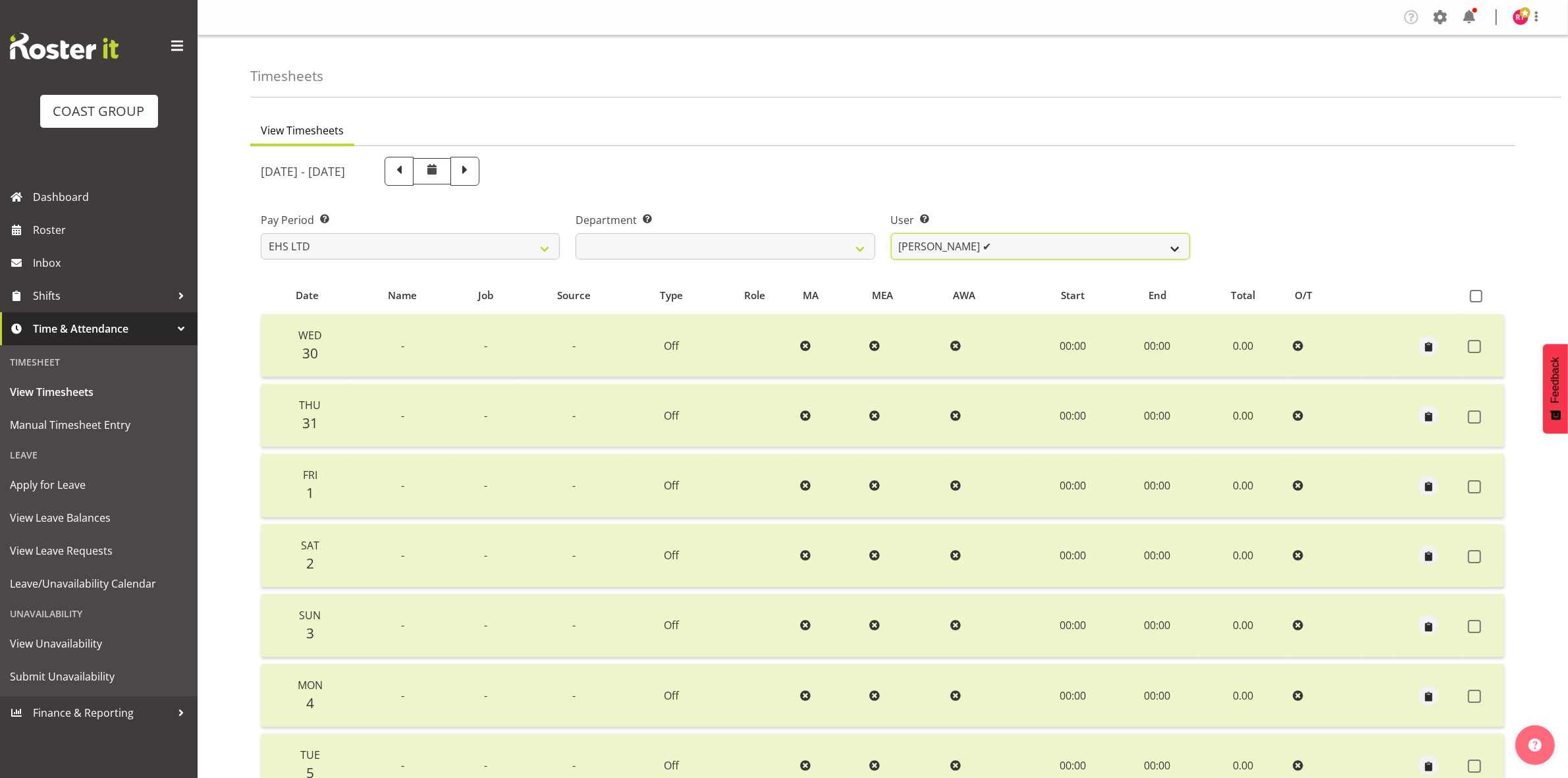
select select "11387"
click at [891, 233] on select "[PERSON_NAME] ✔ [PERSON_NAME] ✔ [PERSON_NAME] ✔ [PERSON_NAME] ✔ [PERSON_NAME] ✔…" at bounding box center [1040, 246] width 299 height 26
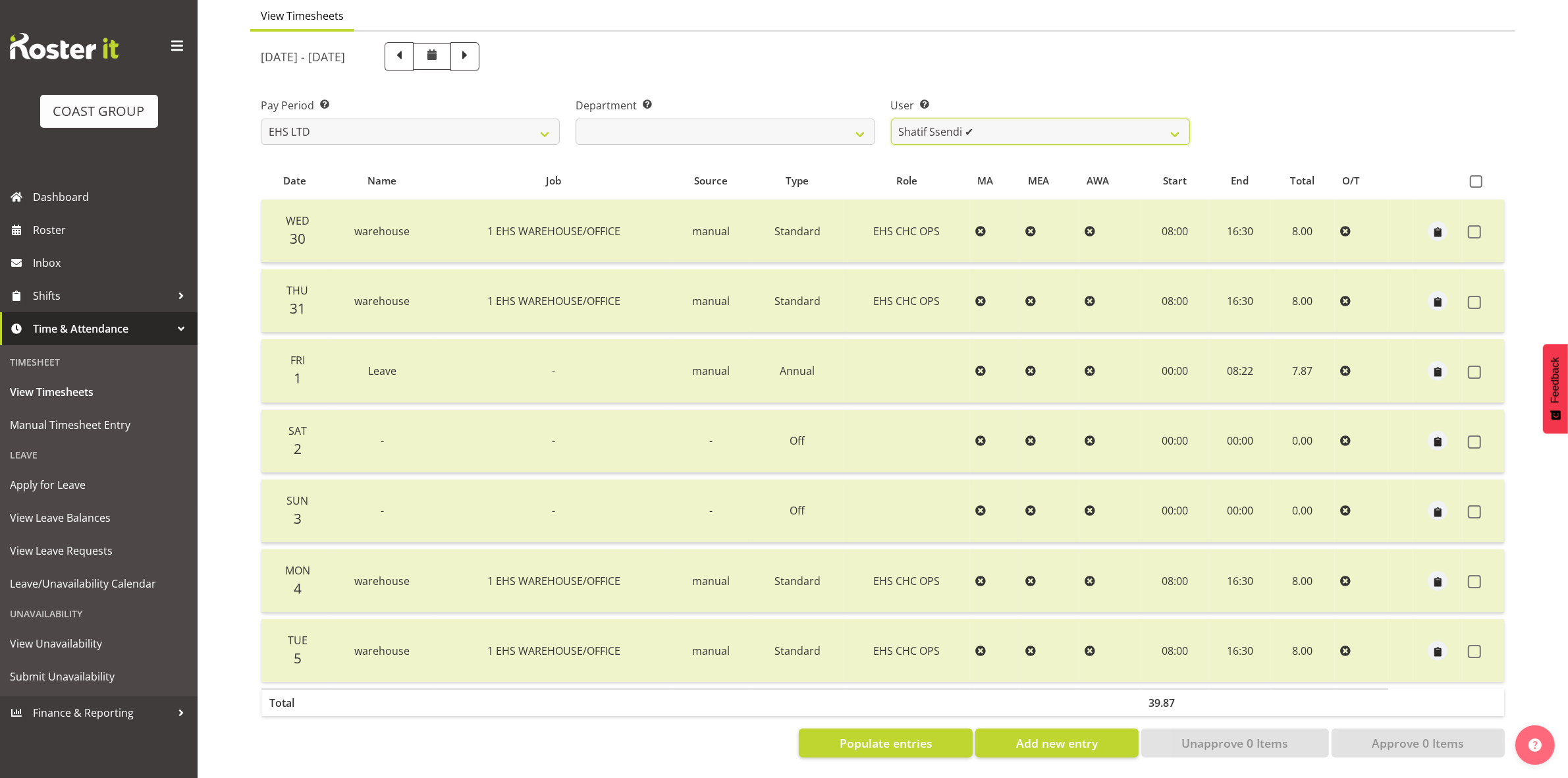
scroll to position [45, 0]
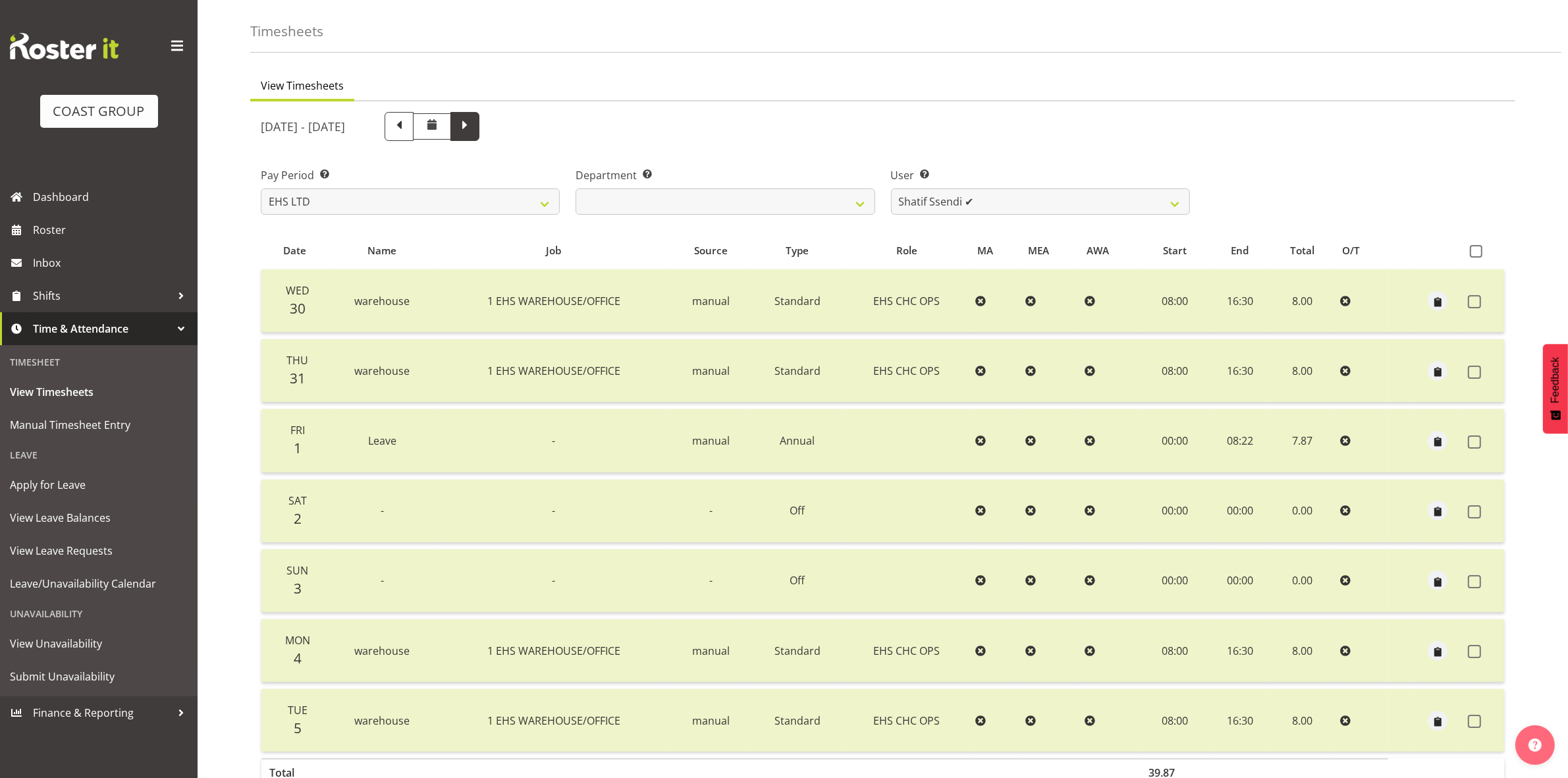
click at [474, 127] on span at bounding box center [465, 125] width 17 height 17
select select
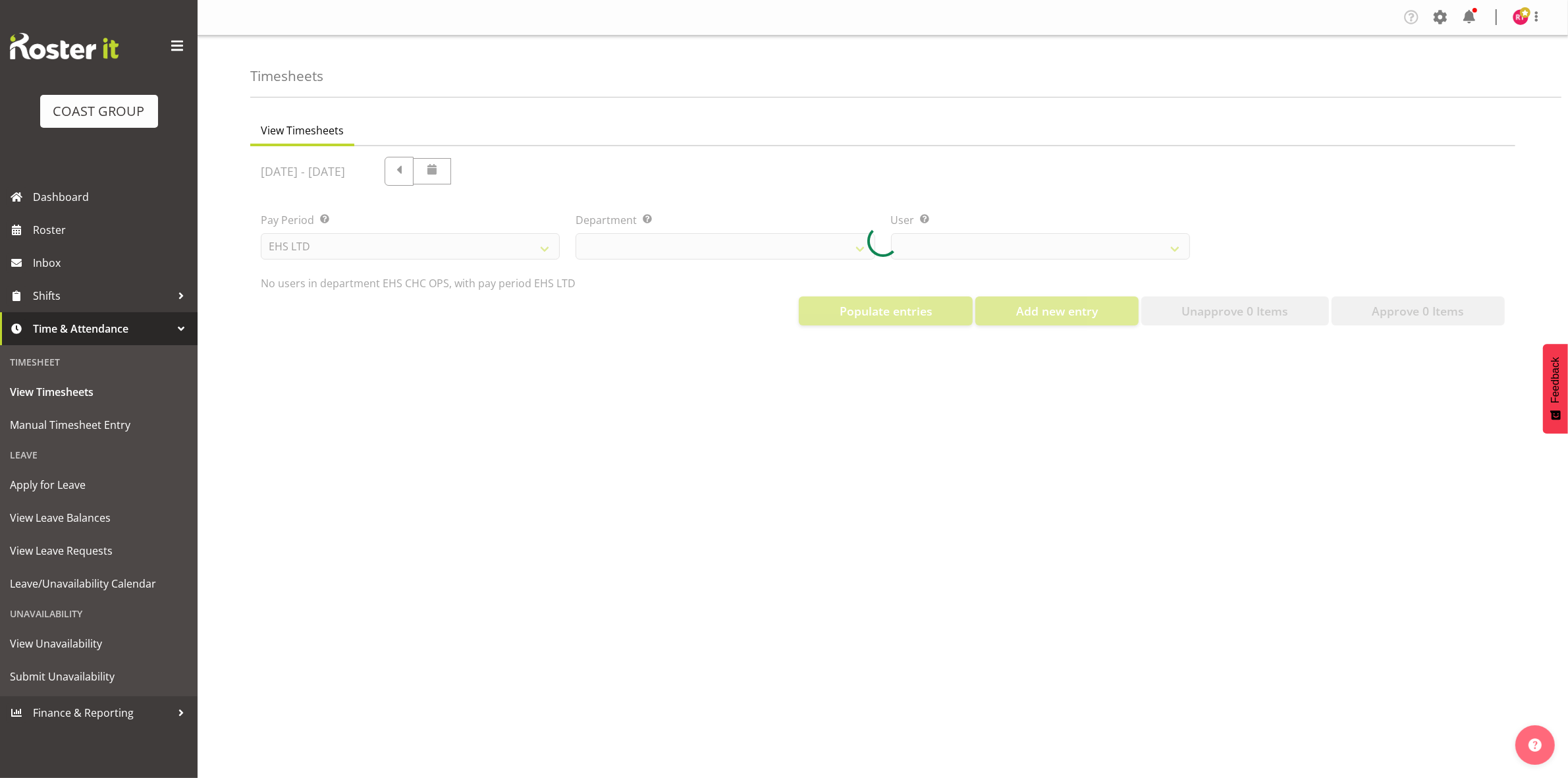
scroll to position [0, 0]
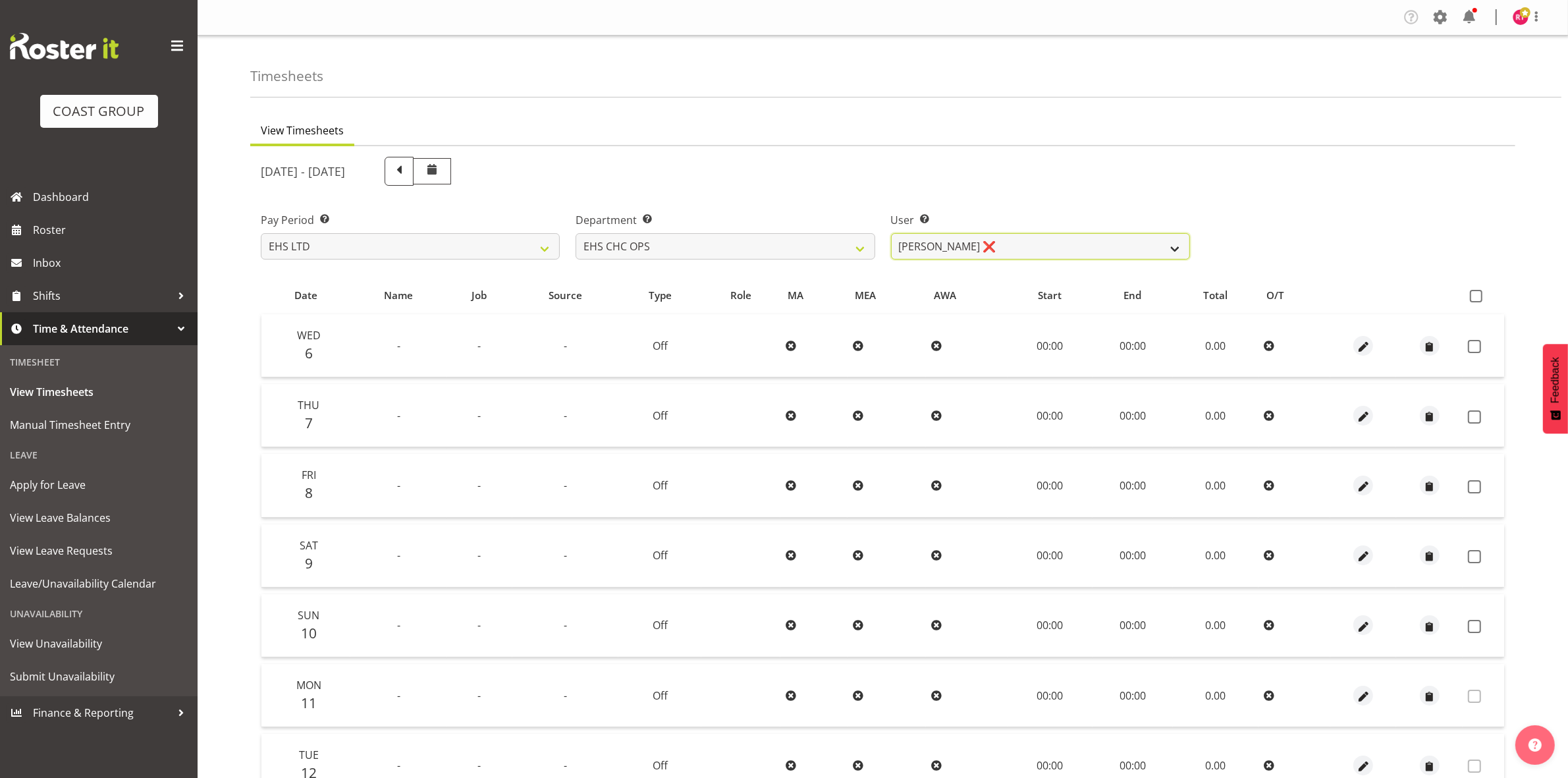
click at [1003, 241] on select "[PERSON_NAME] ❌ [PERSON_NAME] ❌ [PERSON_NAME] ❌ [PERSON_NAME] ❌ [PERSON_NAME] ❌…" at bounding box center [1040, 246] width 299 height 26
click at [891, 233] on select "[PERSON_NAME] ❌ [PERSON_NAME] ❌ [PERSON_NAME] ❌ [PERSON_NAME] ❌ [PERSON_NAME] ❌…" at bounding box center [1040, 246] width 299 height 26
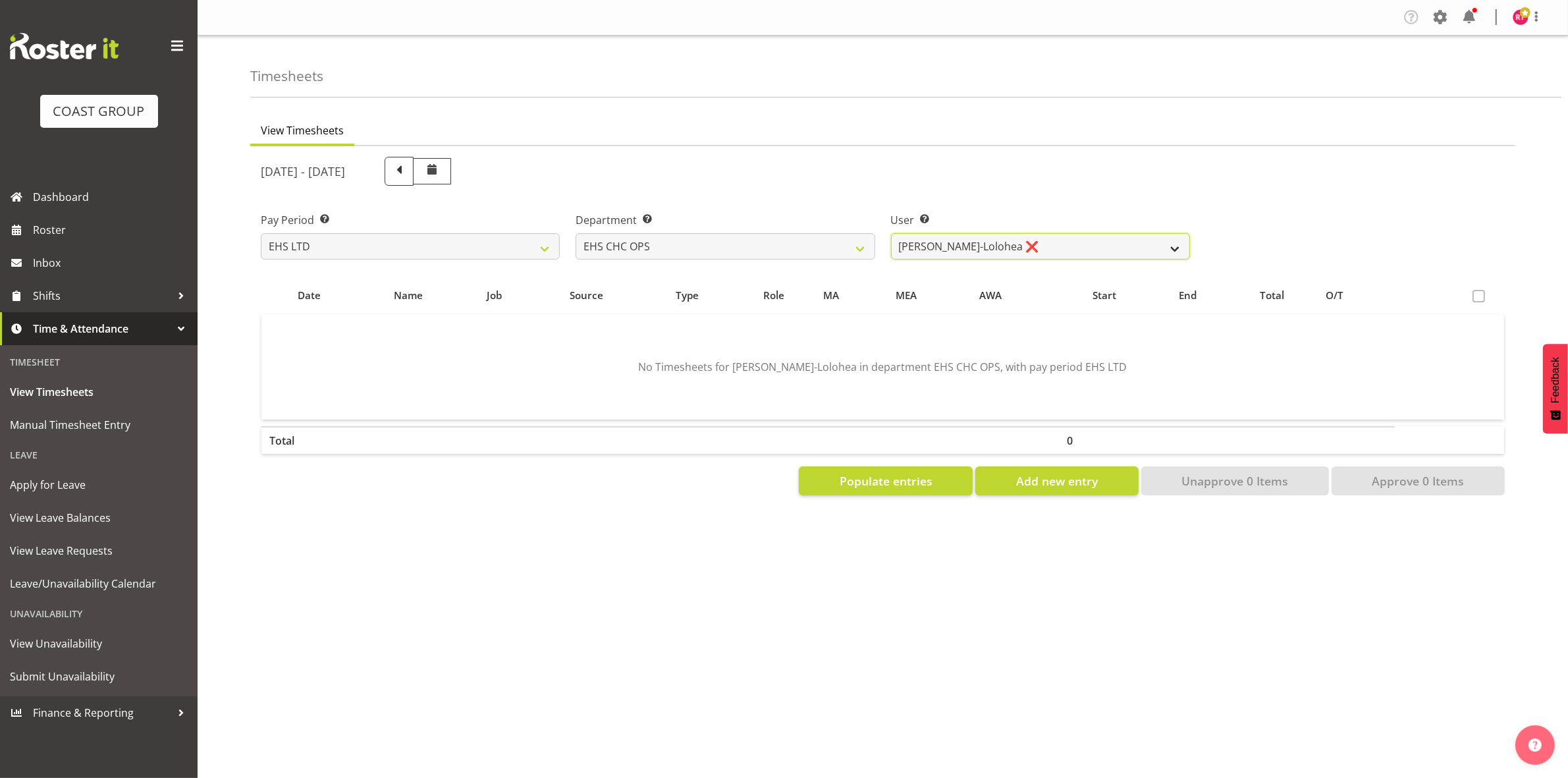
click at [954, 251] on select "[PERSON_NAME] ❌ [PERSON_NAME] ❌ [PERSON_NAME] ❌ [PERSON_NAME] ❌ [PERSON_NAME] ❌…" at bounding box center [1040, 246] width 299 height 26
click at [891, 233] on select "[PERSON_NAME] ❌ [PERSON_NAME] ❌ [PERSON_NAME] ❌ [PERSON_NAME] ❌ [PERSON_NAME] ❌…" at bounding box center [1040, 246] width 299 height 26
click at [977, 245] on select "[PERSON_NAME] ❌ [PERSON_NAME] ❌ [PERSON_NAME] ❌ [PERSON_NAME] ❌ [PERSON_NAME] ❌…" at bounding box center [1040, 246] width 299 height 26
click at [891, 233] on select "[PERSON_NAME] ❌ [PERSON_NAME] ❌ [PERSON_NAME] ❌ [PERSON_NAME] ❌ [PERSON_NAME] ❌…" at bounding box center [1040, 246] width 299 height 26
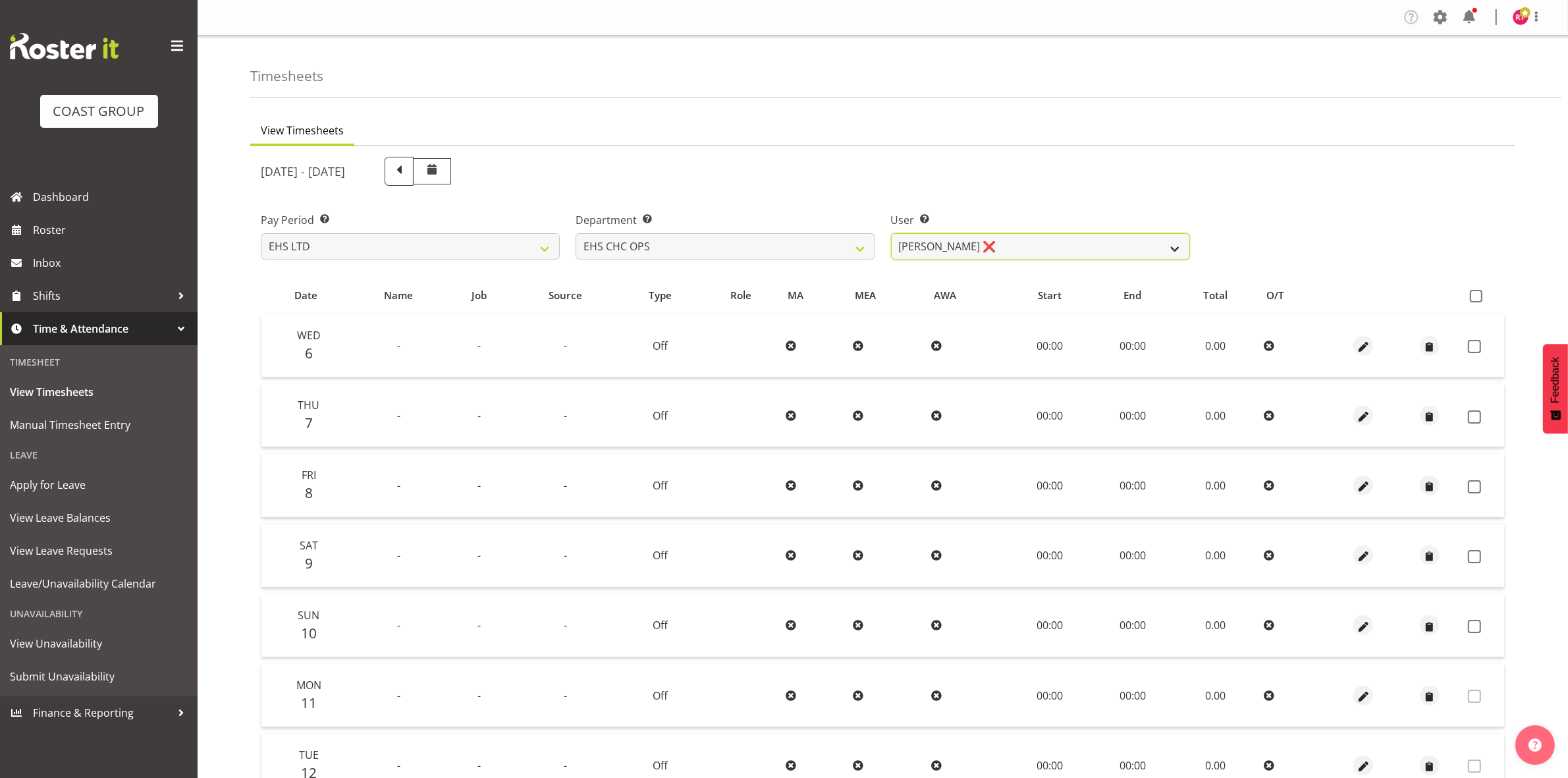
click at [976, 245] on select "[PERSON_NAME] ❌ [PERSON_NAME] ❌ [PERSON_NAME] ❌ [PERSON_NAME] ❌ [PERSON_NAME] ❌…" at bounding box center [1040, 246] width 299 height 26
select select "11512"
click at [891, 233] on select "[PERSON_NAME] ❌ [PERSON_NAME] ❌ [PERSON_NAME] ❌ [PERSON_NAME] ❌ [PERSON_NAME] ❌…" at bounding box center [1040, 246] width 299 height 26
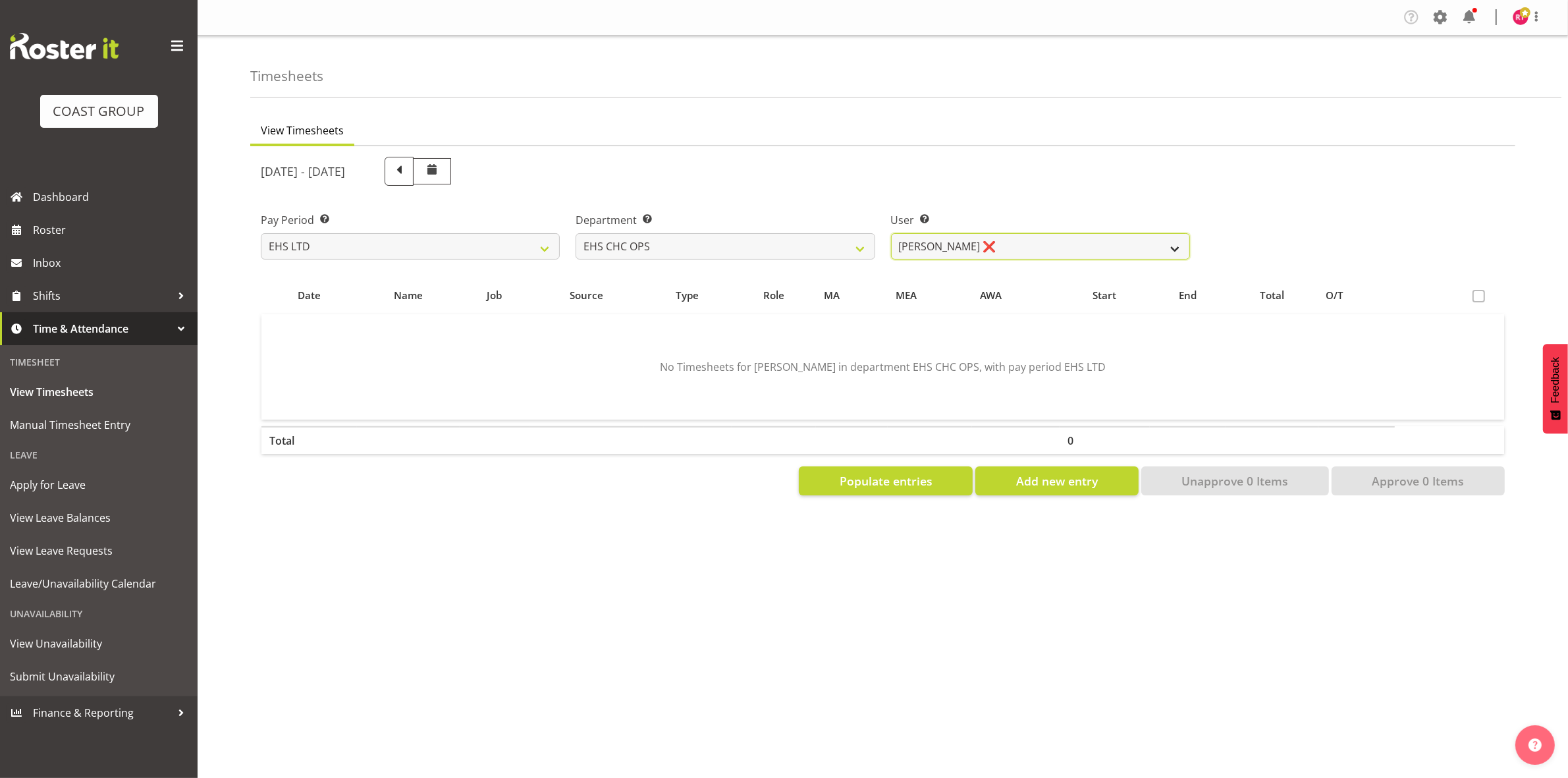
click at [954, 252] on select "[PERSON_NAME] ❌ [PERSON_NAME] ❌ [PERSON_NAME] ❌ [PERSON_NAME] ❌ [PERSON_NAME] ❌…" at bounding box center [1040, 246] width 299 height 26
click at [954, 251] on select "[PERSON_NAME] ❌ [PERSON_NAME] ❌ [PERSON_NAME] ❌ [PERSON_NAME] ❌ [PERSON_NAME] ❌…" at bounding box center [1040, 246] width 299 height 26
click at [983, 186] on div "[DATE] - [DATE]" at bounding box center [725, 171] width 945 height 45
click at [1520, 15] on span at bounding box center [1525, 12] width 11 height 11
click at [1493, 63] on link "Log Out" at bounding box center [1482, 69] width 127 height 24
